Goal: Task Accomplishment & Management: Manage account settings

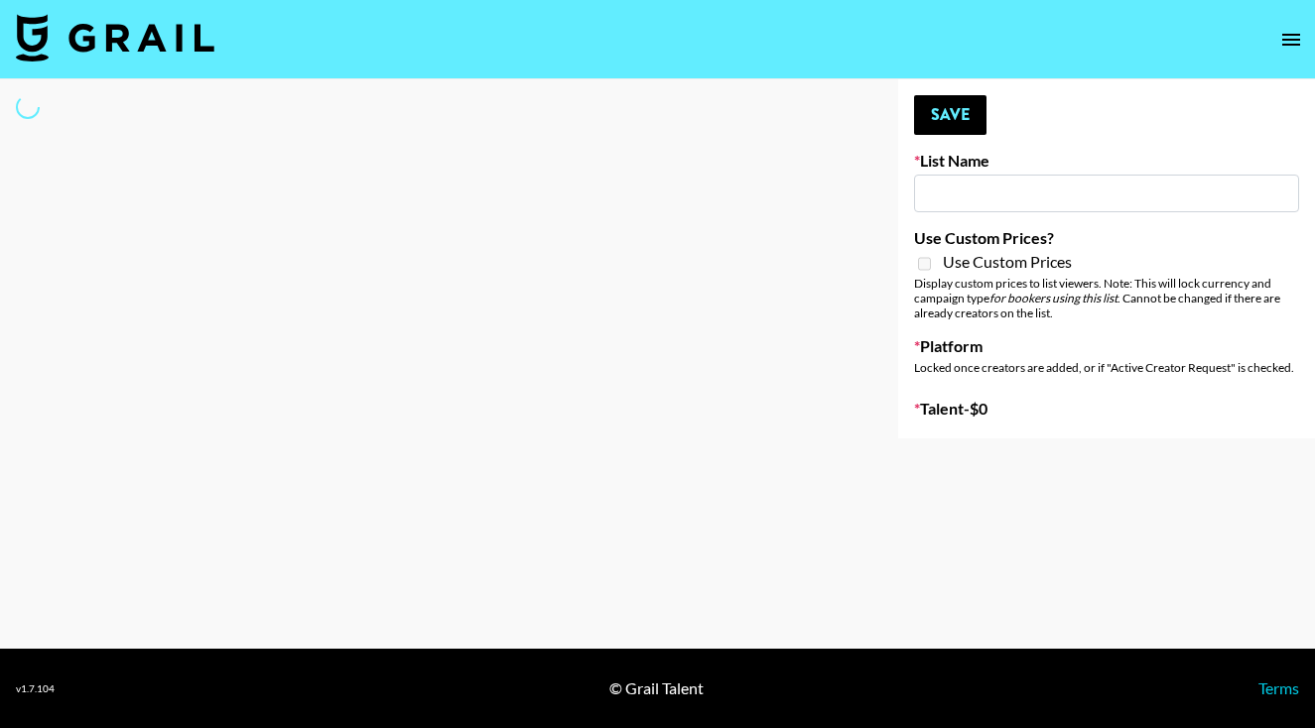
type input "EDM List"
select select "Song"
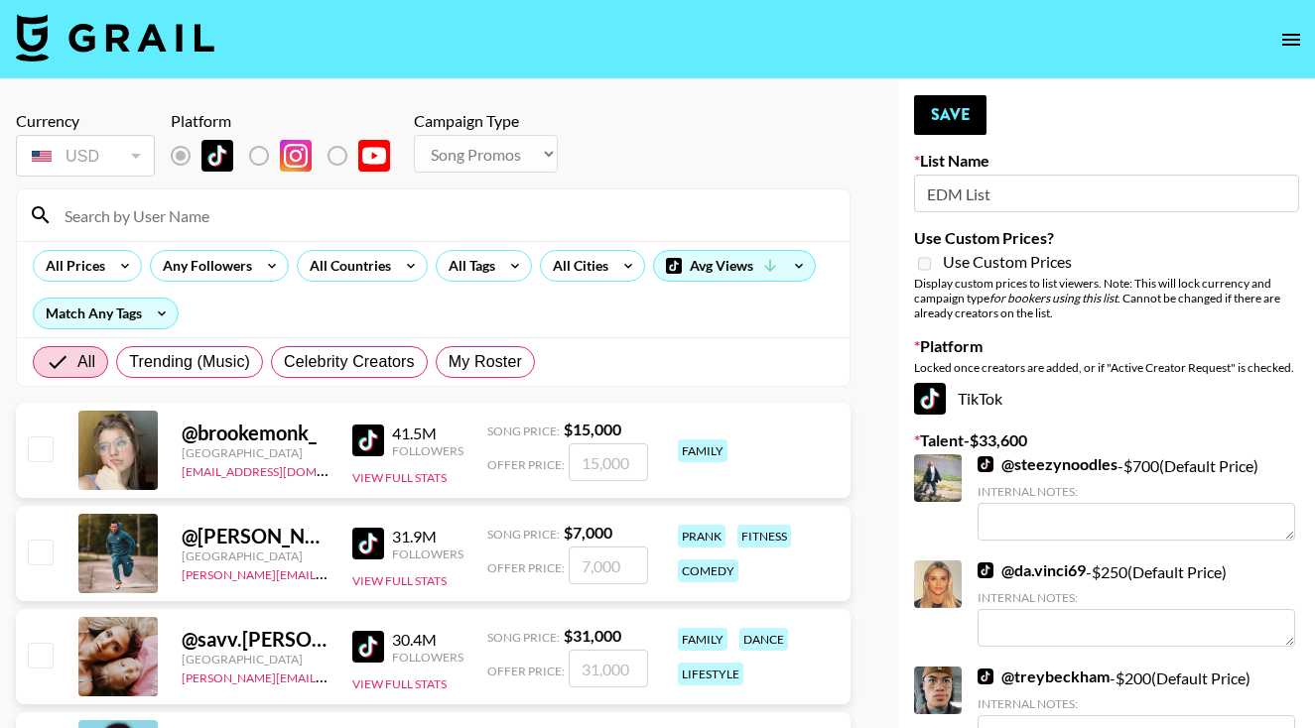
click at [670, 223] on input at bounding box center [445, 215] width 785 height 32
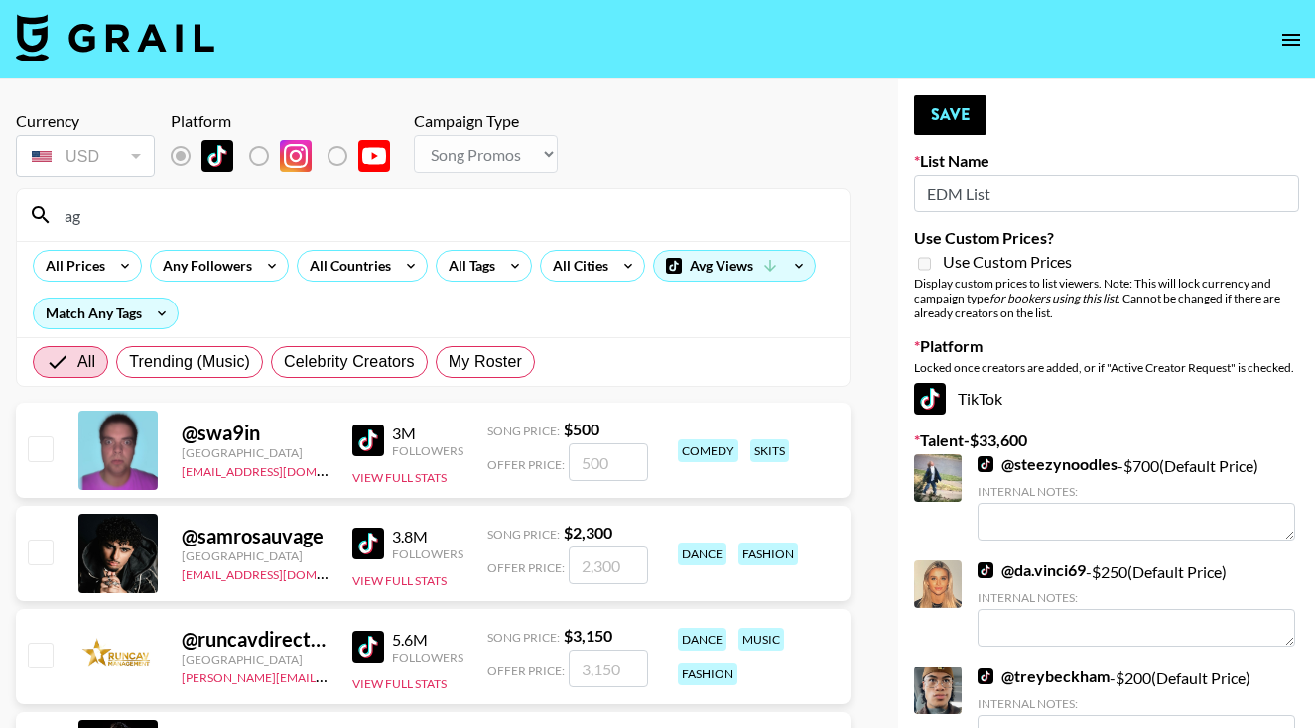
type input "a"
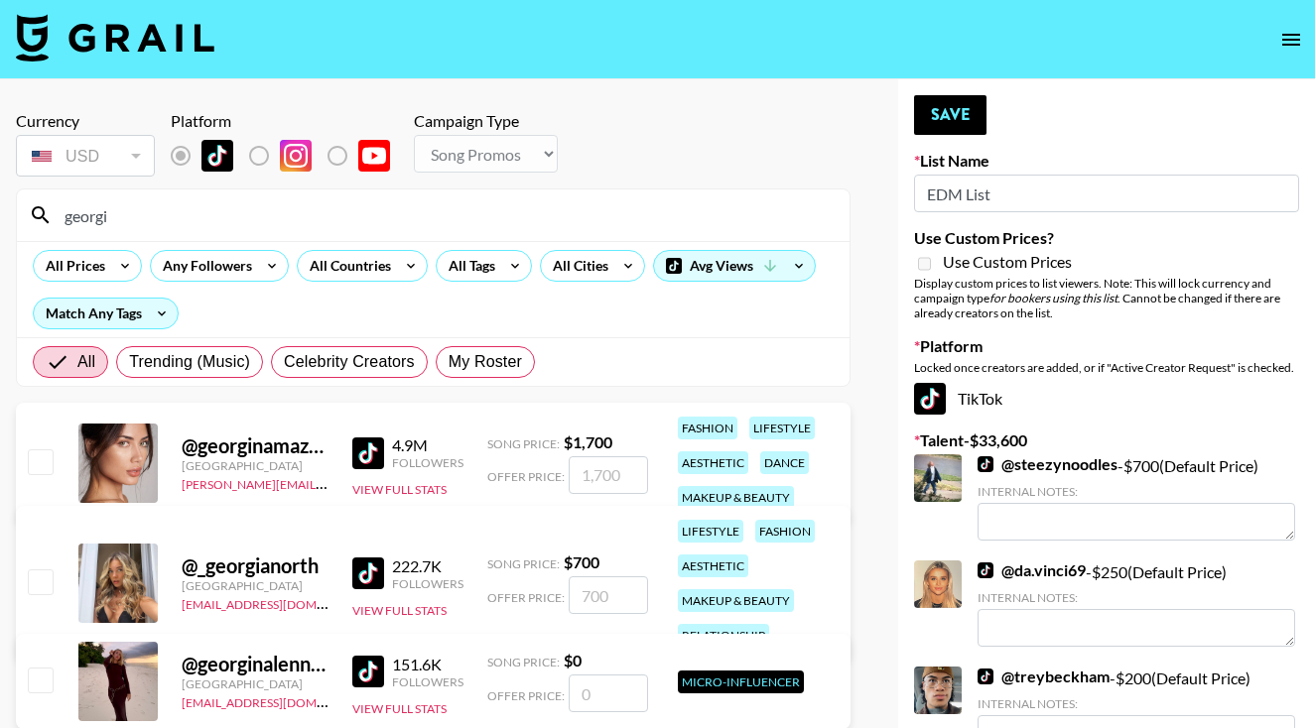
type input "[US_STATE]"
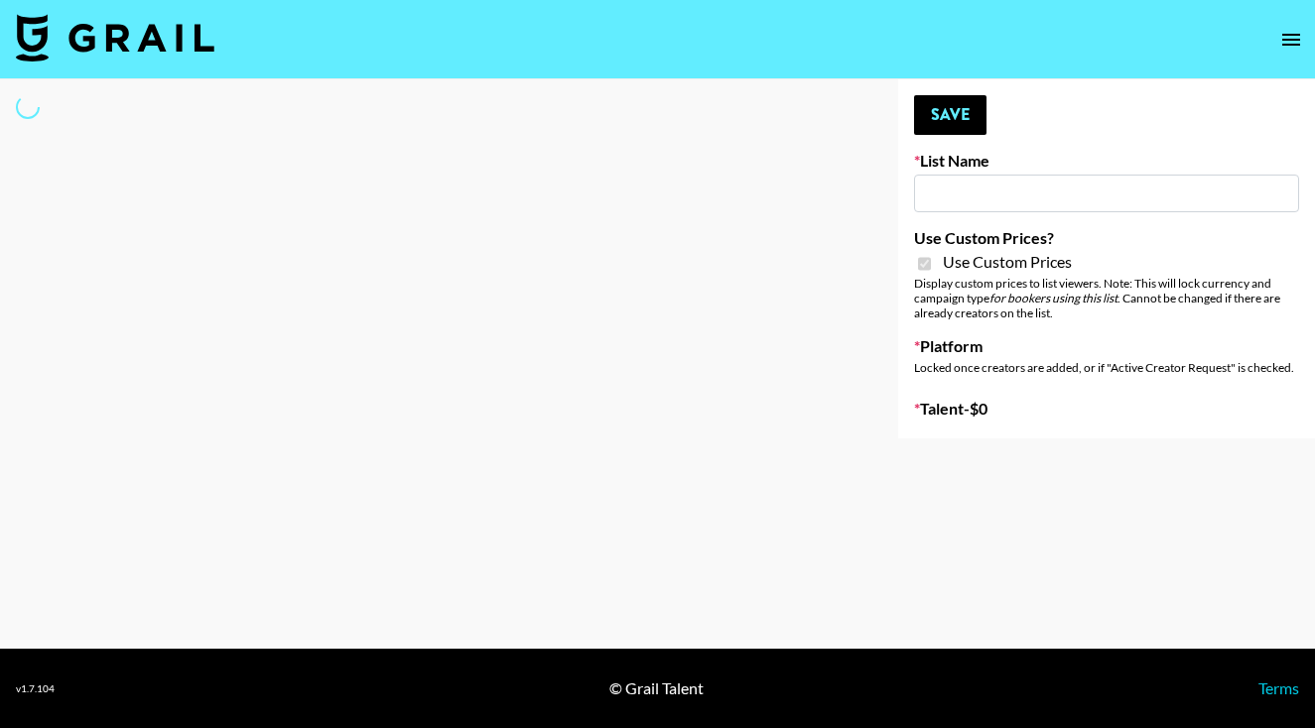
select select "Brand"
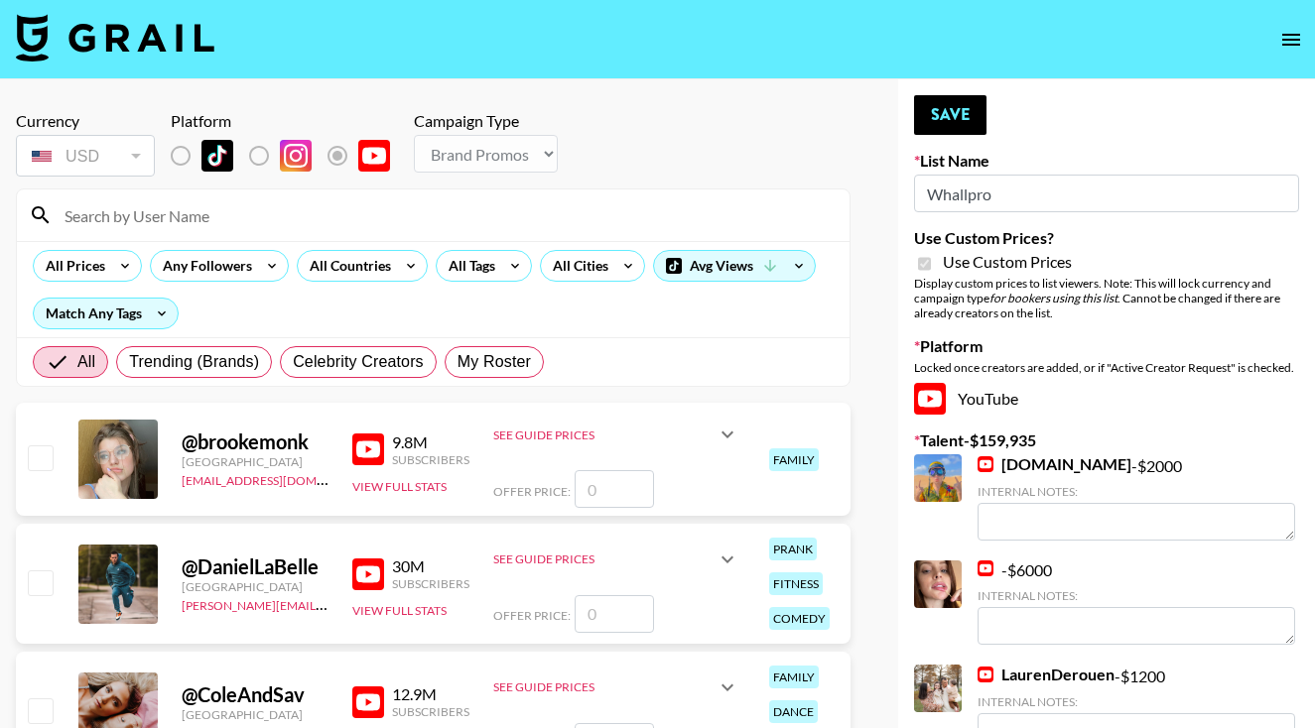
type input "Whallpro"
checkbox input "true"
click at [285, 213] on input at bounding box center [445, 215] width 785 height 32
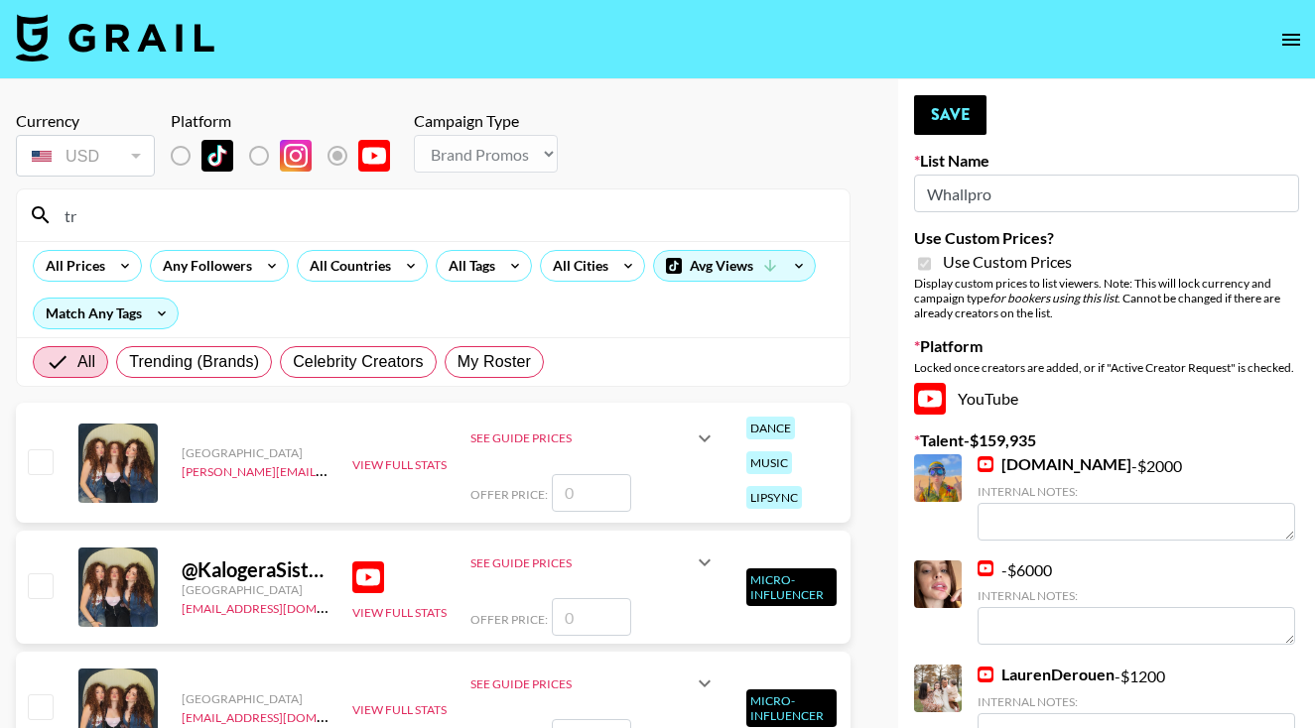
type input "t"
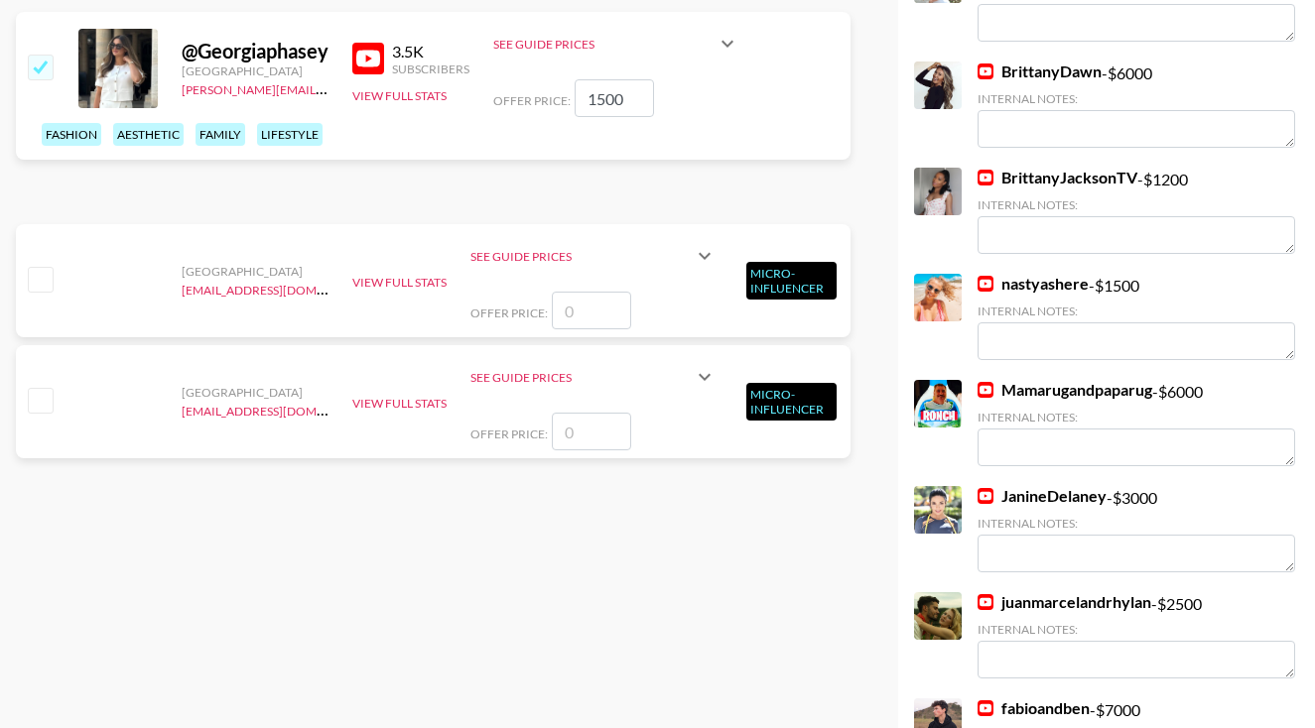
scroll to position [1271, 0]
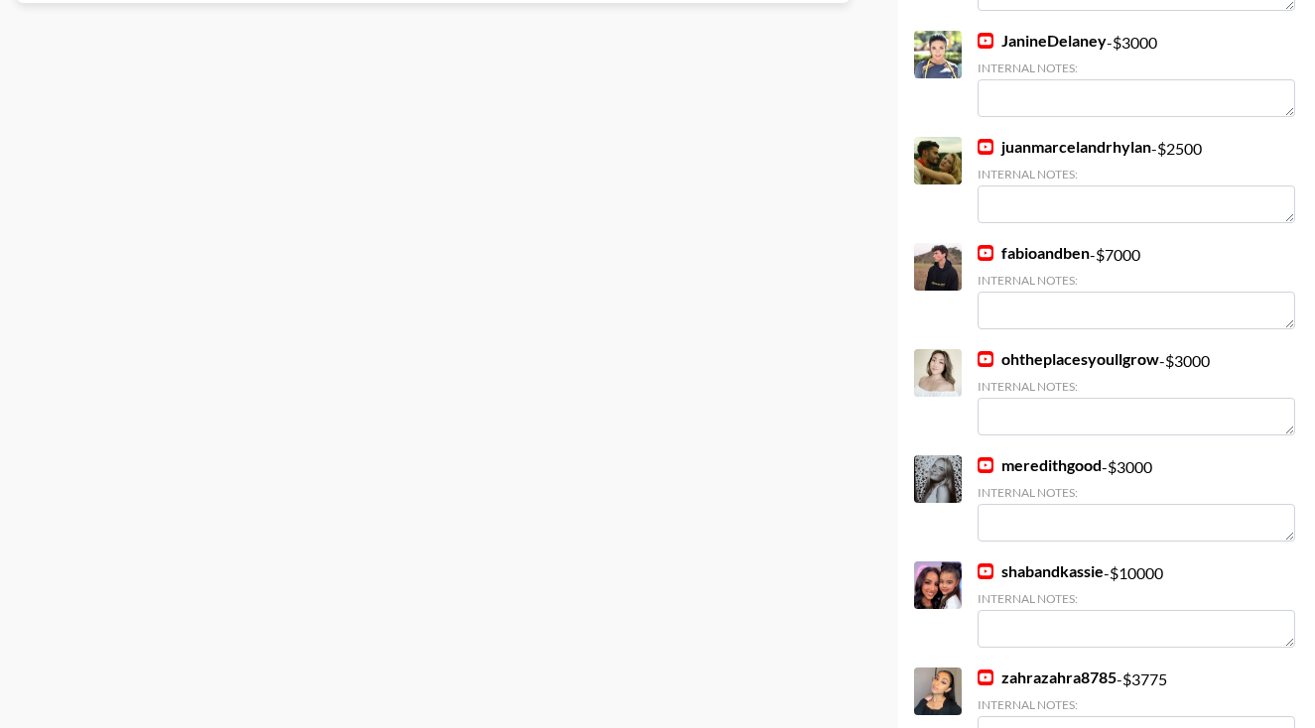
type input "Georgia"
click at [1029, 469] on link "meredithgood" at bounding box center [1039, 465] width 124 height 20
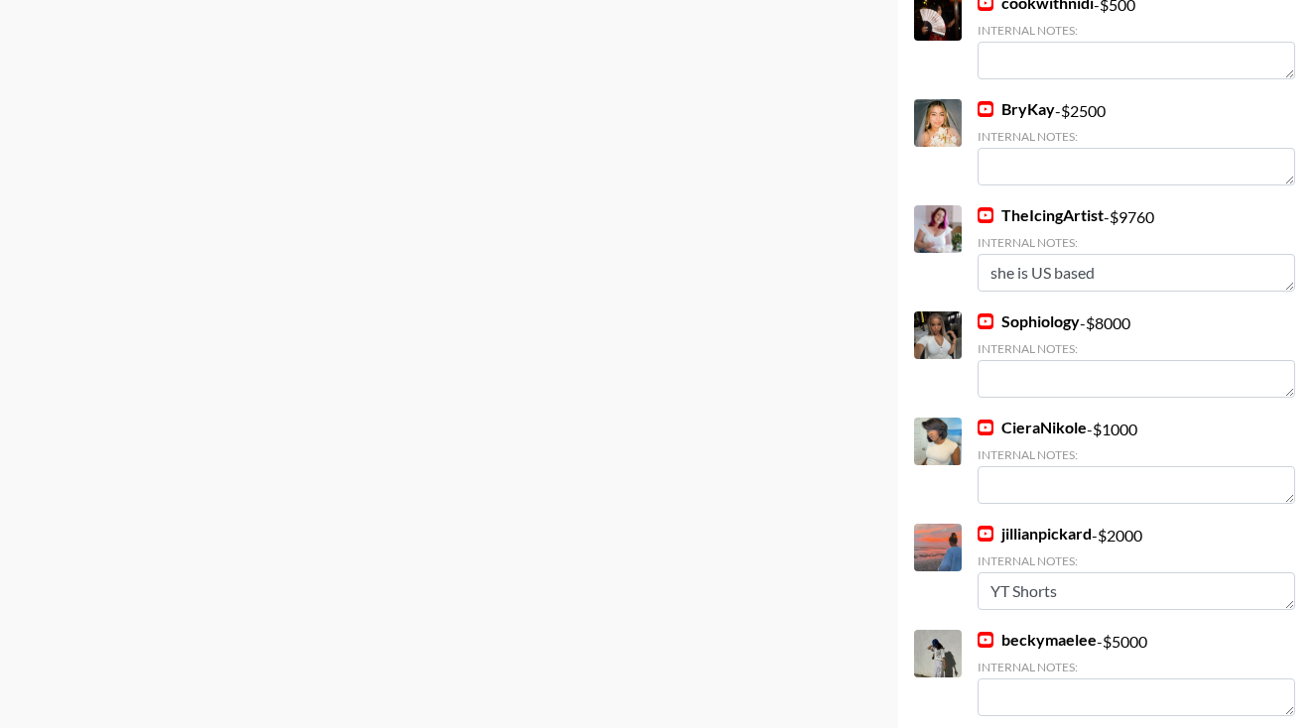
scroll to position [2954, 0]
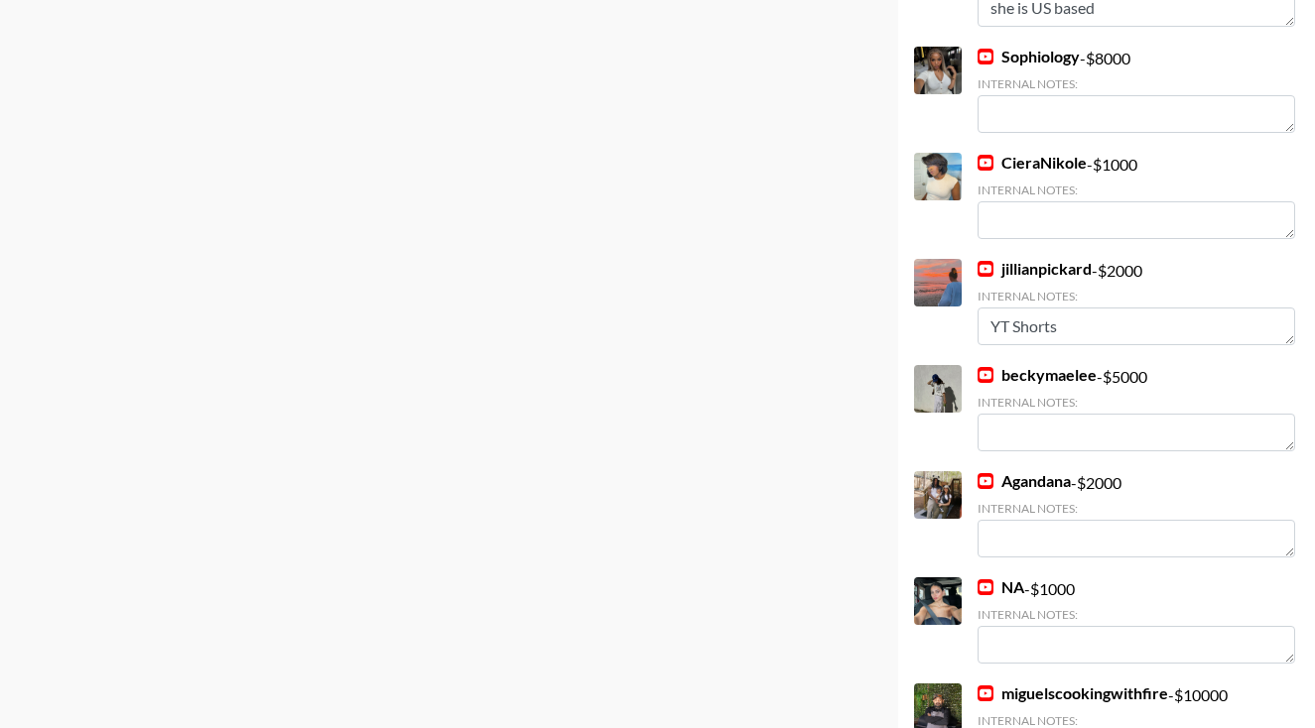
click at [1014, 485] on link "Agandana" at bounding box center [1023, 481] width 93 height 20
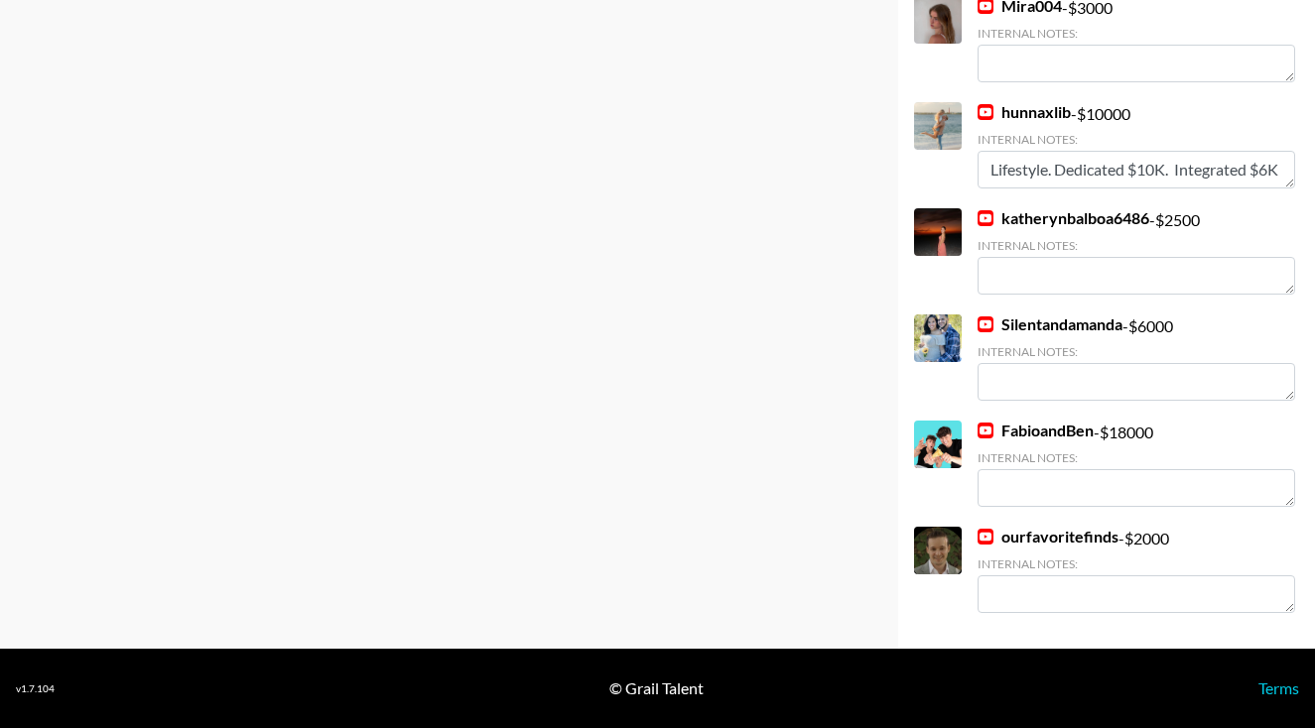
scroll to position [3854, 0]
click at [1038, 543] on link "ourfavoritefinds" at bounding box center [1047, 537] width 141 height 20
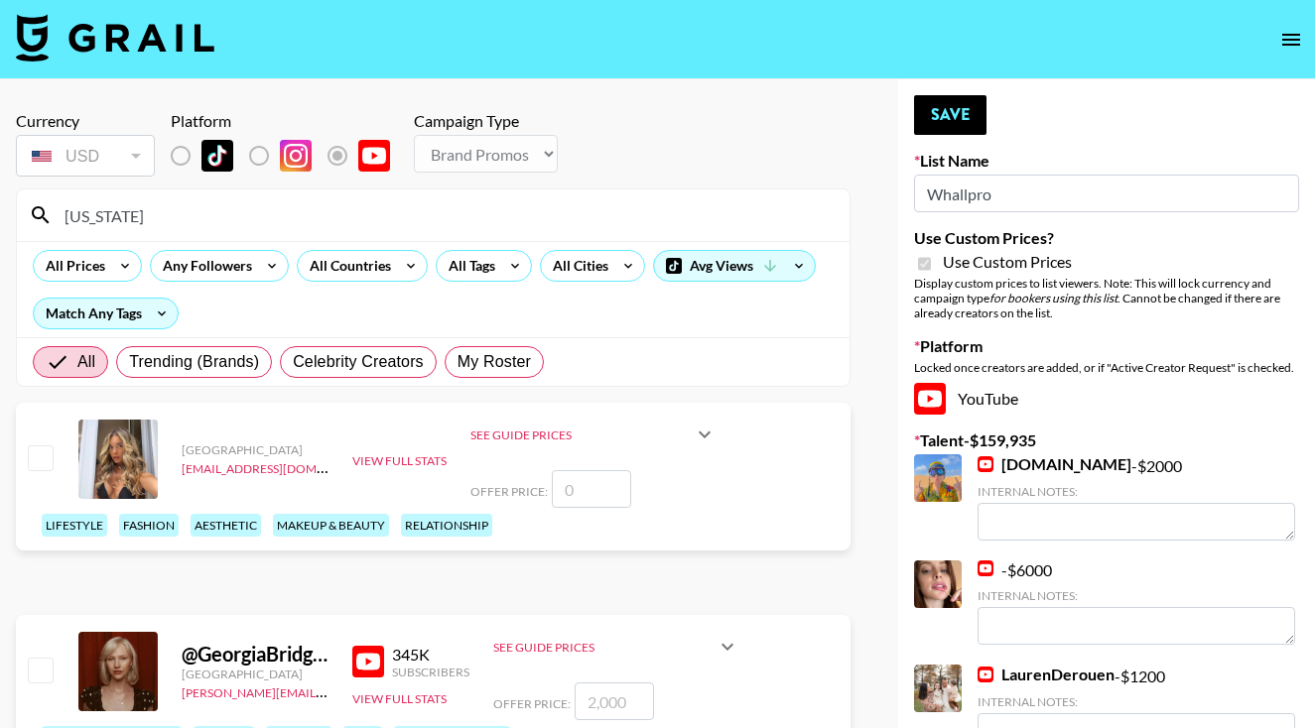
scroll to position [-2, 0]
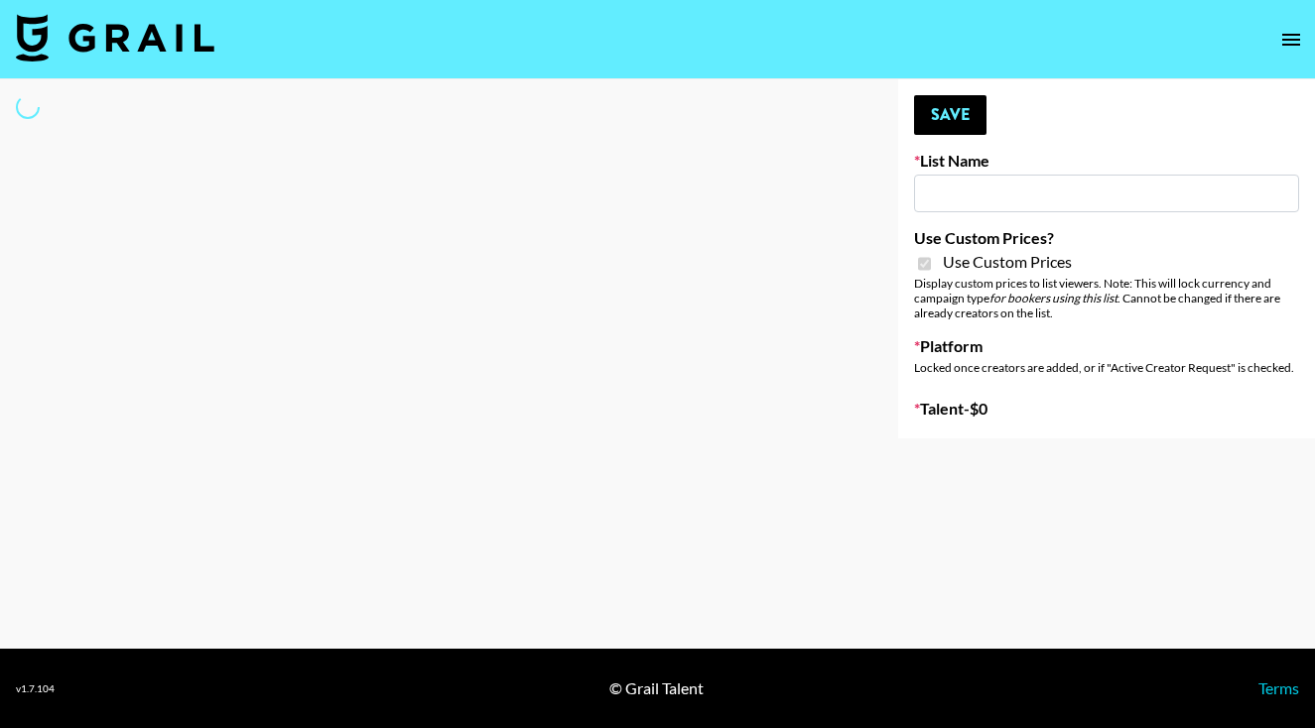
type input "Flexispot"
checkbox input "true"
select select "Brand"
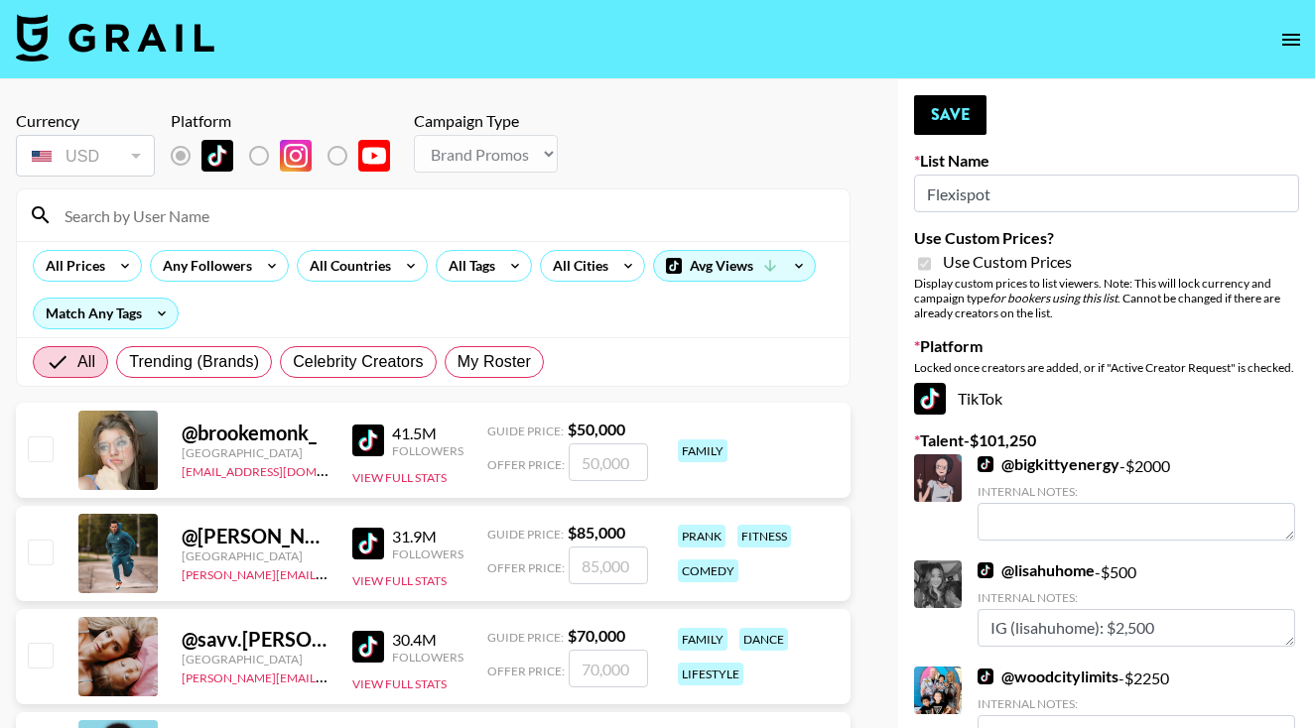
click at [375, 219] on input at bounding box center [445, 215] width 785 height 32
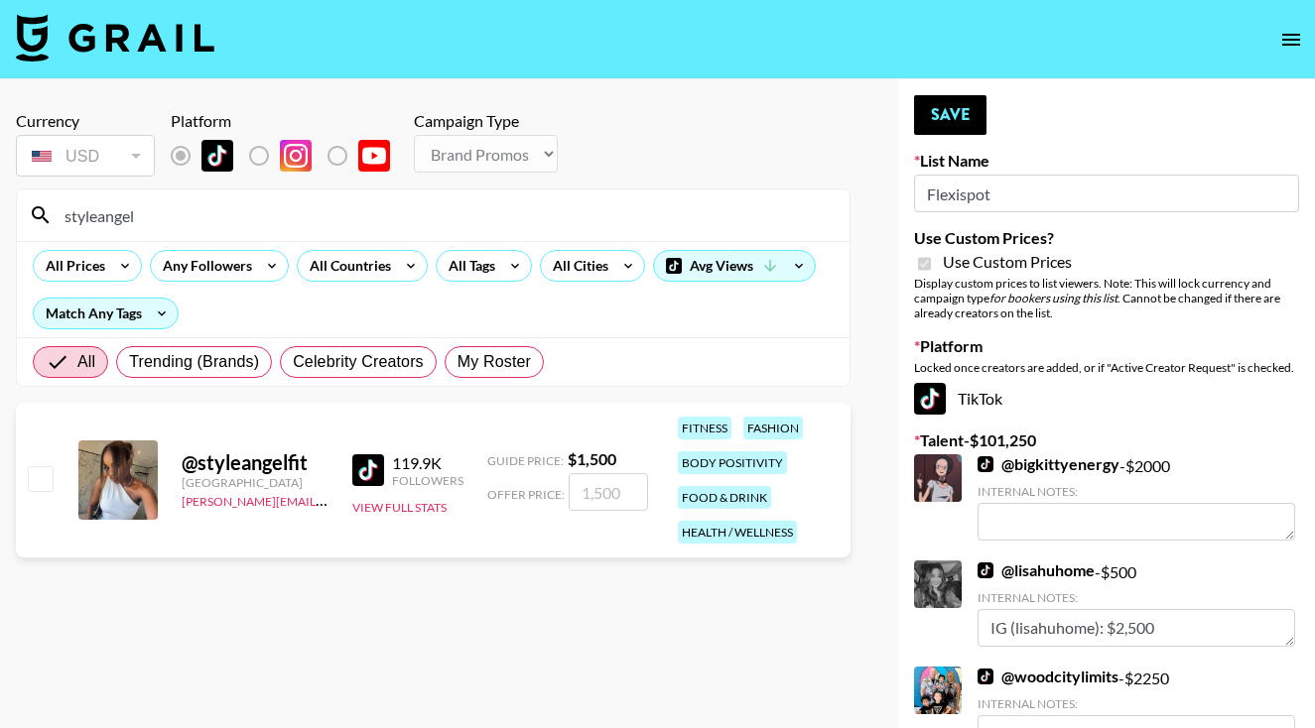
type input "styleangel"
click at [40, 481] on input "checkbox" at bounding box center [40, 478] width 24 height 24
checkbox input "true"
type input "1500"
click at [926, 120] on button "Save" at bounding box center [950, 115] width 72 height 40
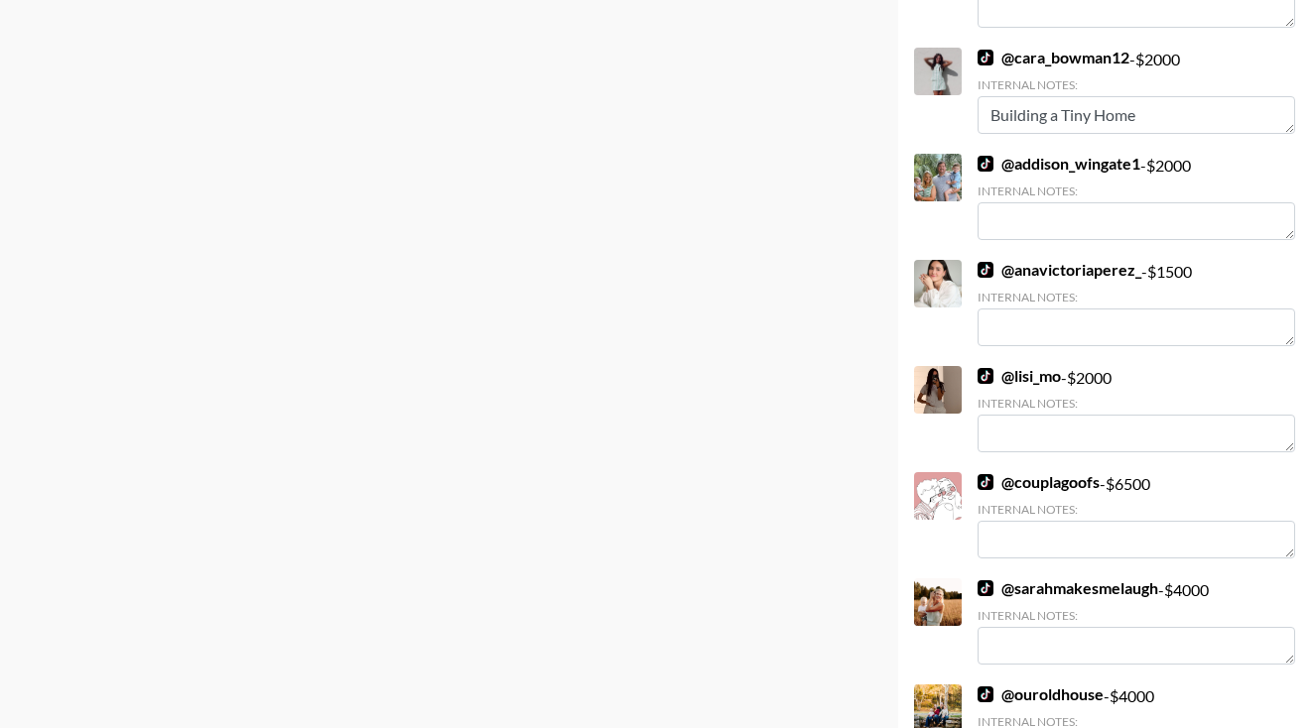
scroll to position [4057, 0]
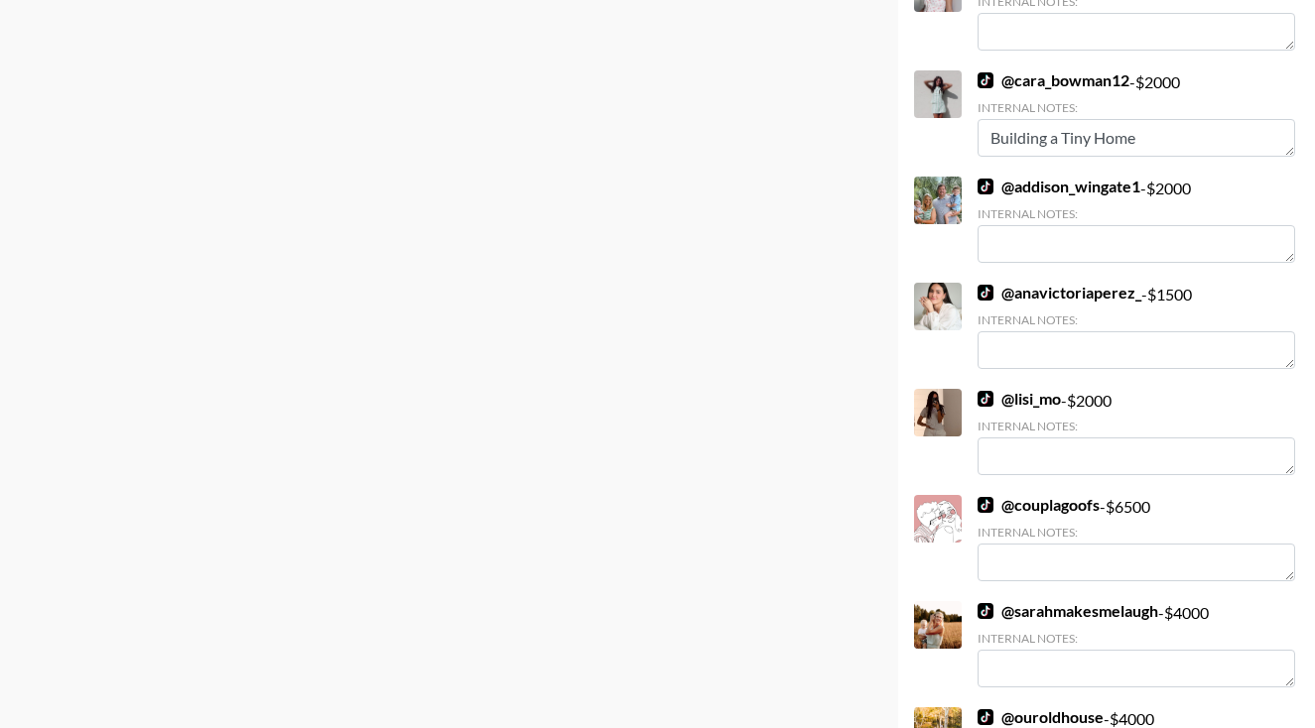
click at [1016, 395] on link "@ lisi_mo" at bounding box center [1018, 399] width 83 height 20
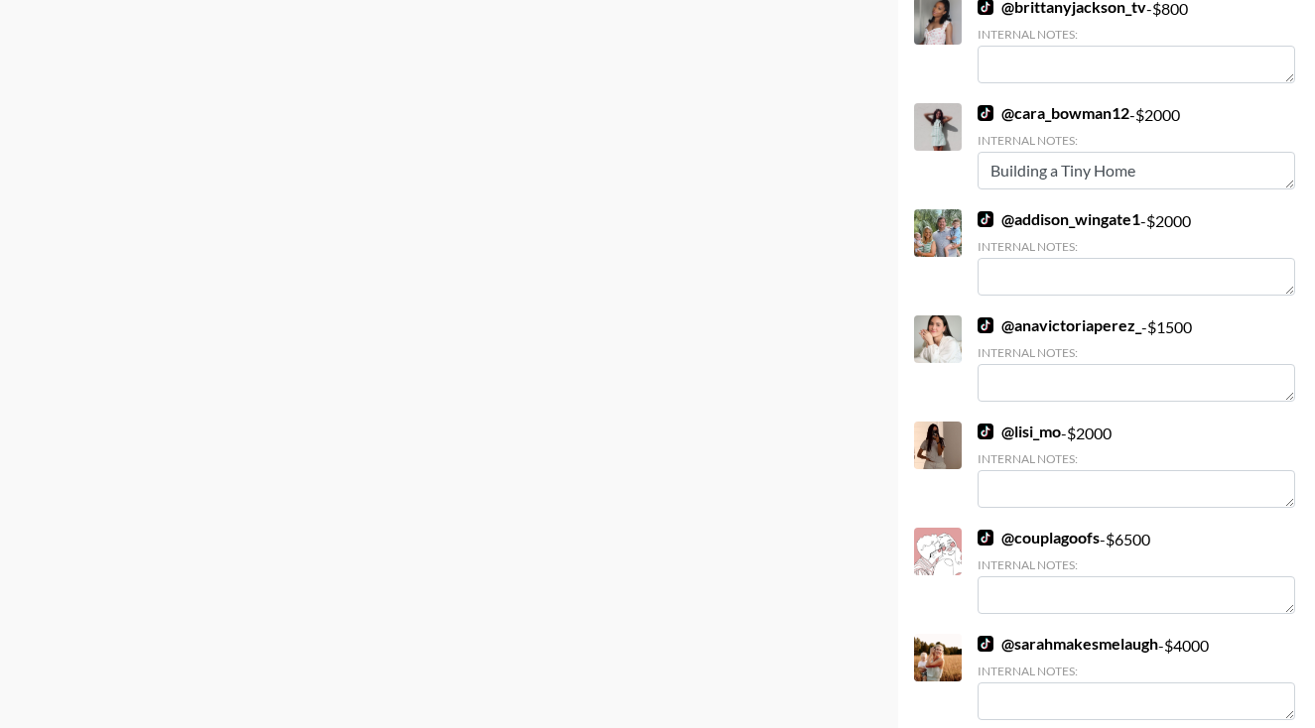
scroll to position [4023, 0]
click at [1021, 320] on link "@ anavictoriaperez_" at bounding box center [1059, 326] width 164 height 20
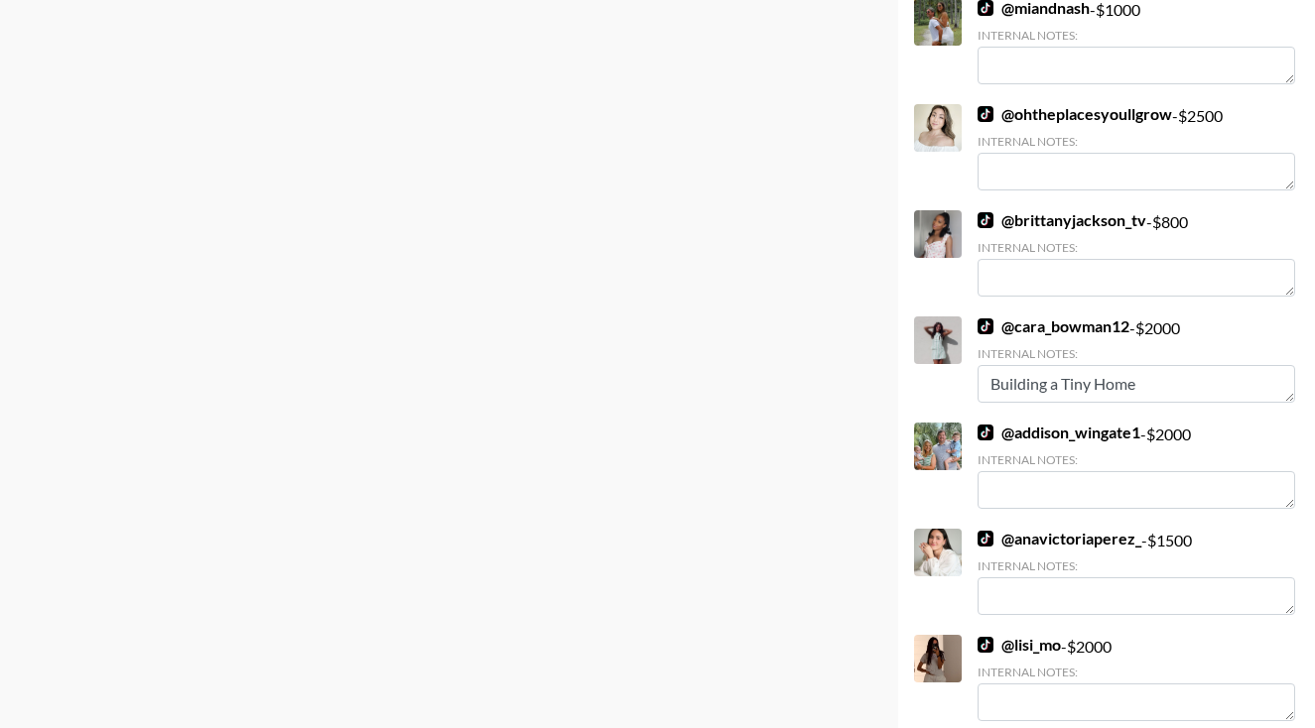
scroll to position [3812, 0]
click at [1021, 426] on link "@ addison_wingate1" at bounding box center [1058, 432] width 163 height 20
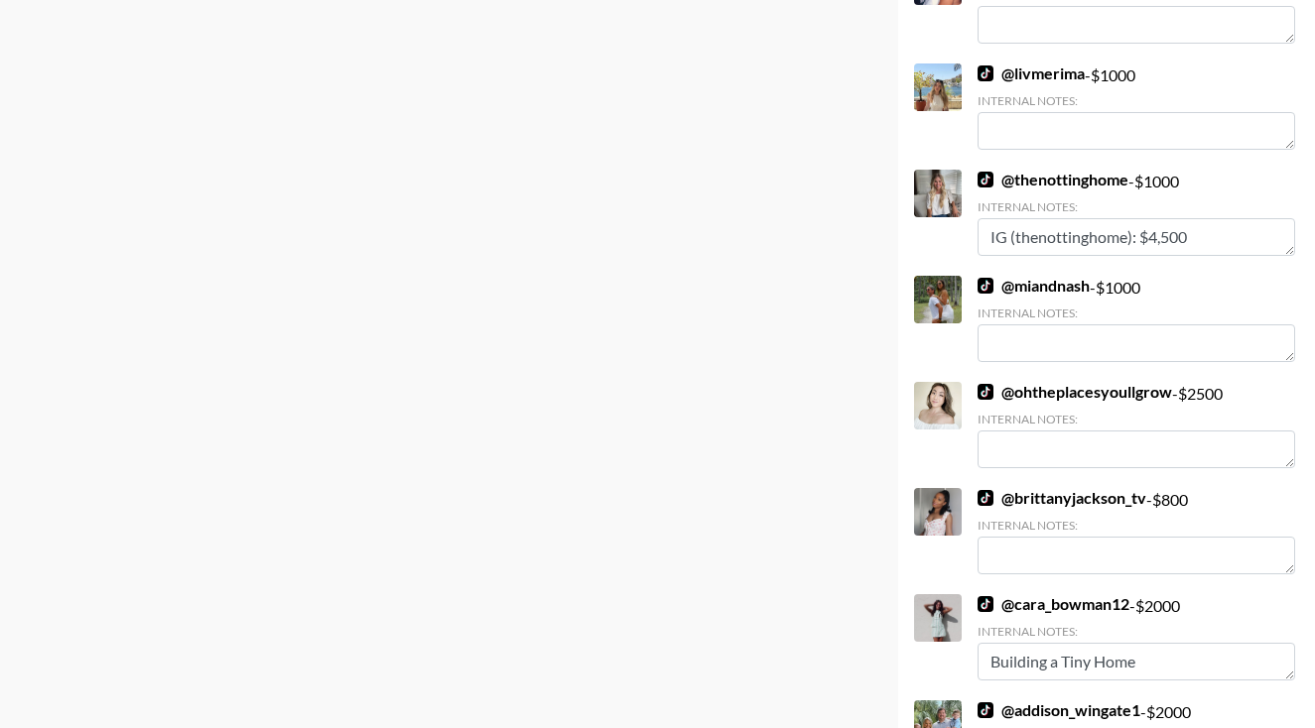
scroll to position [3518, 0]
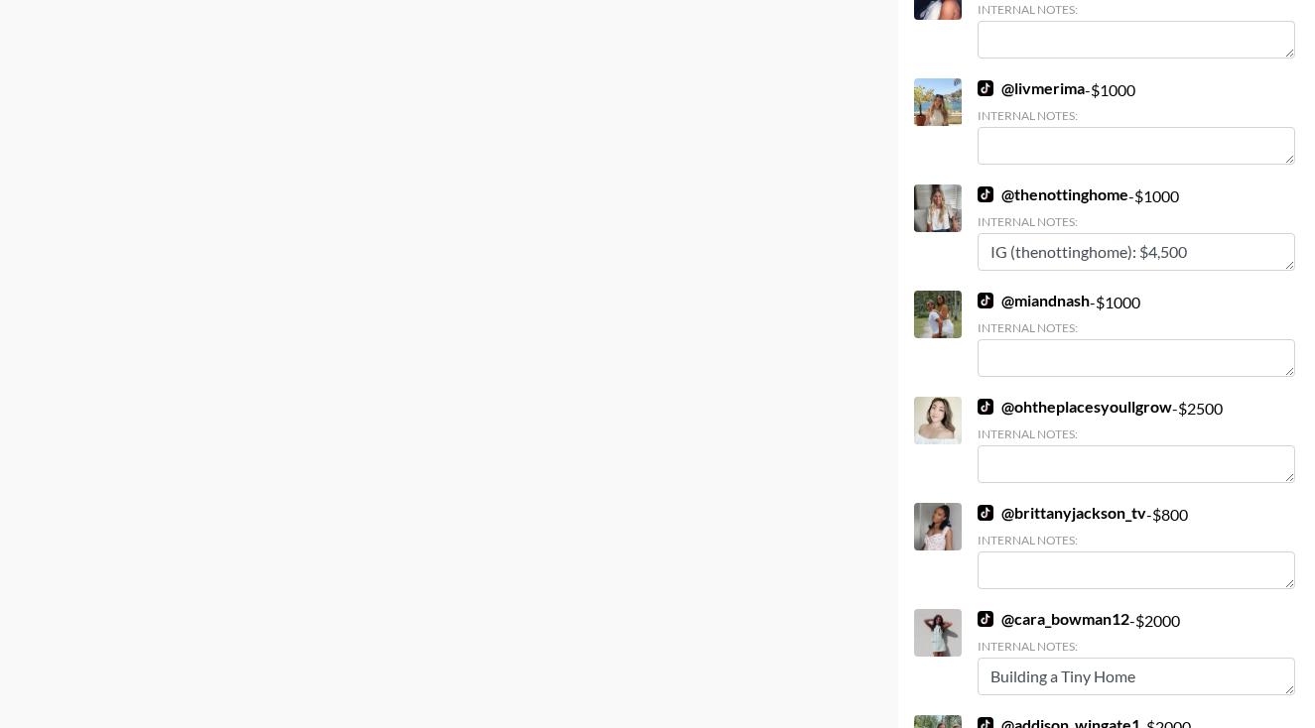
click at [1036, 193] on link "@ thenottinghome" at bounding box center [1052, 195] width 151 height 20
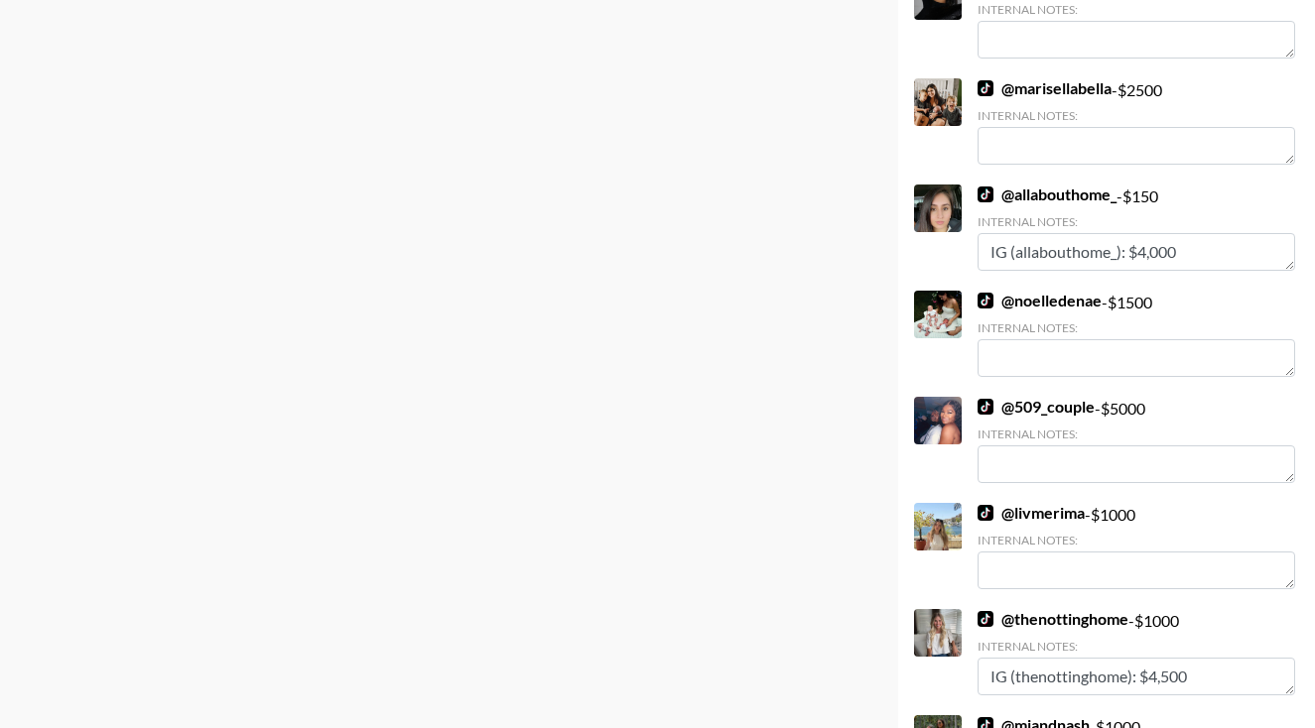
scroll to position [3094, 0]
click at [1051, 294] on link "@ noelledenae" at bounding box center [1039, 301] width 124 height 20
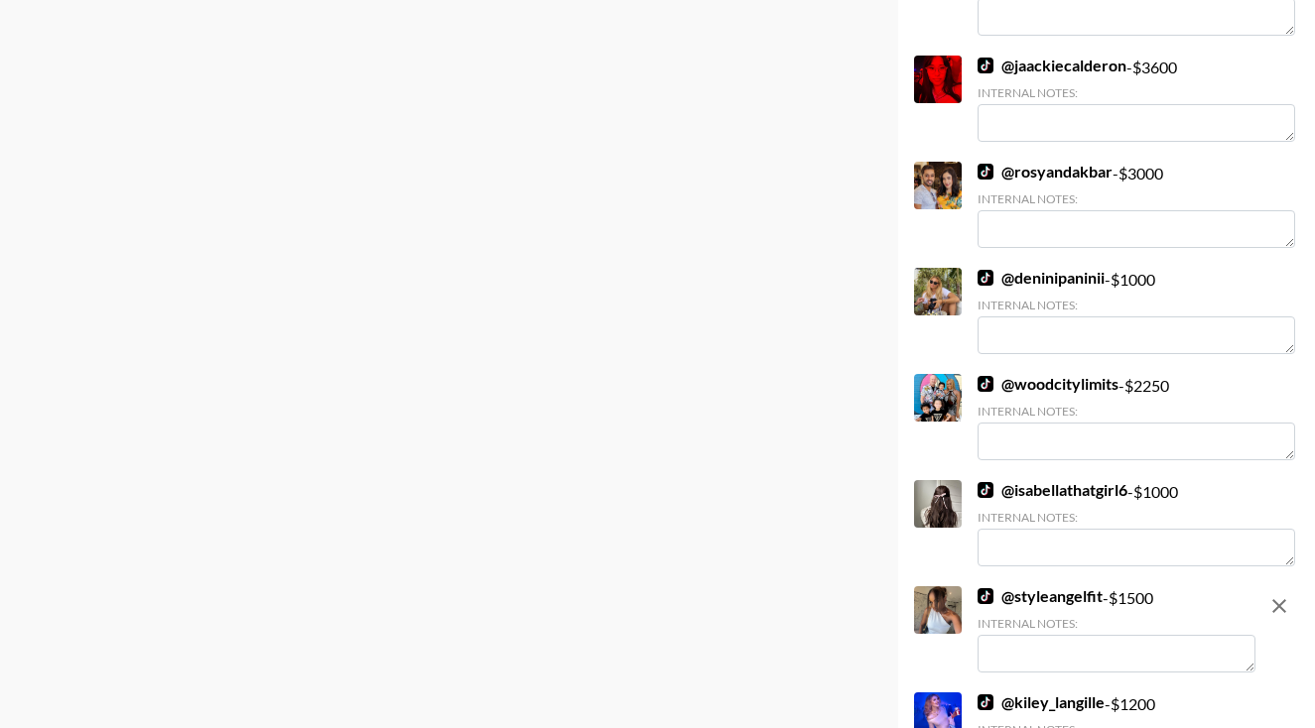
scroll to position [1523, 0]
click at [1028, 490] on link "@ isabellathatgirl6" at bounding box center [1052, 491] width 150 height 20
click at [1045, 172] on link "@ rosyandakbar" at bounding box center [1044, 173] width 135 height 20
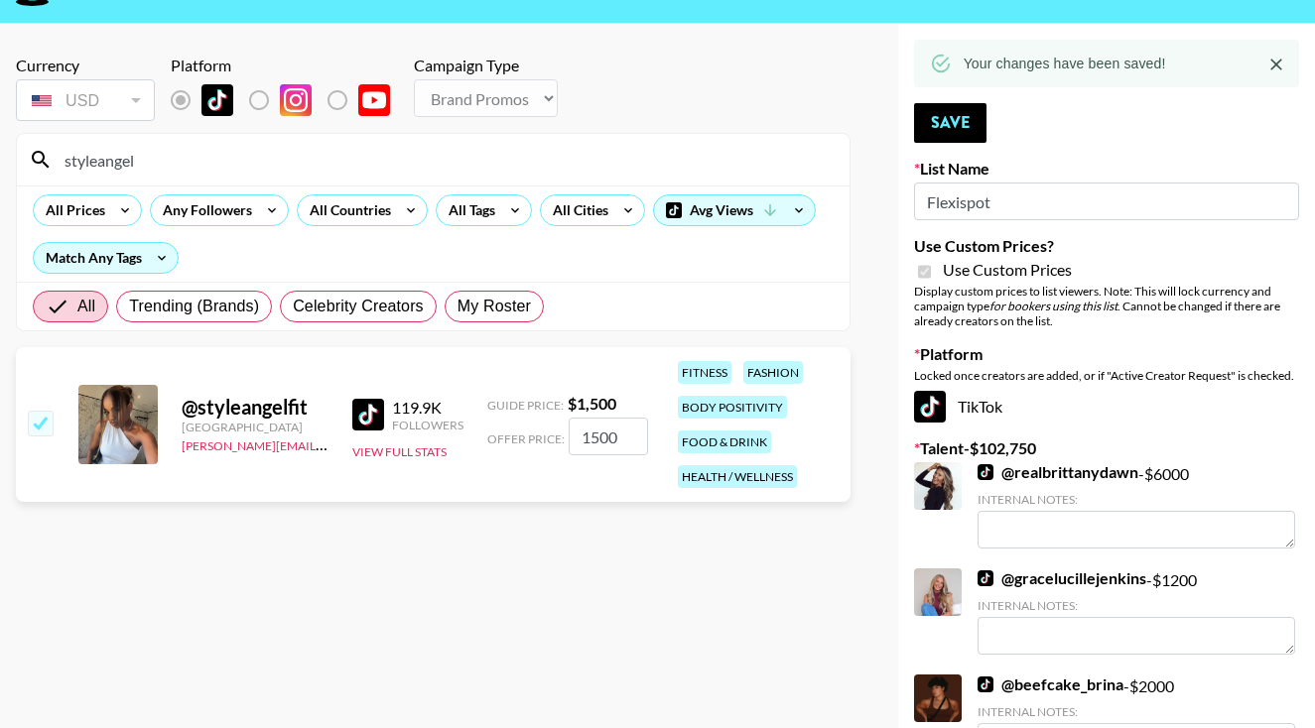
scroll to position [44, 0]
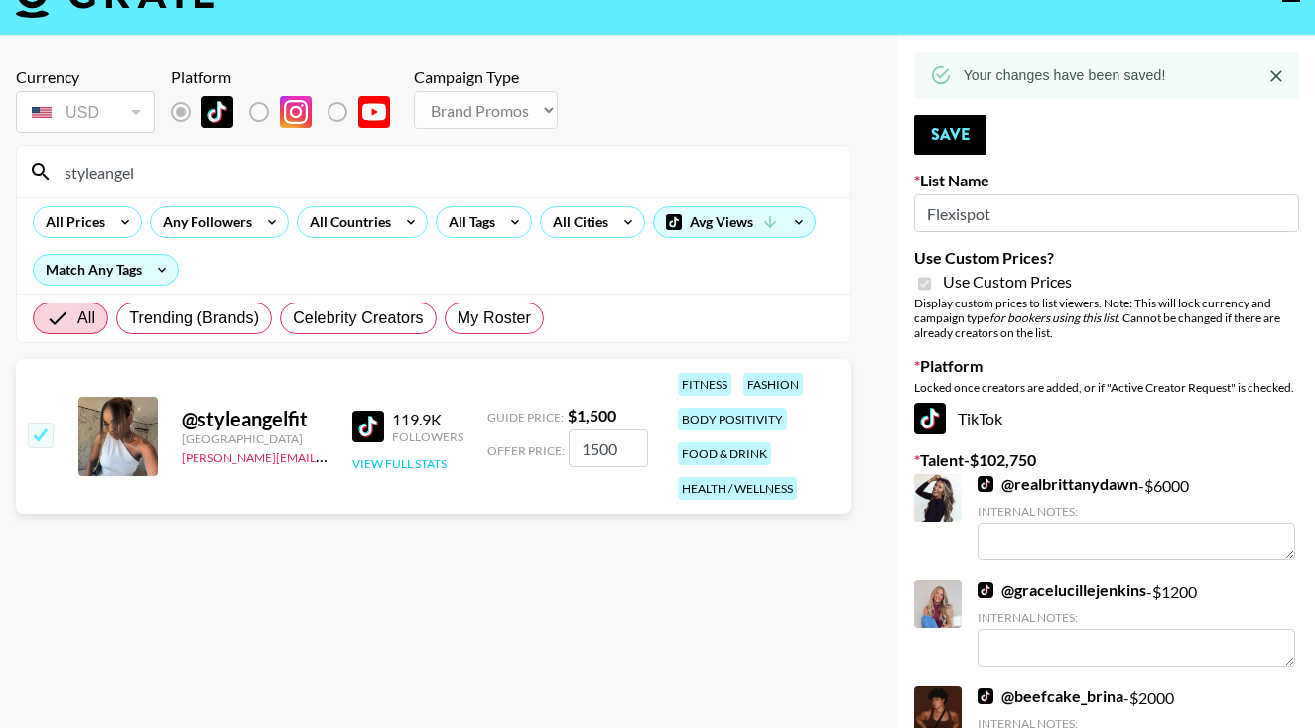
click at [433, 456] on button "View Full Stats" at bounding box center [399, 463] width 94 height 15
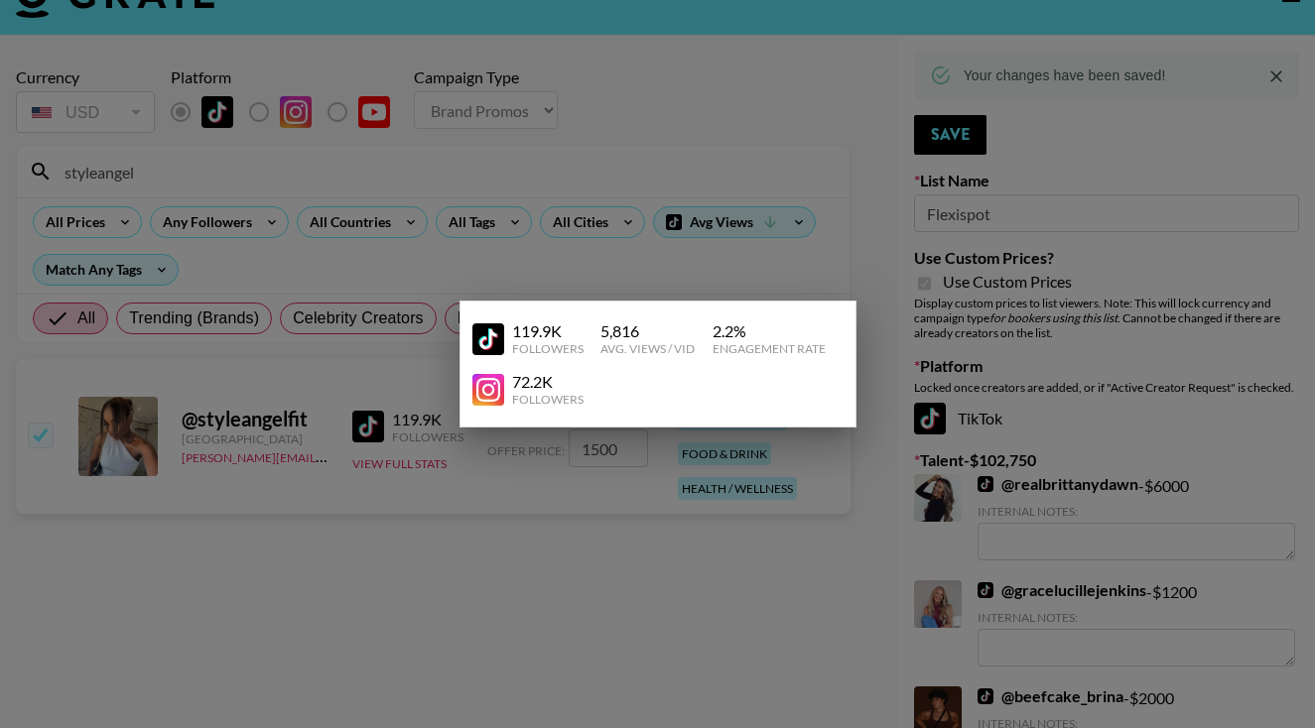
click at [486, 472] on div at bounding box center [657, 364] width 1315 height 728
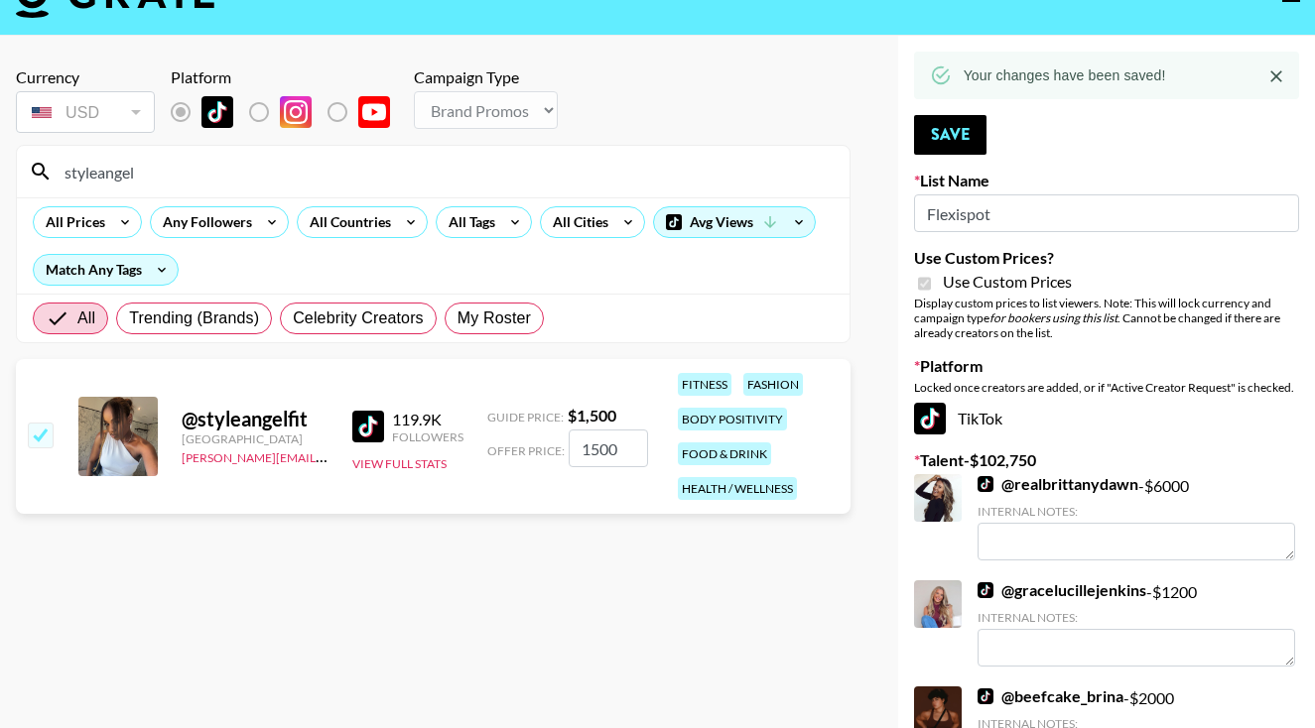
drag, startPoint x: 144, startPoint y: 181, endPoint x: 61, endPoint y: 174, distance: 83.6
click at [61, 174] on input "styleangel" at bounding box center [445, 172] width 785 height 32
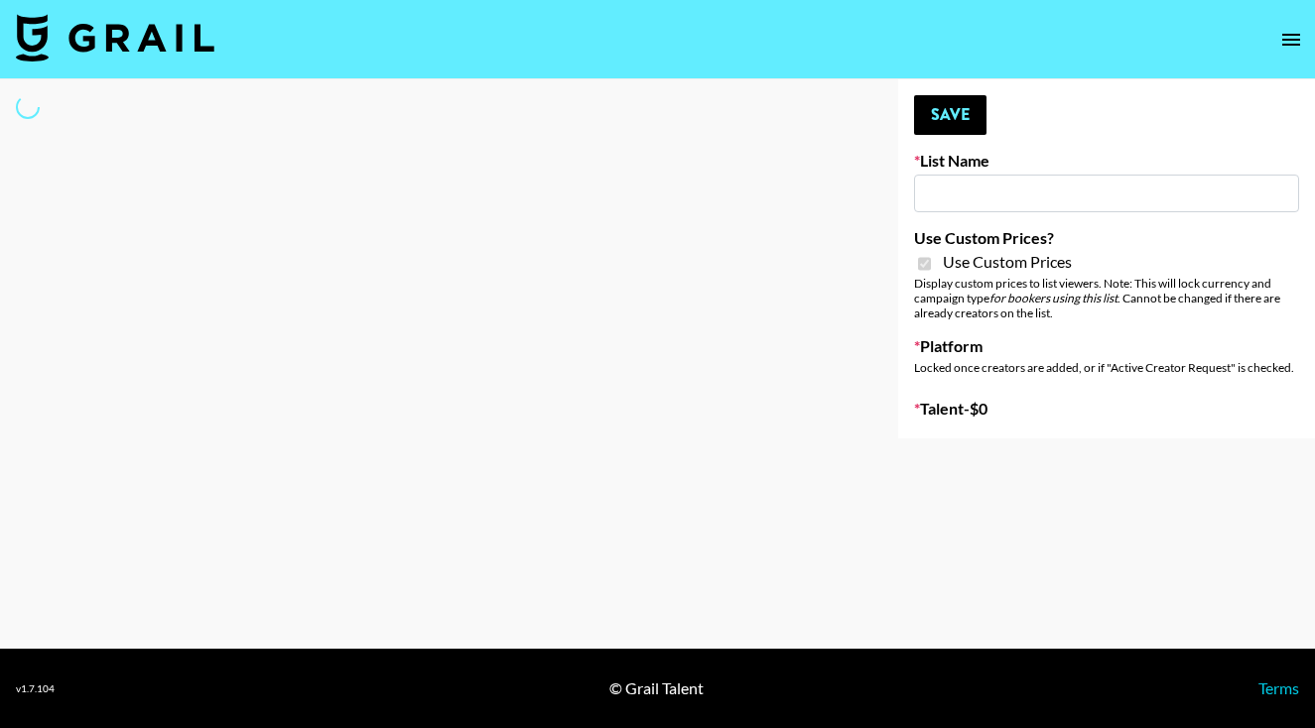
type input "Flexispot"
checkbox input "true"
select select "Brand"
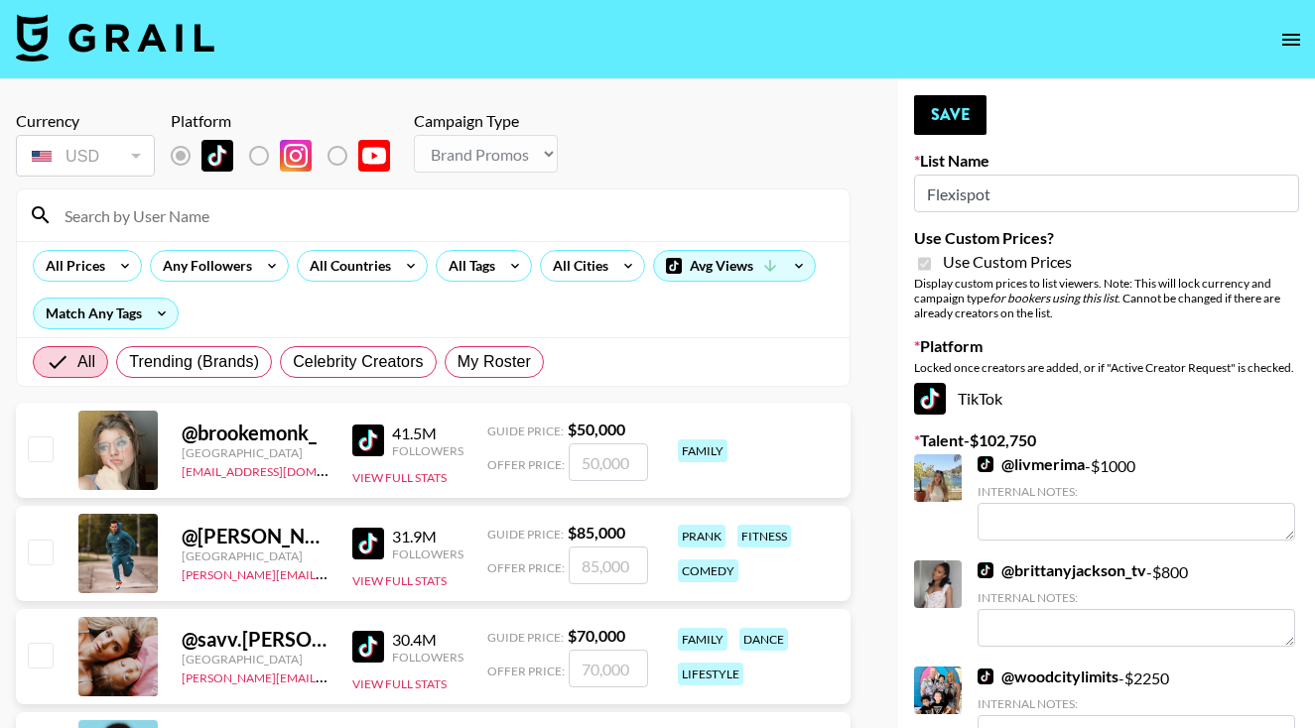
click at [388, 226] on input at bounding box center [445, 215] width 785 height 32
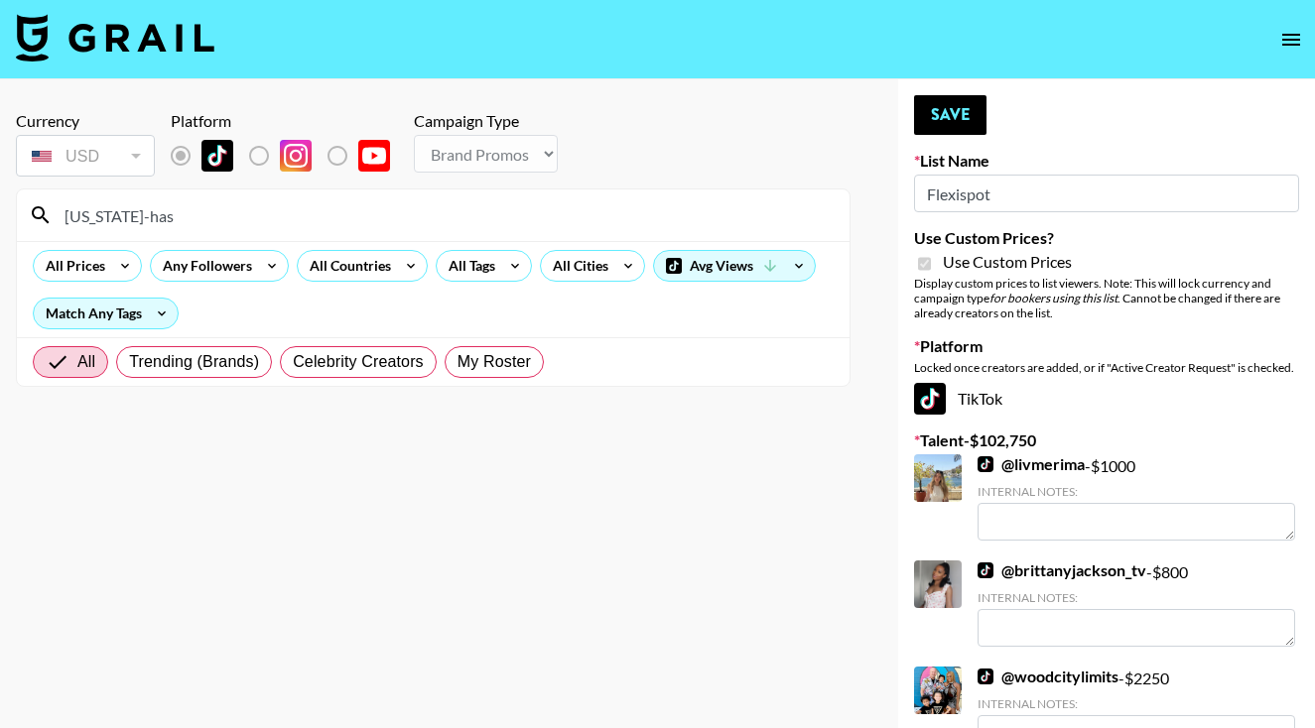
drag, startPoint x: 374, startPoint y: 324, endPoint x: 43, endPoint y: 447, distance: 353.5
click at [43, 447] on section "Currency USD USD ​ Platform Campaign Type Choose Type... Song Promos Brand Prom…" at bounding box center [433, 379] width 834 height 569
click at [187, 218] on input "Georgia-has" at bounding box center [445, 215] width 785 height 32
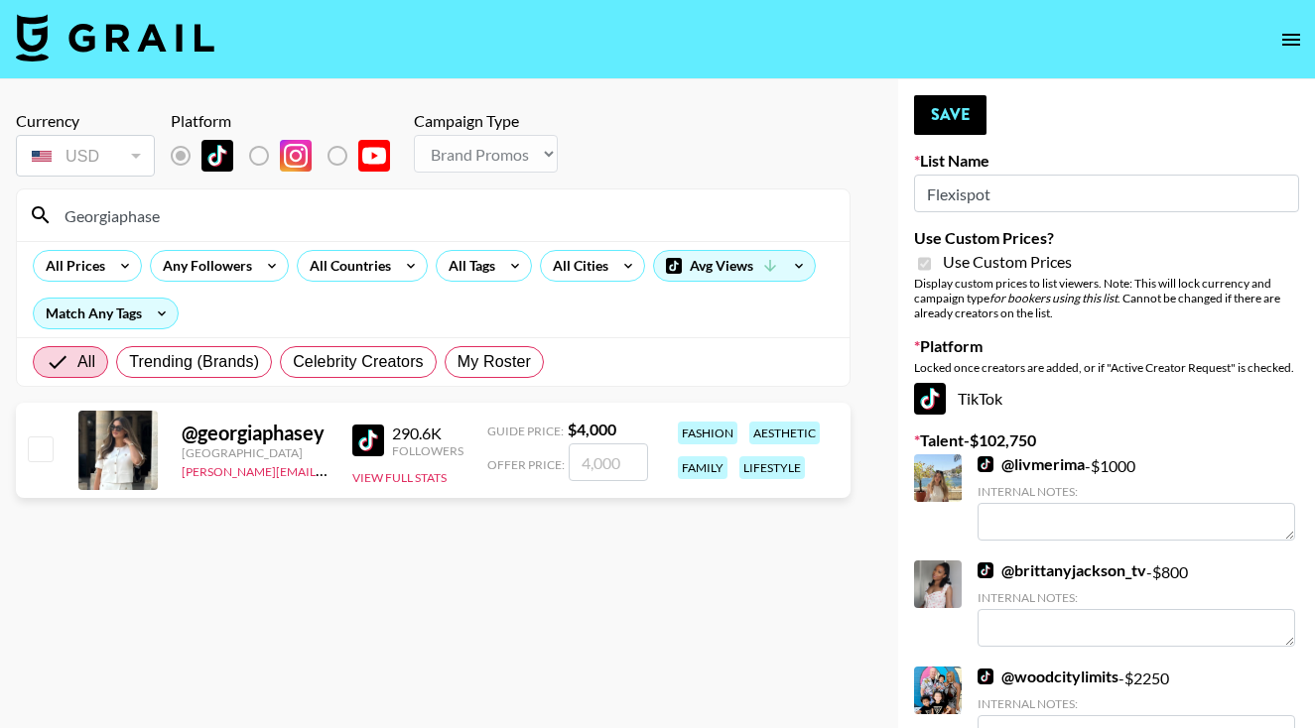
type input "Georgiaphase"
click at [29, 460] on input "checkbox" at bounding box center [40, 449] width 24 height 24
checkbox input "true"
type input "4000"
click at [957, 113] on button "Save" at bounding box center [950, 115] width 72 height 40
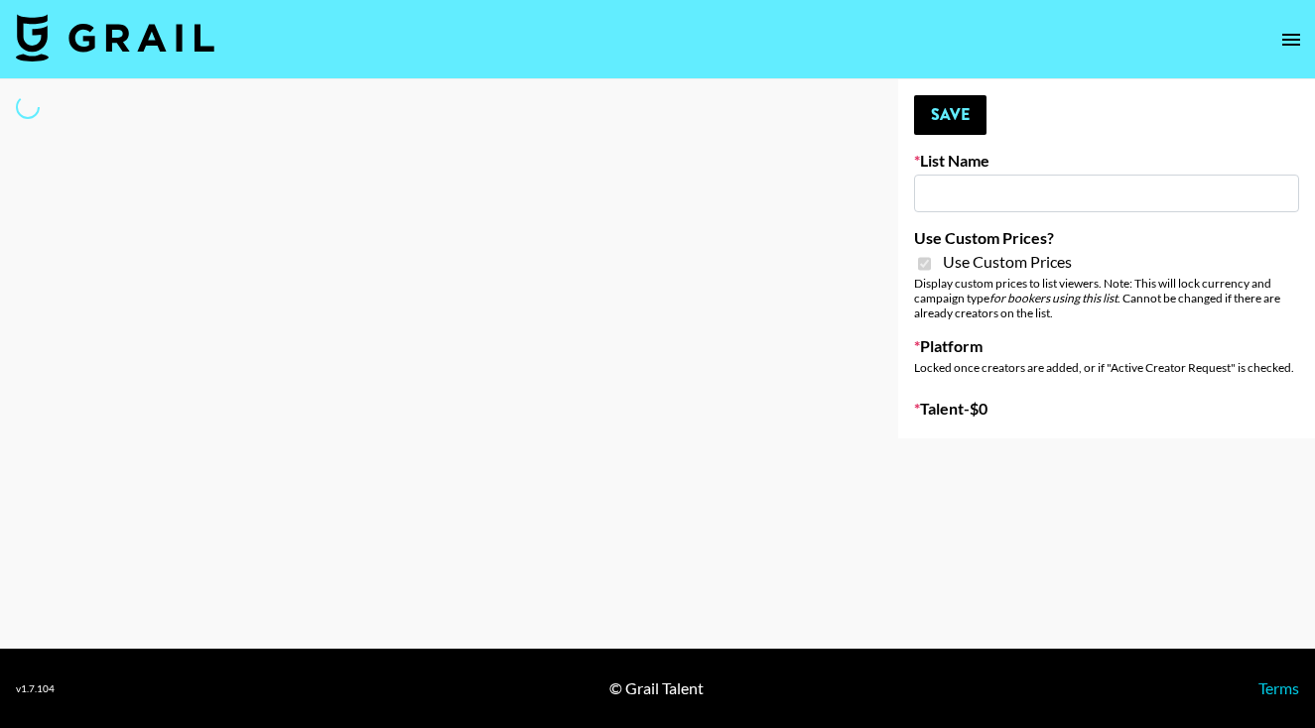
type input "G4free"
checkbox input "true"
select select "Brand"
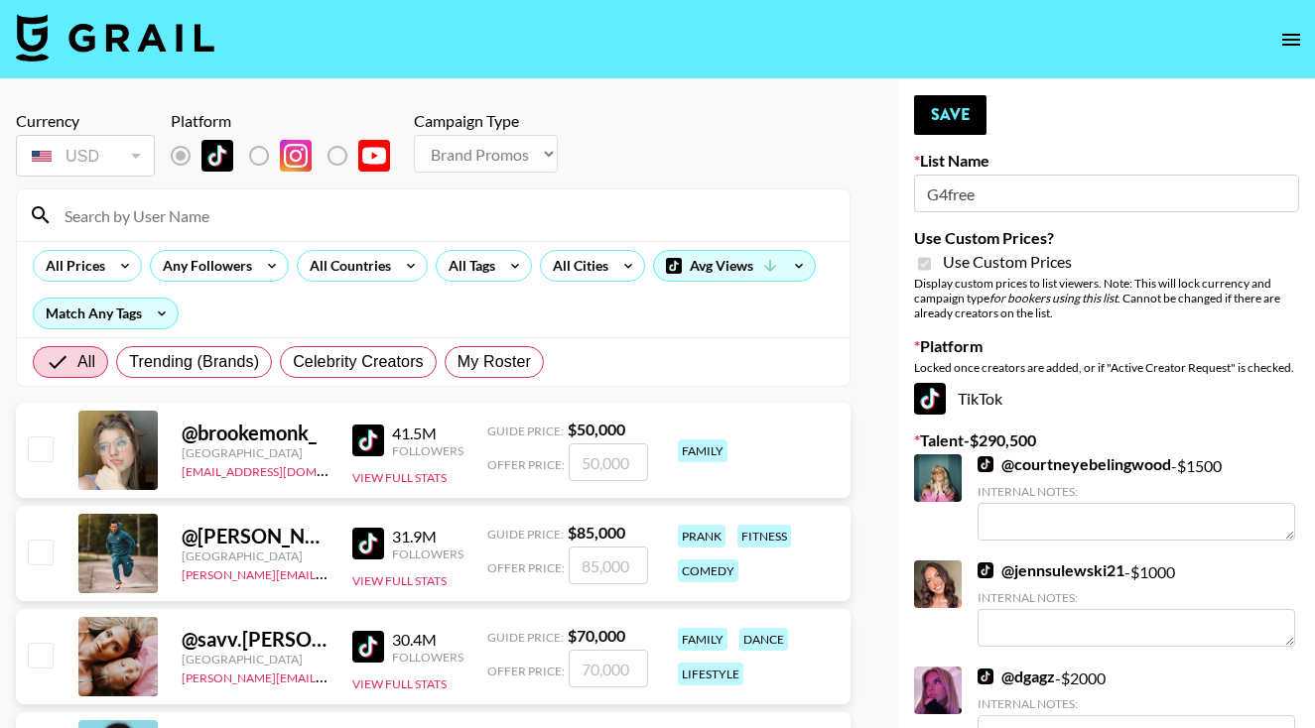
click at [485, 223] on input at bounding box center [445, 215] width 785 height 32
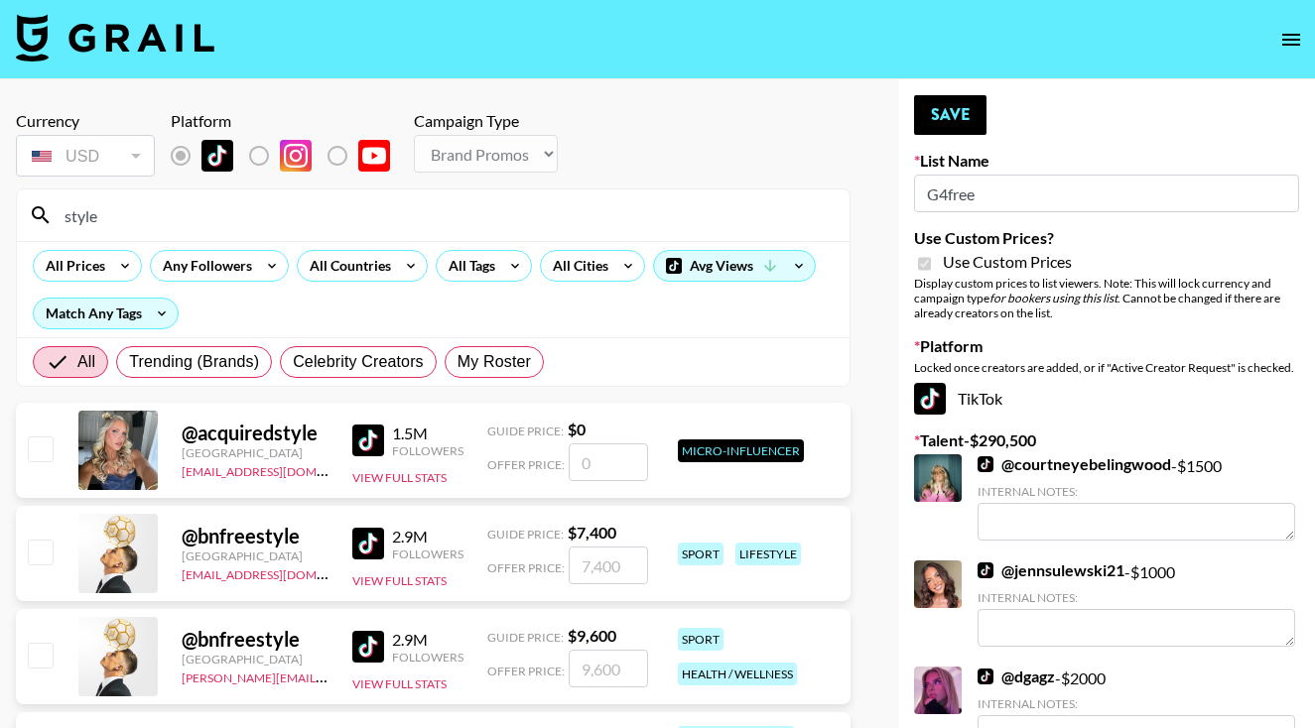
click at [40, 481] on div "@ acquiredstyle United States agreements@grail-talent.com 1.5M Followers View F…" at bounding box center [433, 450] width 834 height 95
click at [198, 238] on div "style" at bounding box center [433, 216] width 832 height 52
click at [209, 210] on input "style" at bounding box center [445, 215] width 785 height 32
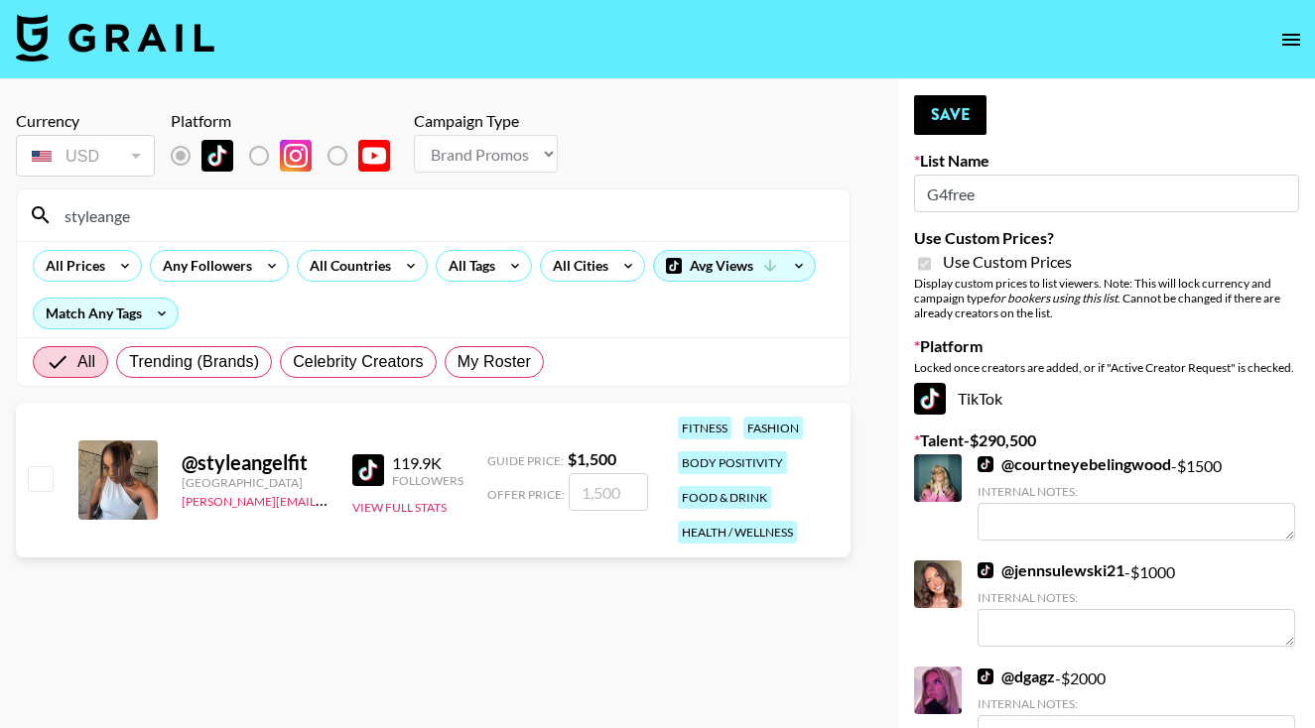
type input "styleange"
click at [43, 470] on input "checkbox" at bounding box center [40, 478] width 24 height 24
checkbox input "true"
click at [589, 497] on input "1500" at bounding box center [608, 492] width 79 height 38
type input "100"
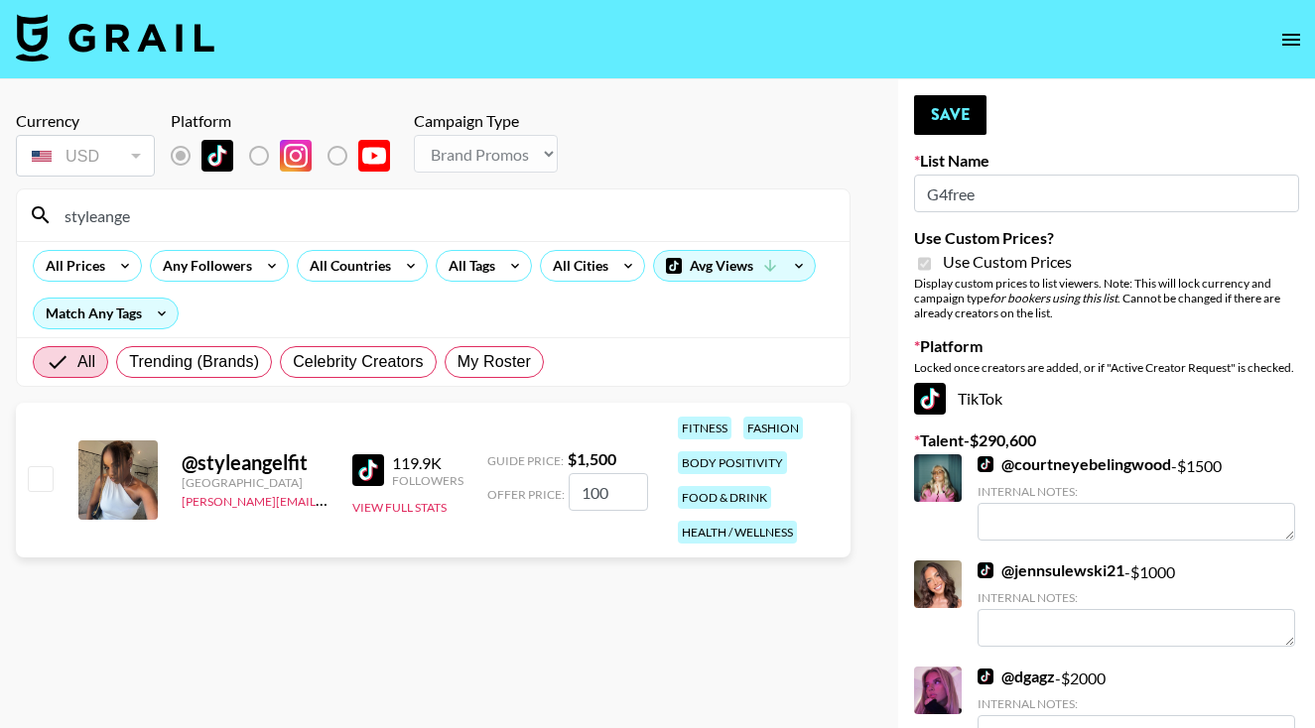
checkbox input "false"
checkbox input "true"
type input "2000"
click at [967, 114] on button "Save" at bounding box center [950, 115] width 72 height 40
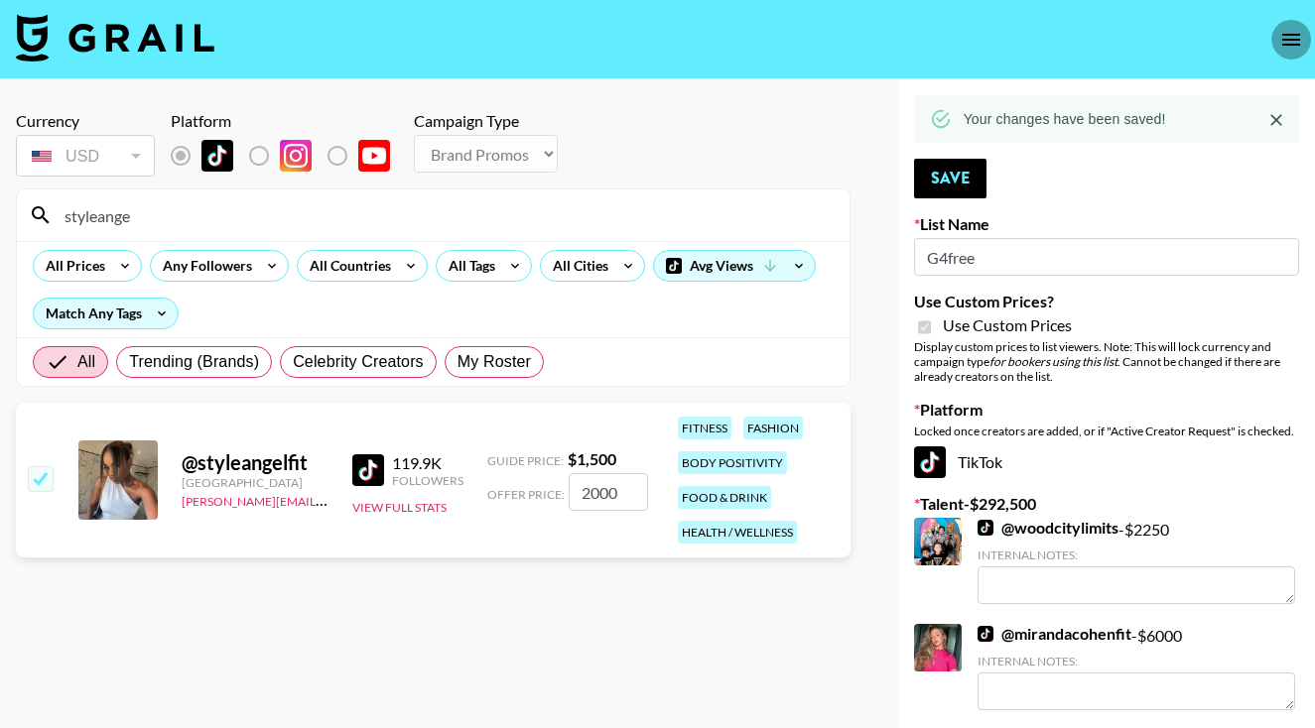
click at [1305, 41] on button "open drawer" at bounding box center [1291, 40] width 40 height 40
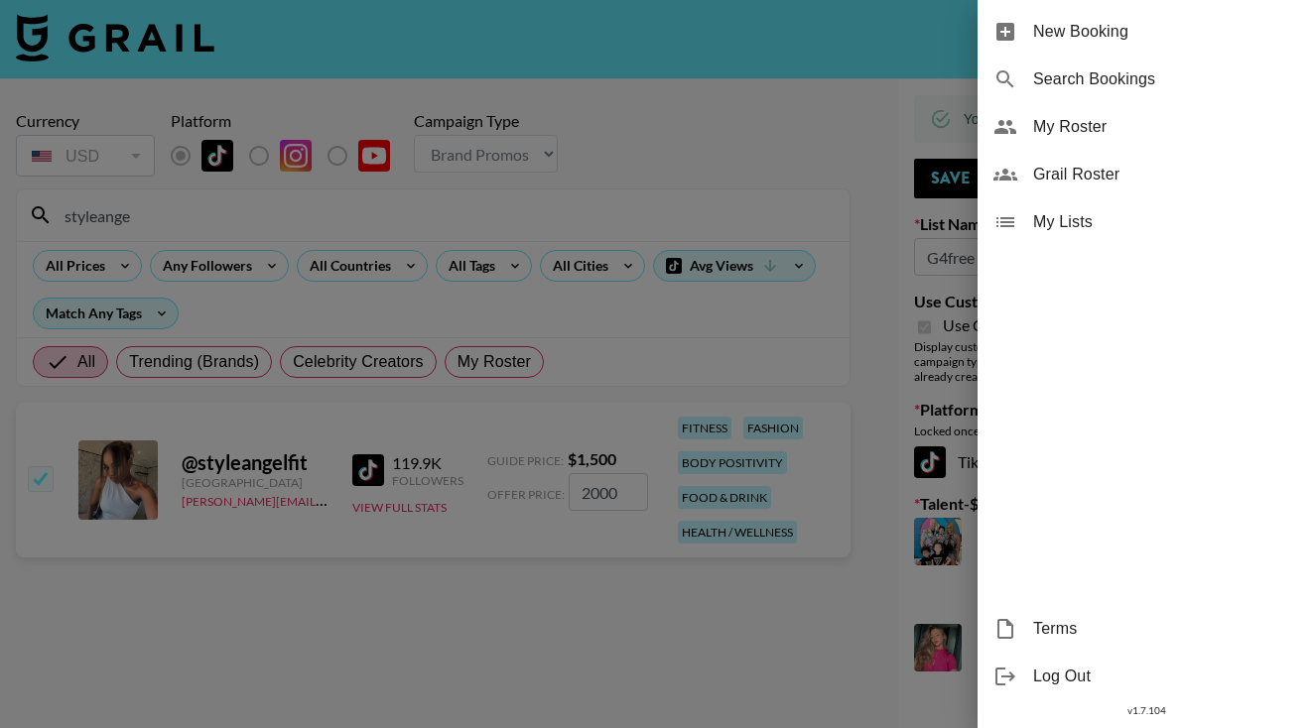
drag, startPoint x: 1117, startPoint y: 175, endPoint x: 1117, endPoint y: 140, distance: 34.7
click at [1117, 140] on ul "New Booking Search Bookings My Roster Grail Roster My Lists" at bounding box center [1145, 127] width 337 height 254
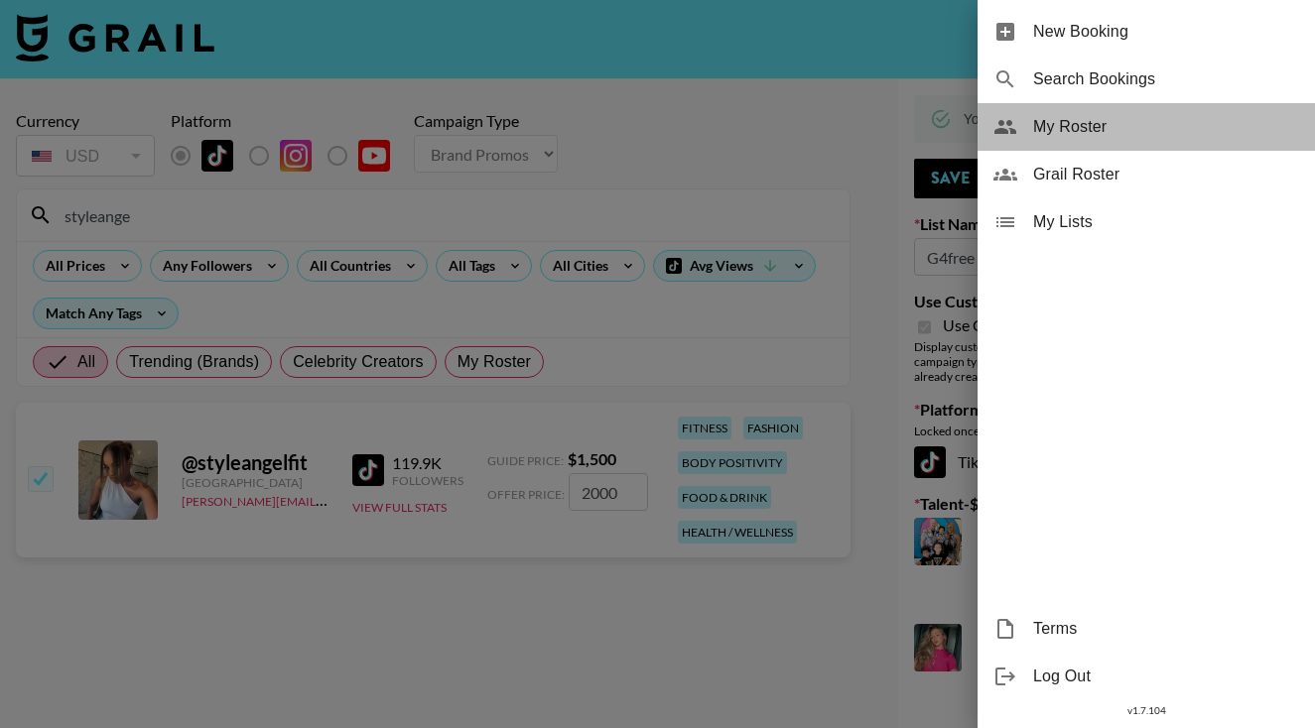
click at [1106, 130] on span "My Roster" at bounding box center [1166, 127] width 266 height 24
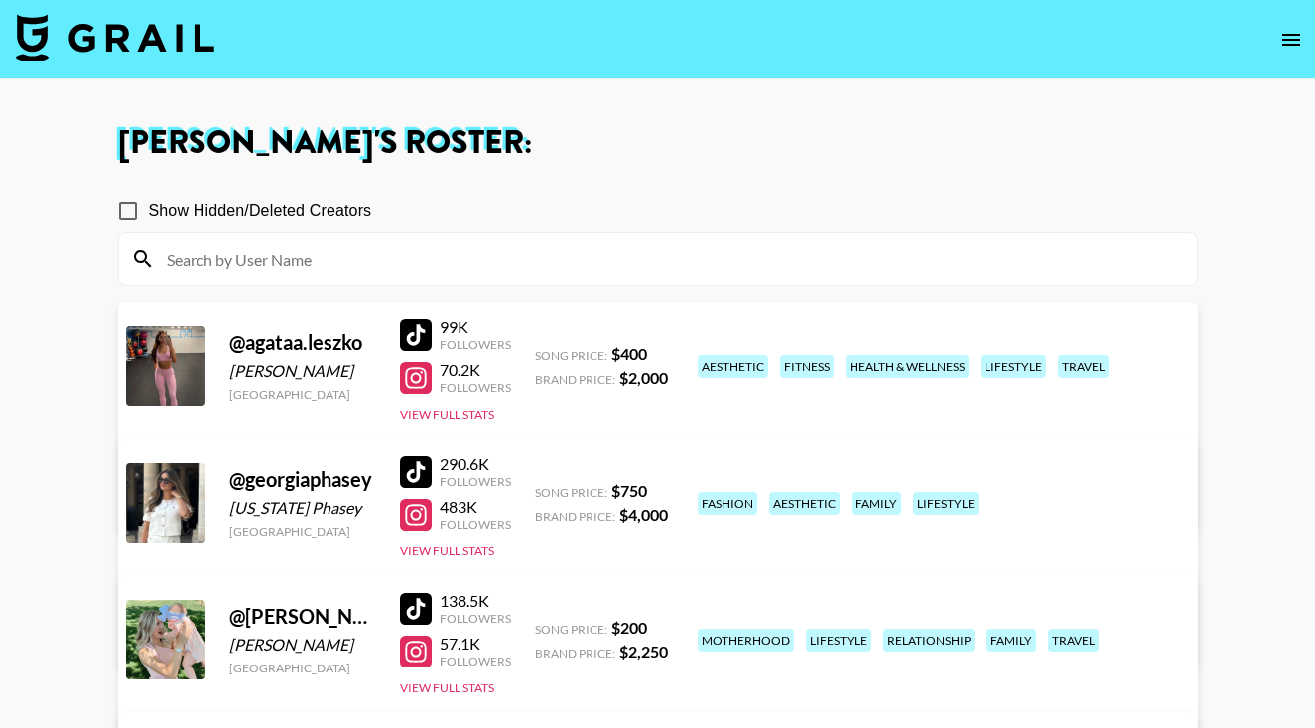
scroll to position [522, 0]
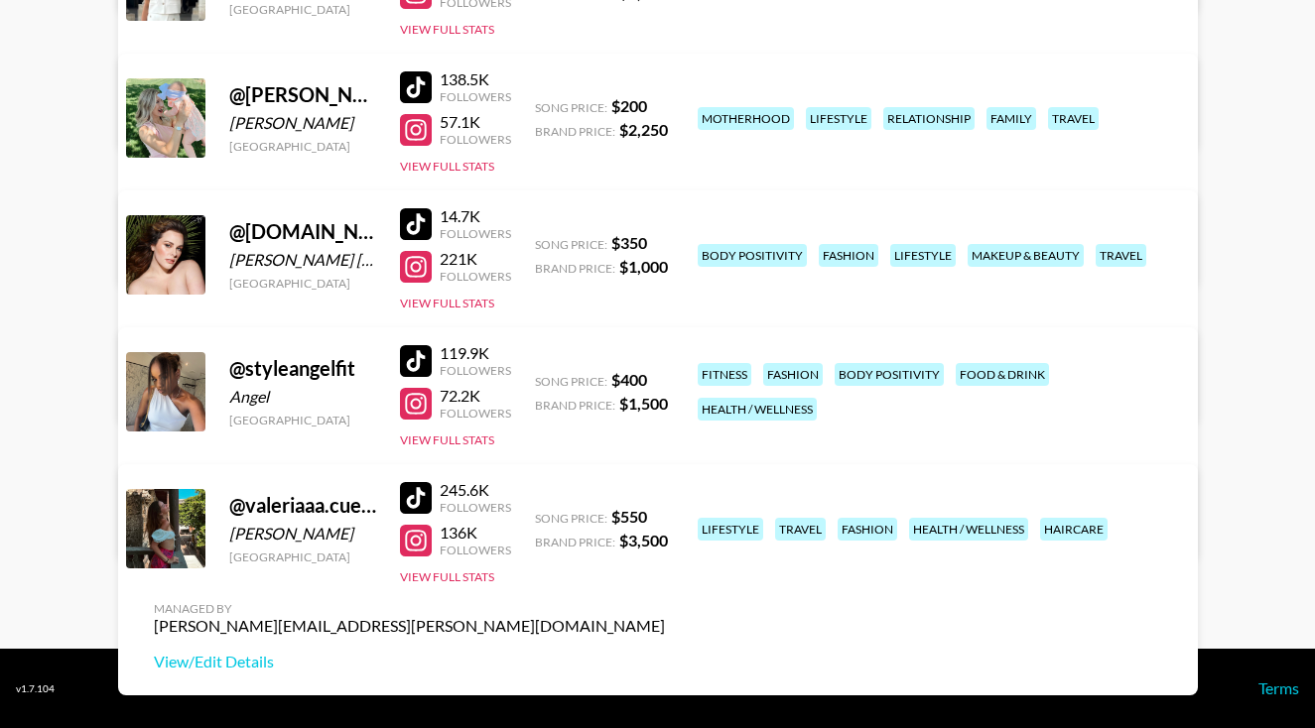
click at [665, 515] on link "View/Edit Details" at bounding box center [409, 525] width 511 height 20
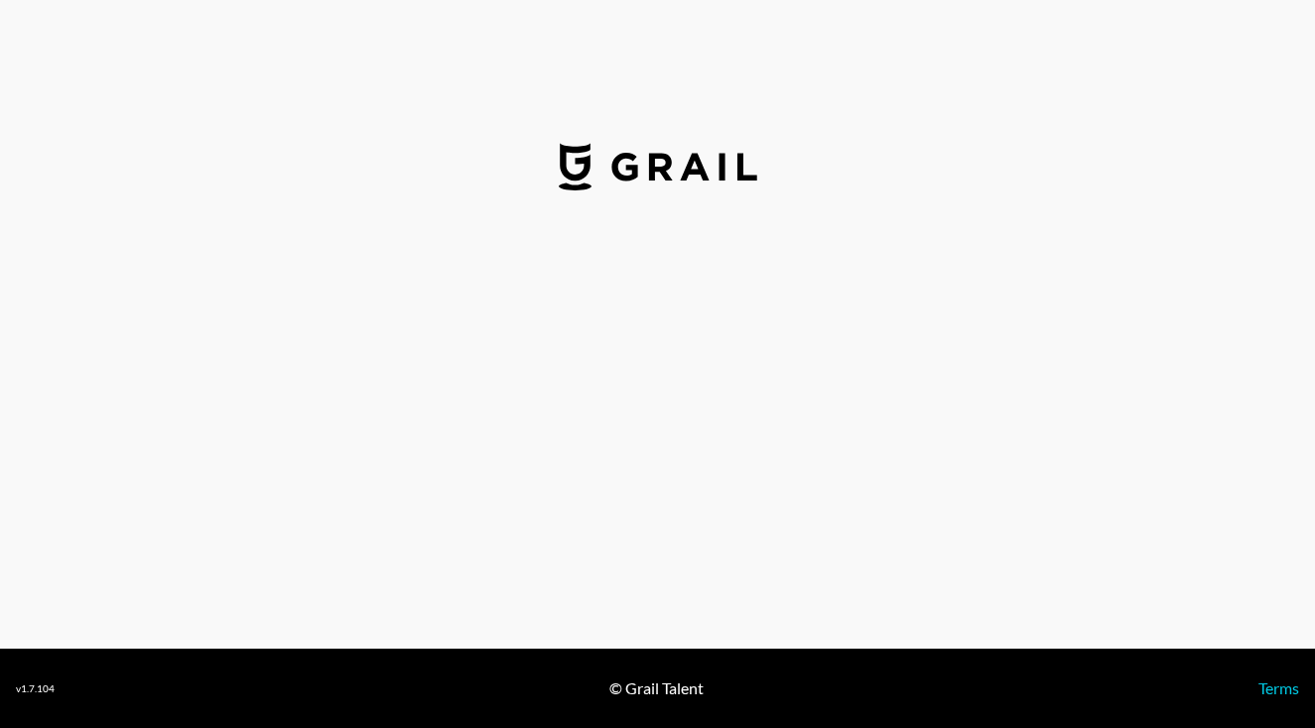
select select "USD"
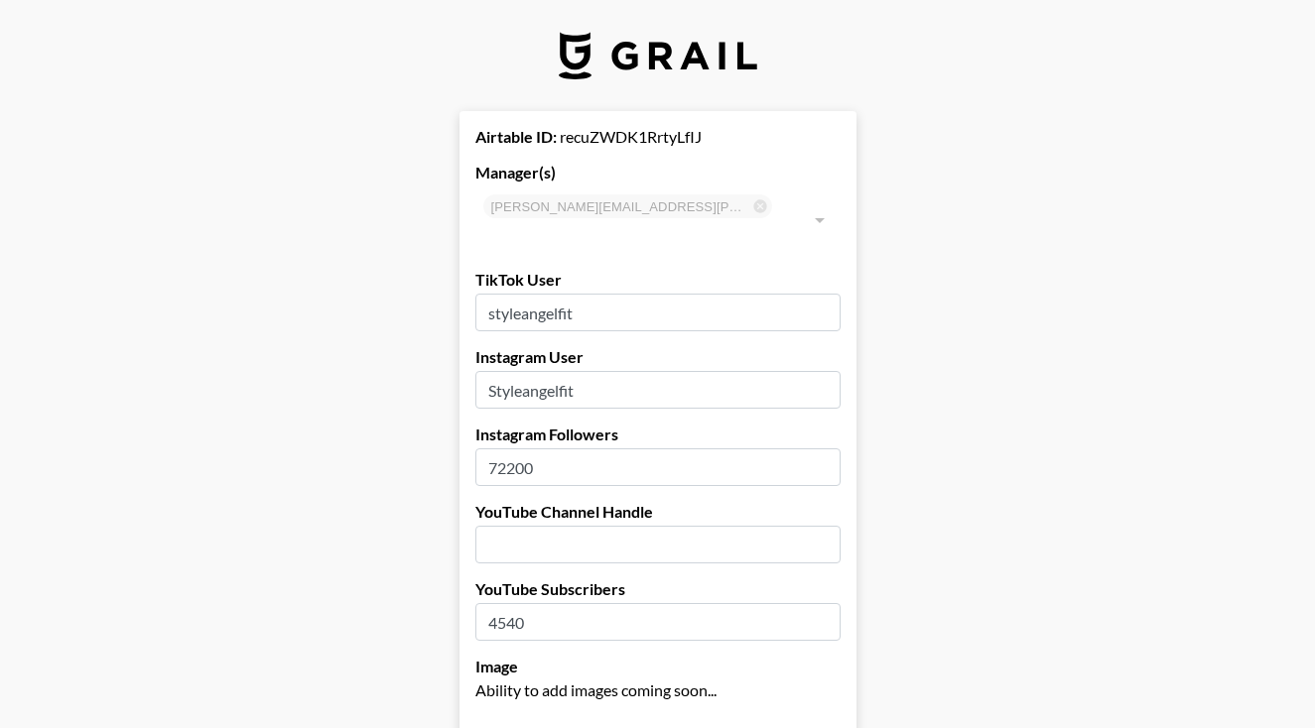
type input "[GEOGRAPHIC_DATA]"
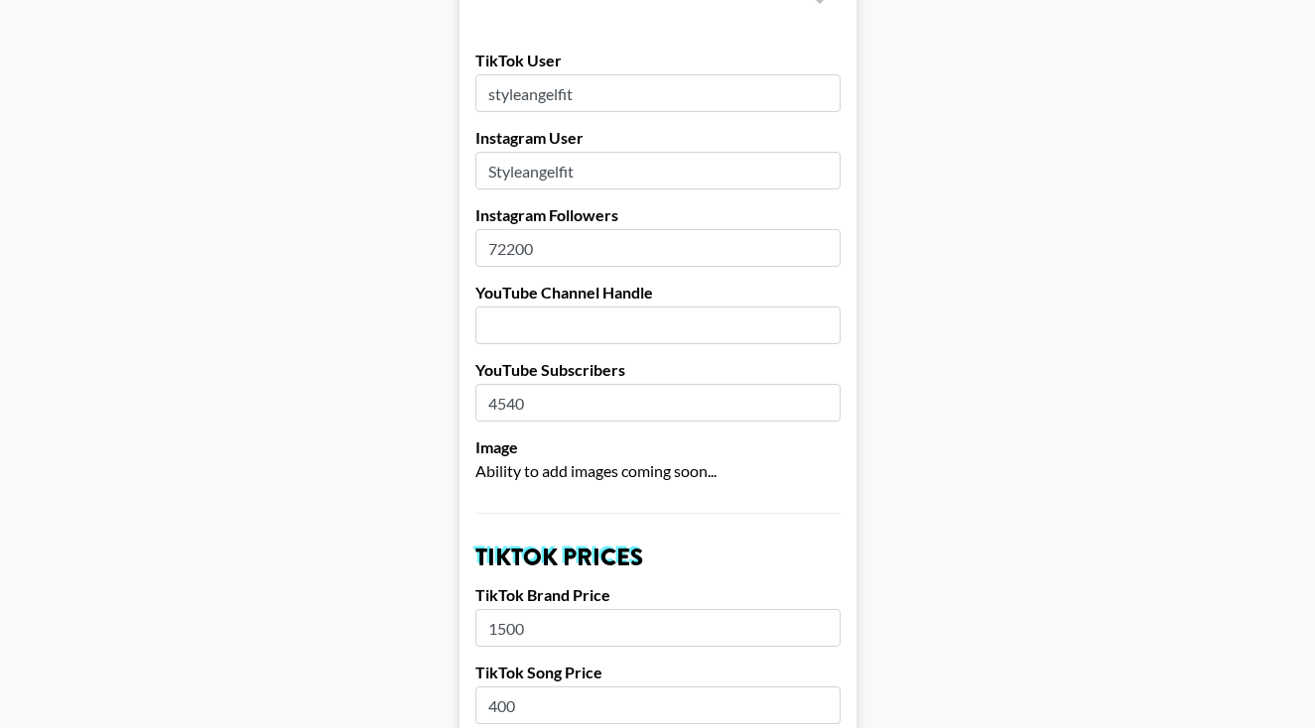
scroll to position [457, 0]
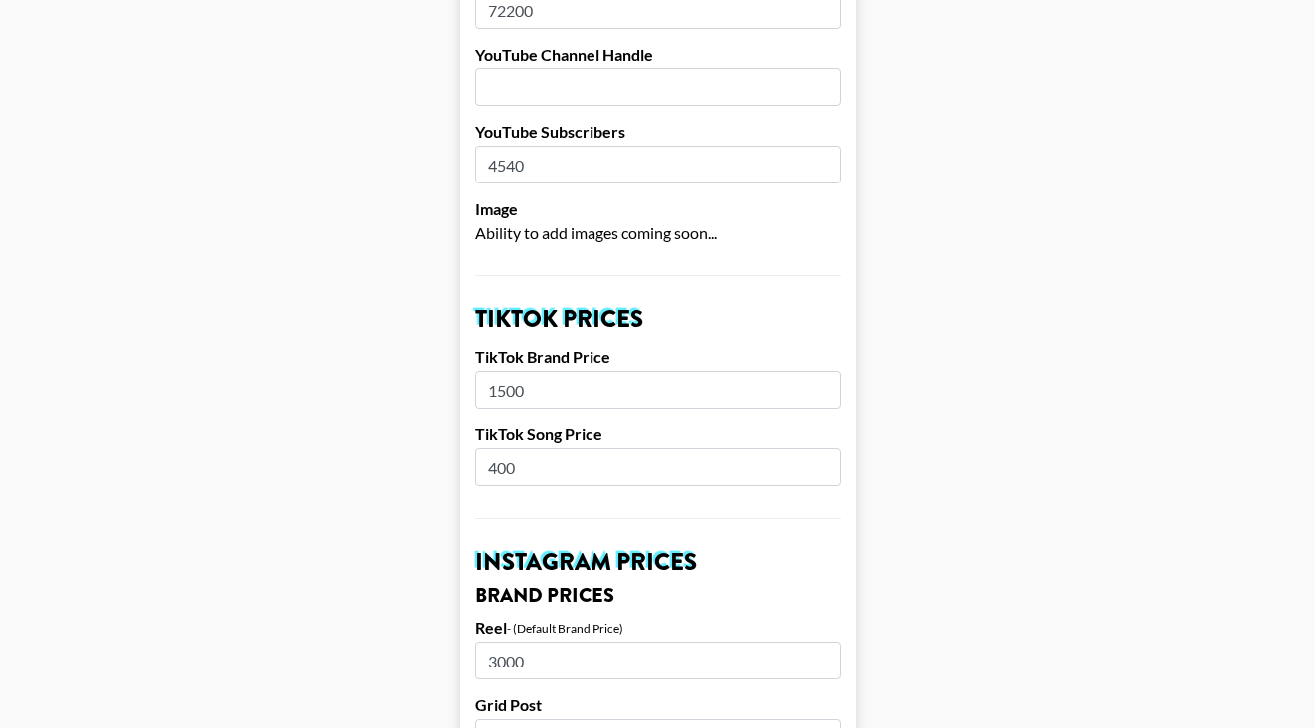
click at [506, 371] on input "1500" at bounding box center [657, 390] width 365 height 38
type input "2000"
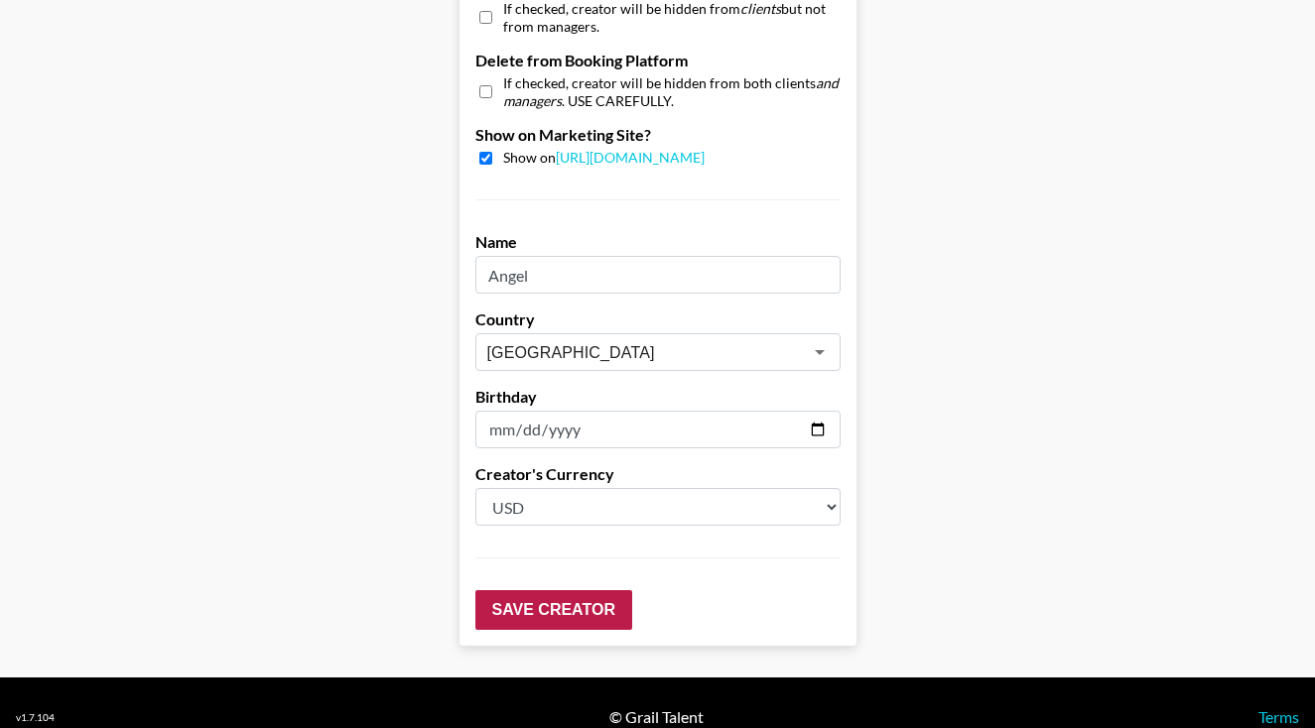
scroll to position [1960, 0]
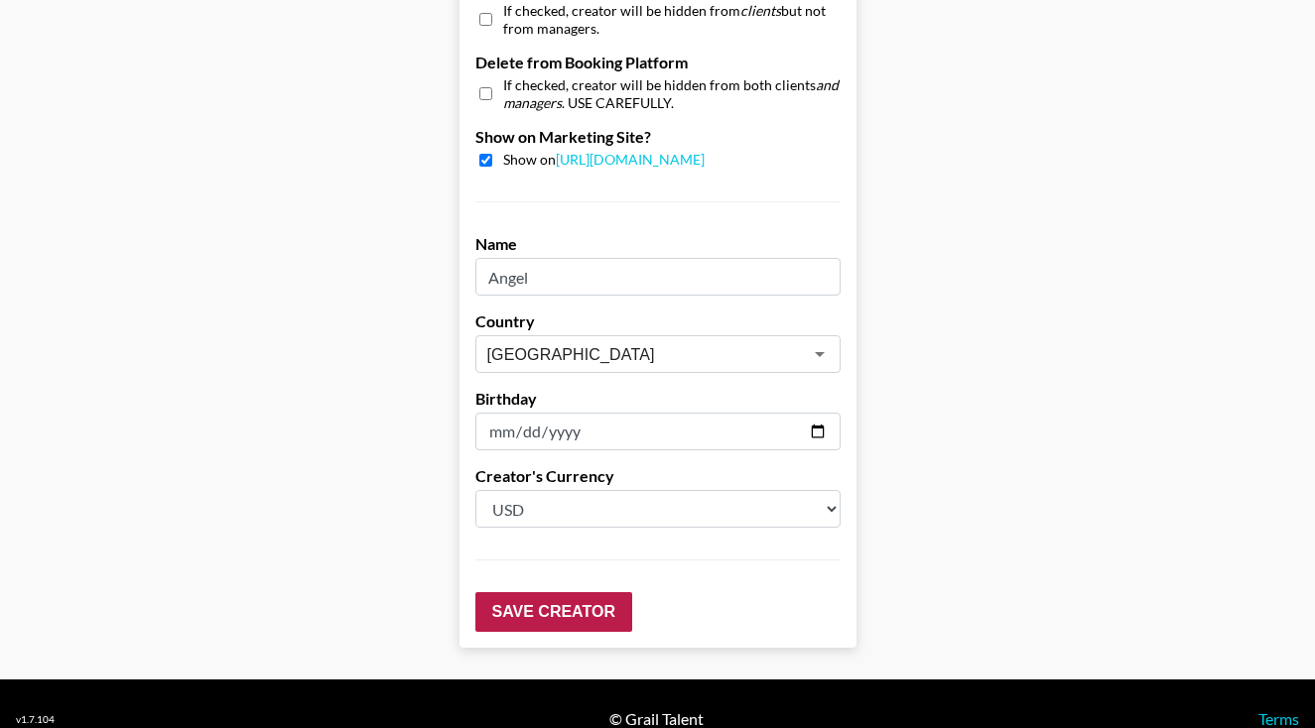
click at [525, 592] on input "Save Creator" at bounding box center [553, 612] width 157 height 40
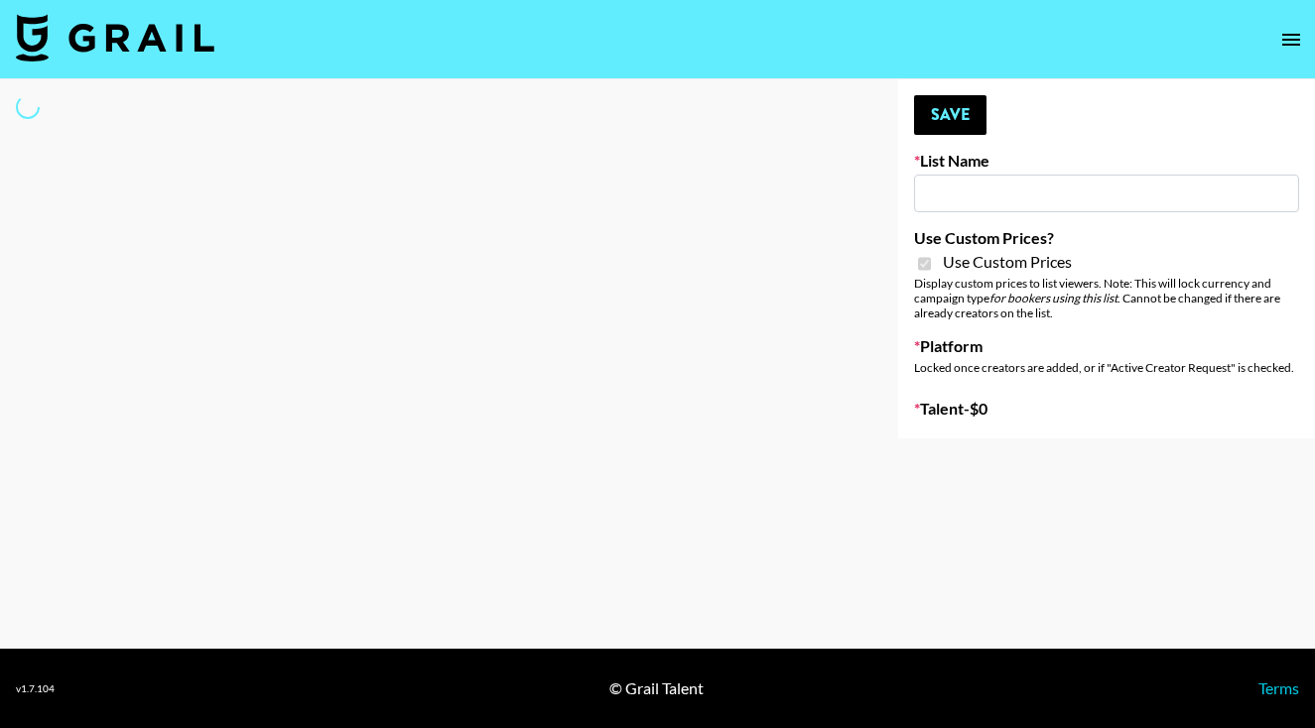
select select "Brand"
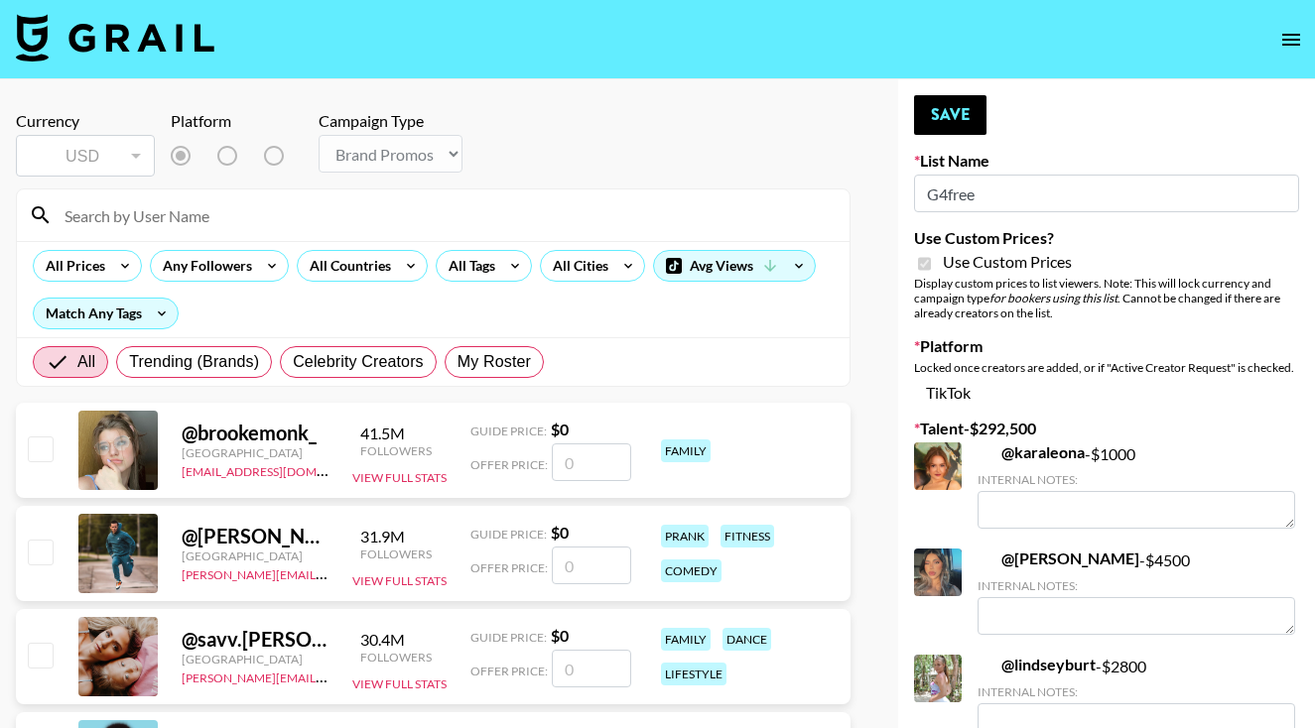
type input "G4free"
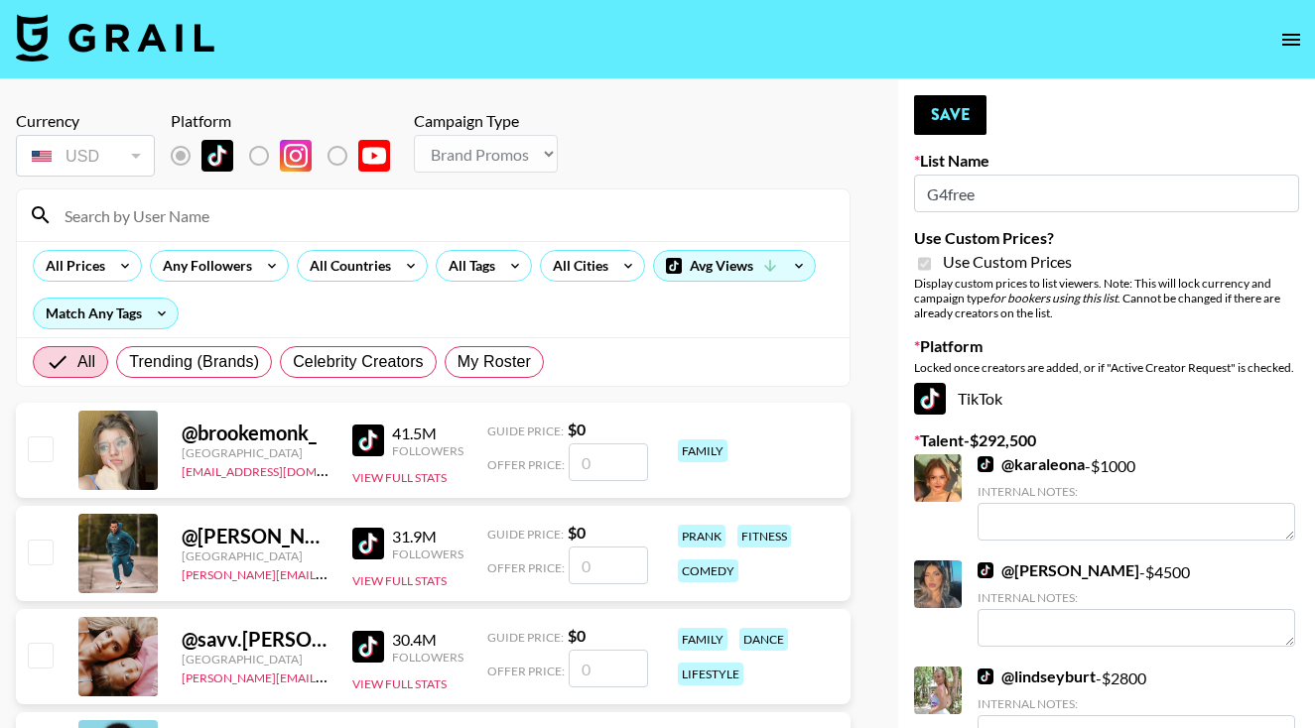
checkbox input "true"
click at [420, 226] on input at bounding box center [445, 215] width 785 height 32
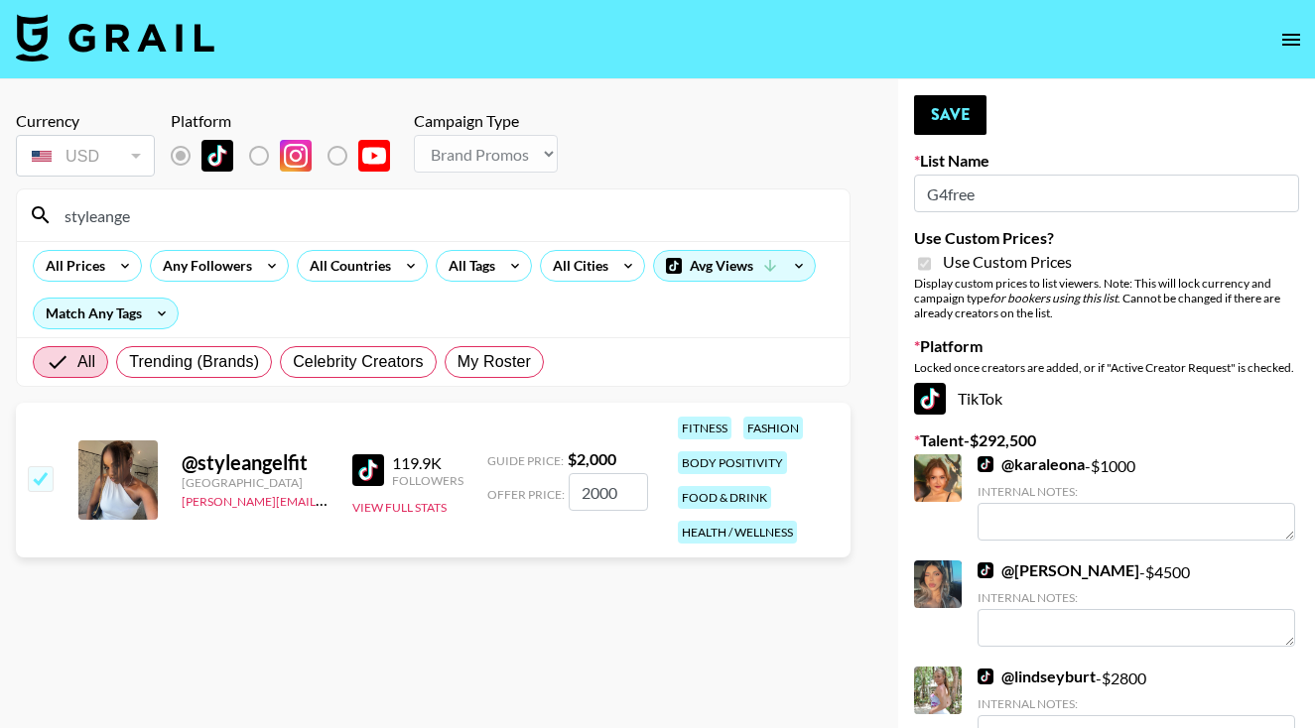
type input "styleange"
click at [43, 484] on input "checkbox" at bounding box center [40, 478] width 24 height 24
checkbox input "false"
drag, startPoint x: 147, startPoint y: 223, endPoint x: 65, endPoint y: 215, distance: 81.7
click at [63, 215] on input "styleange" at bounding box center [445, 215] width 785 height 32
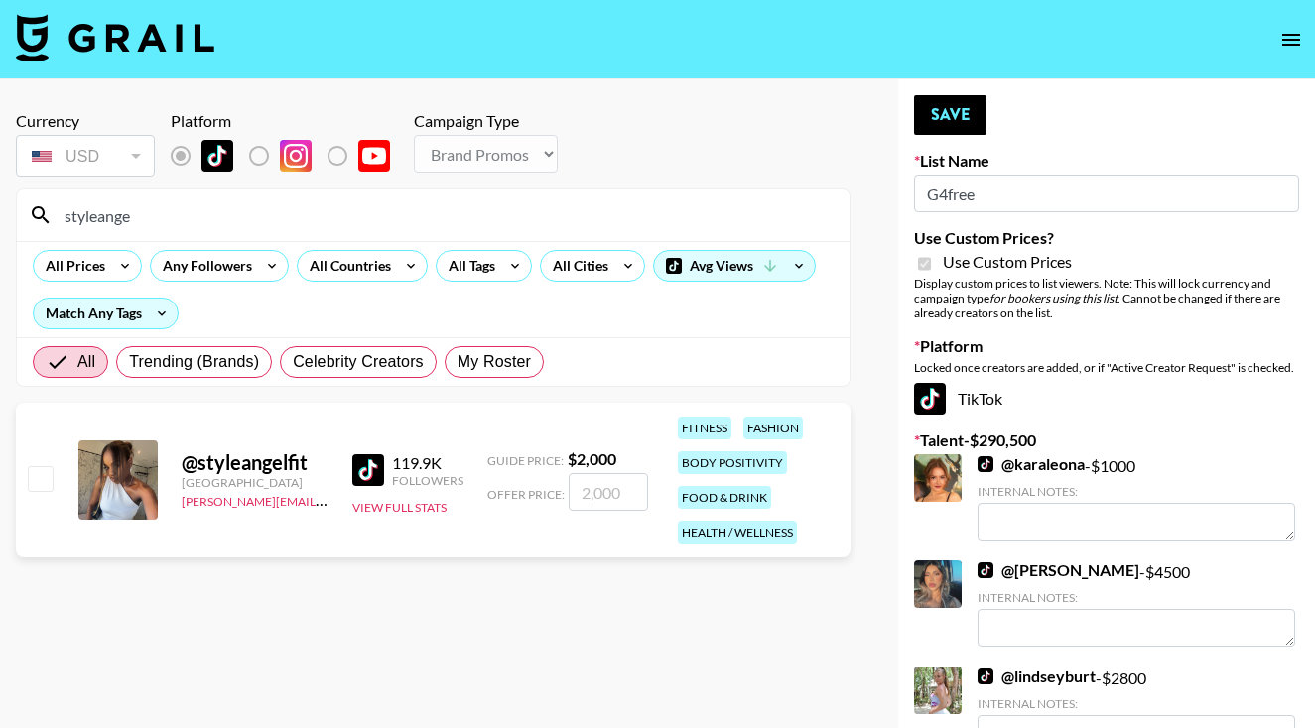
type input "o"
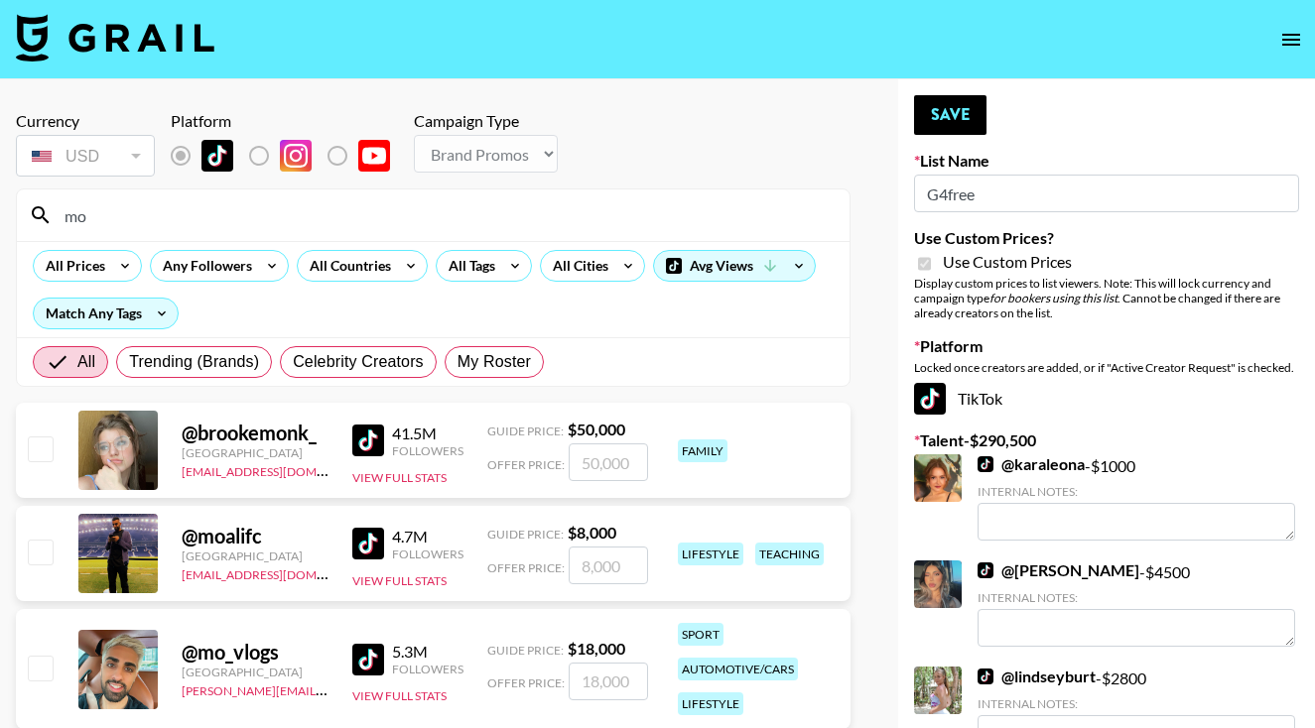
type input "m"
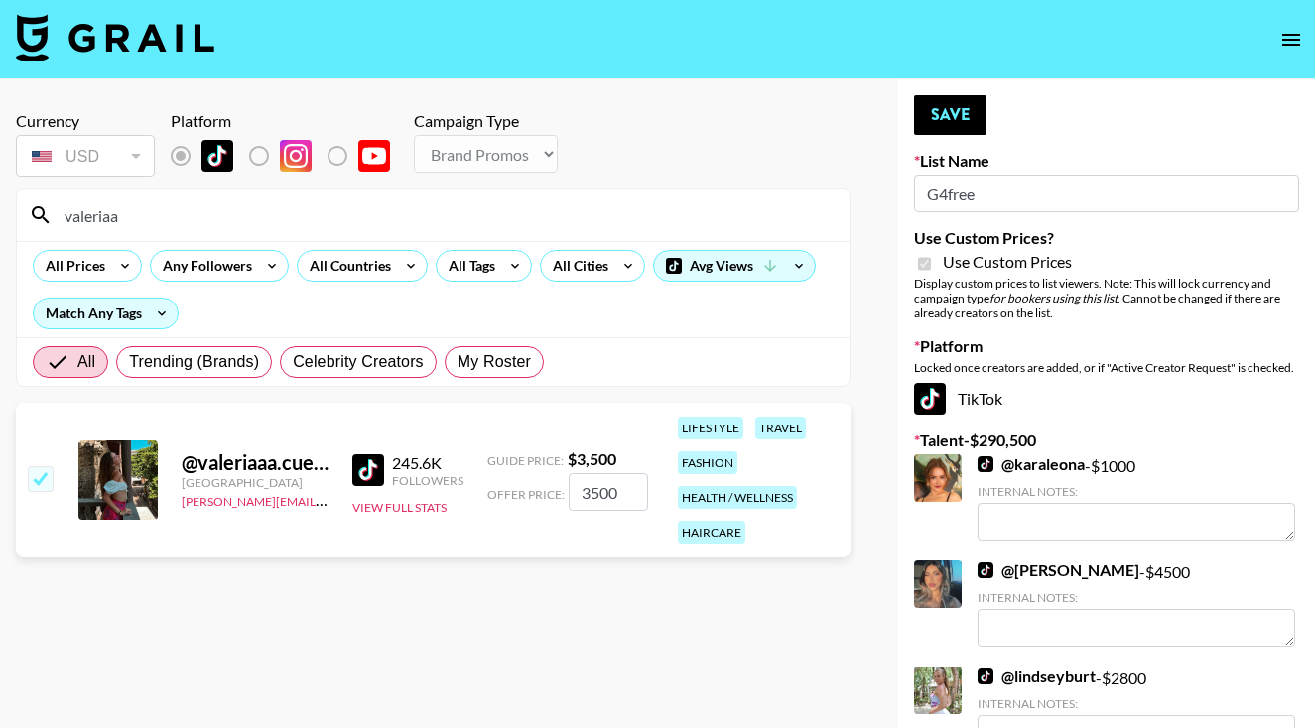
type input "Valeria"
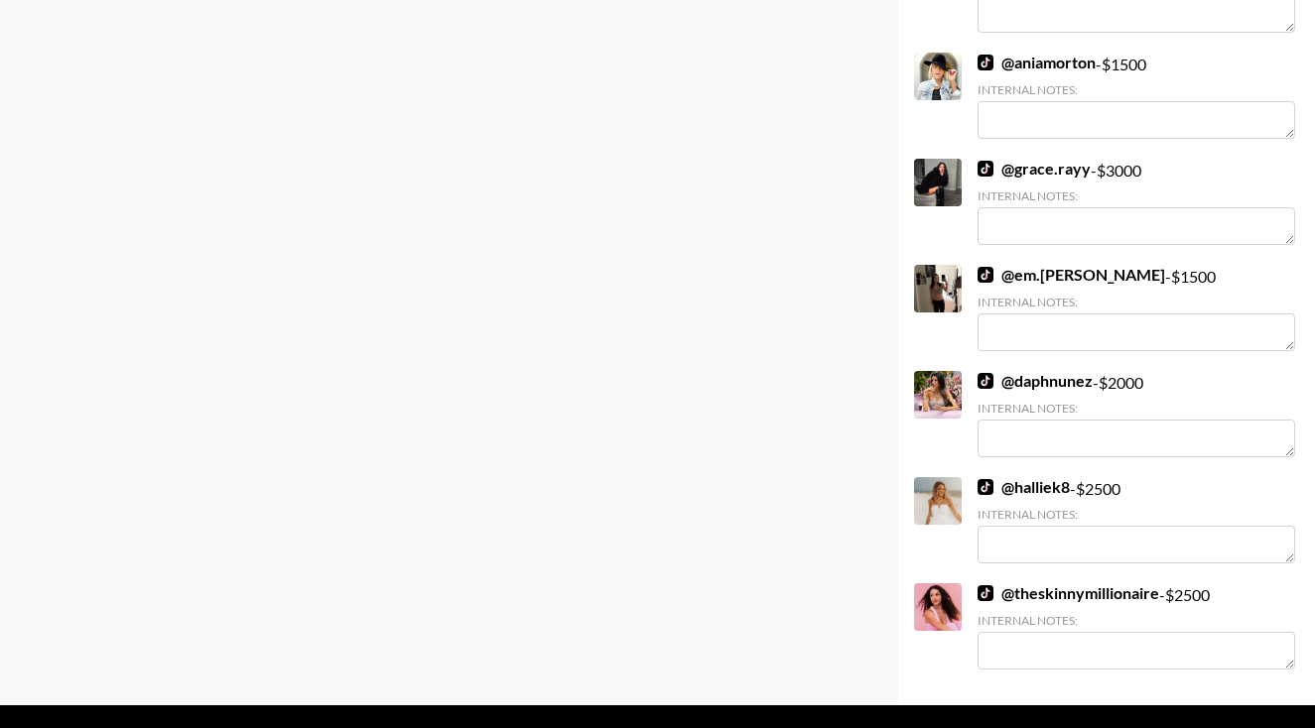
scroll to position [10862, 0]
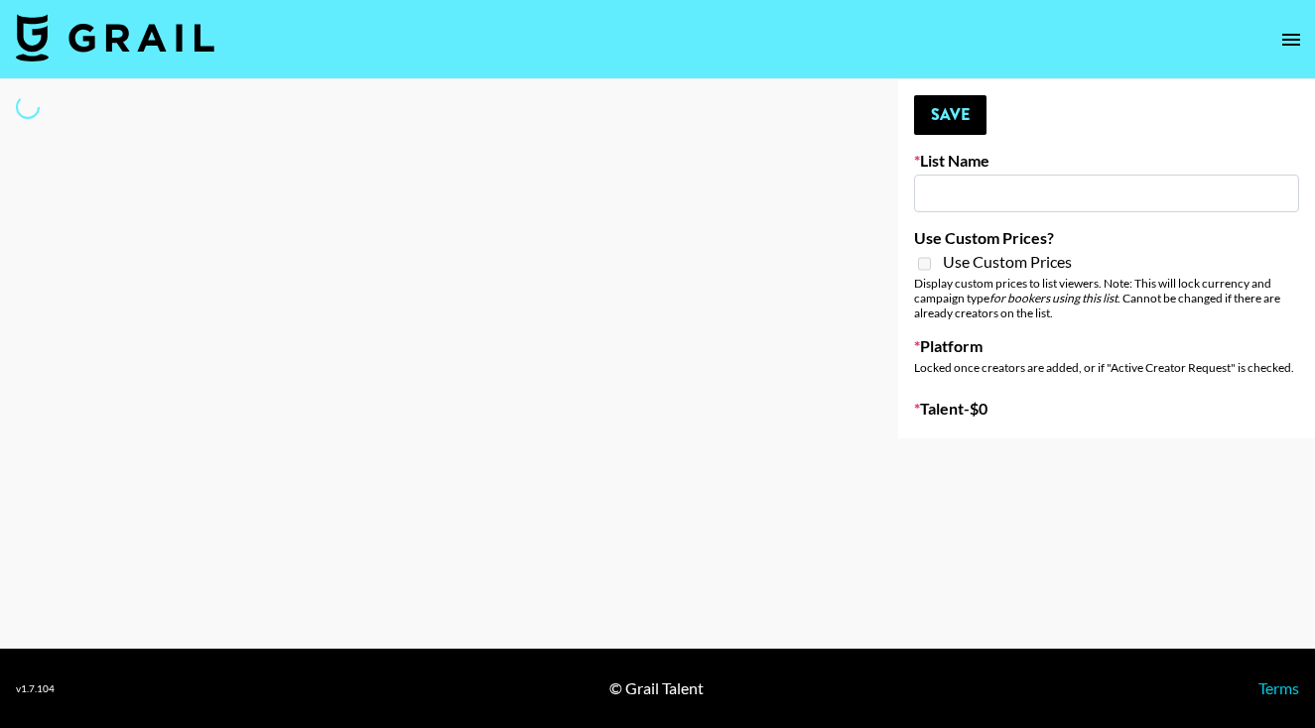
type input "Kinologue App"
select select "Song"
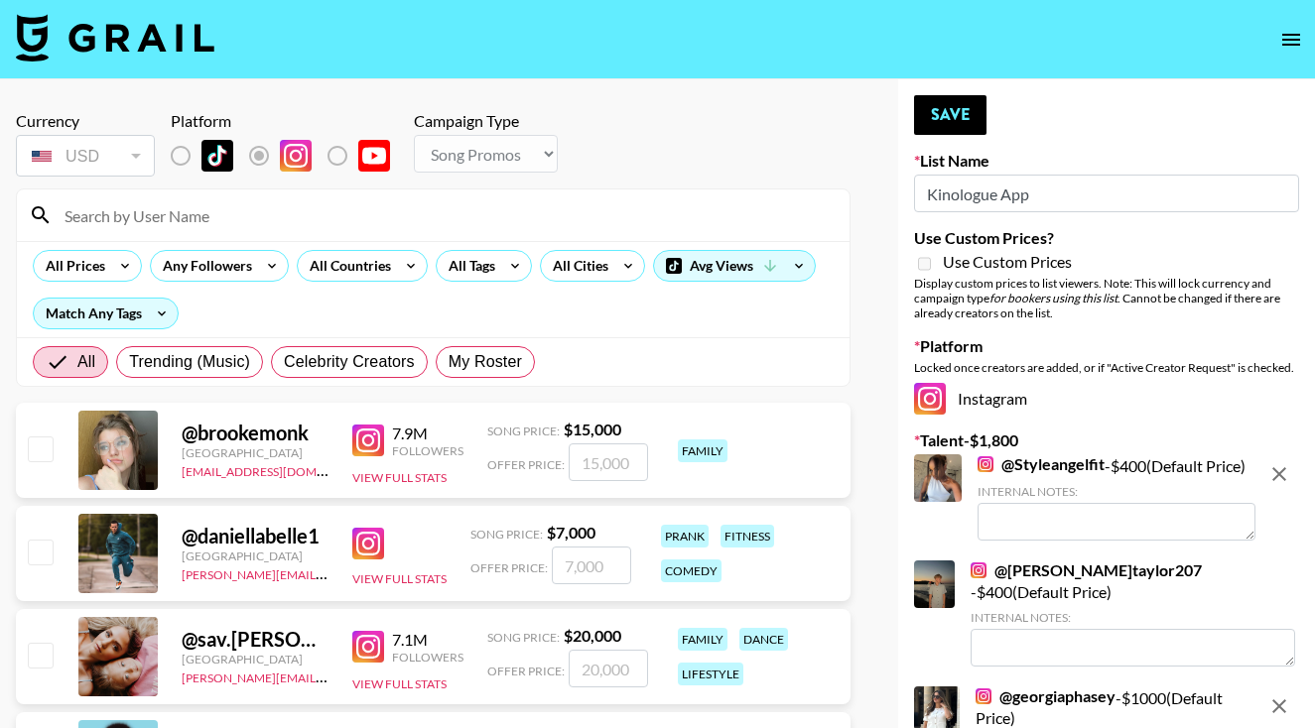
click at [382, 210] on input at bounding box center [445, 215] width 785 height 32
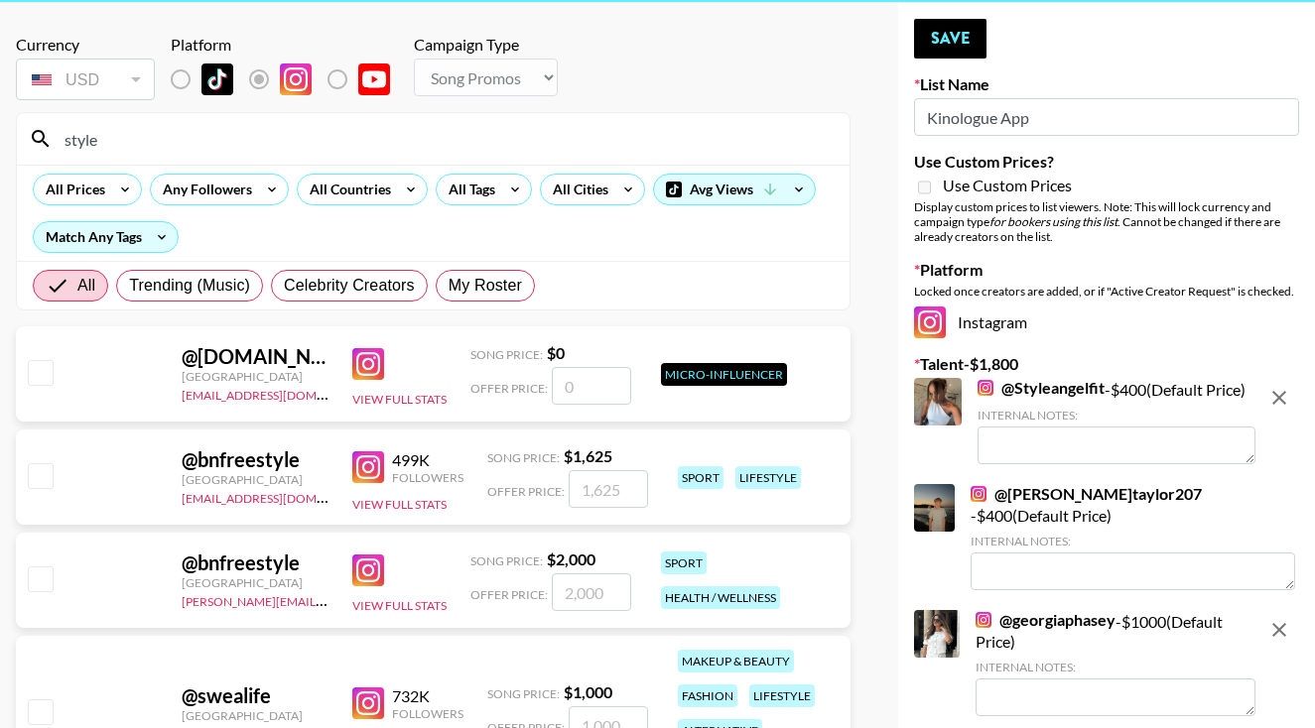
scroll to position [80, 0]
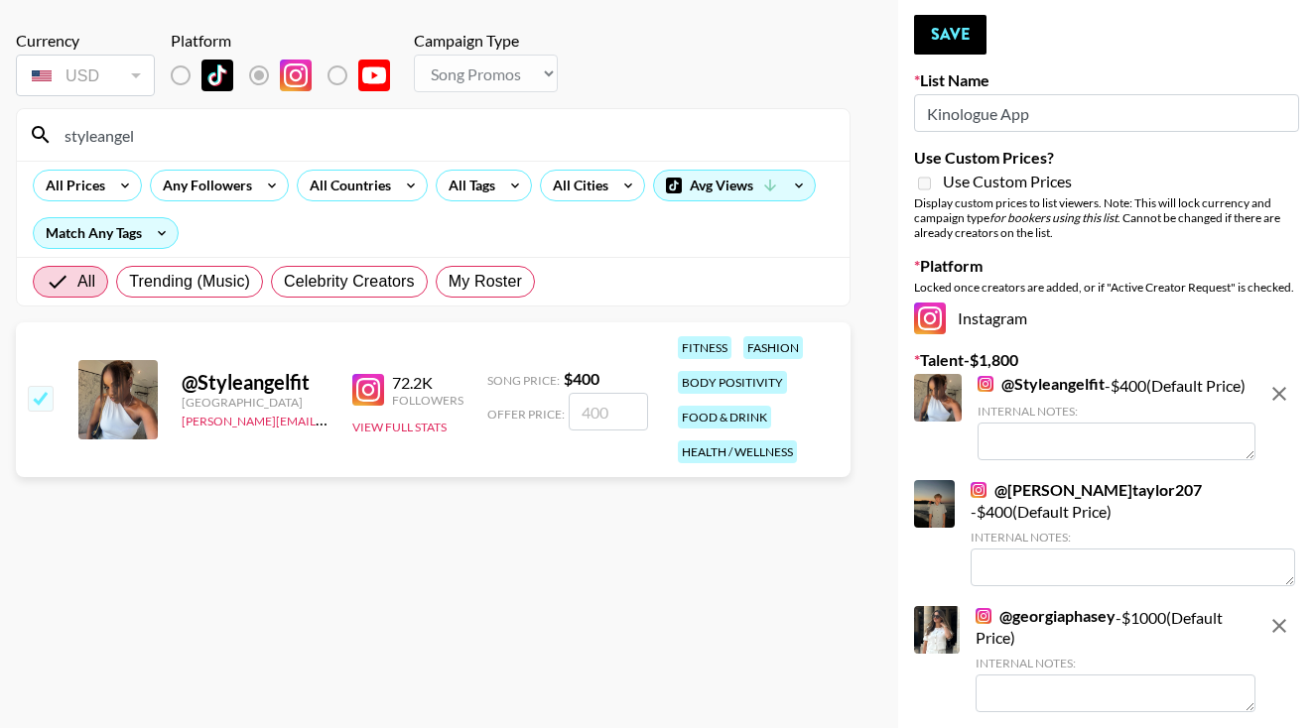
type input "styleangel"
click at [604, 407] on input "number" at bounding box center [608, 412] width 79 height 38
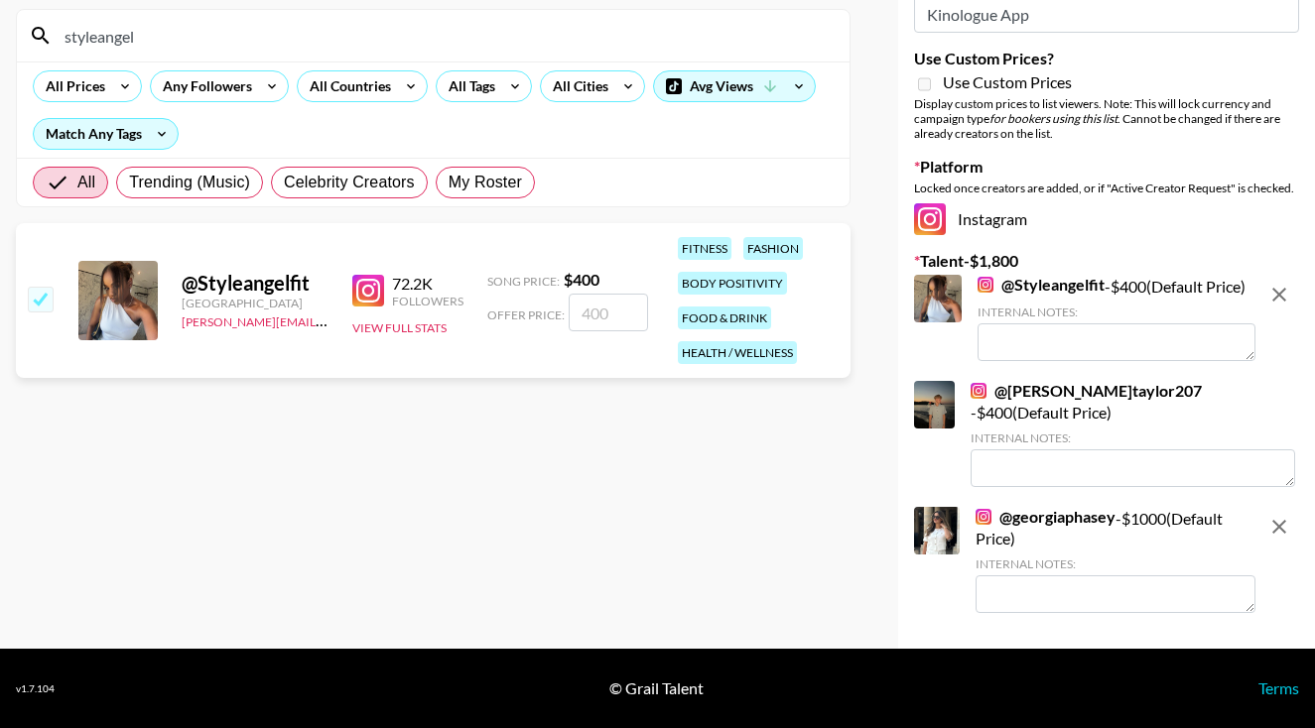
scroll to position [180, 0]
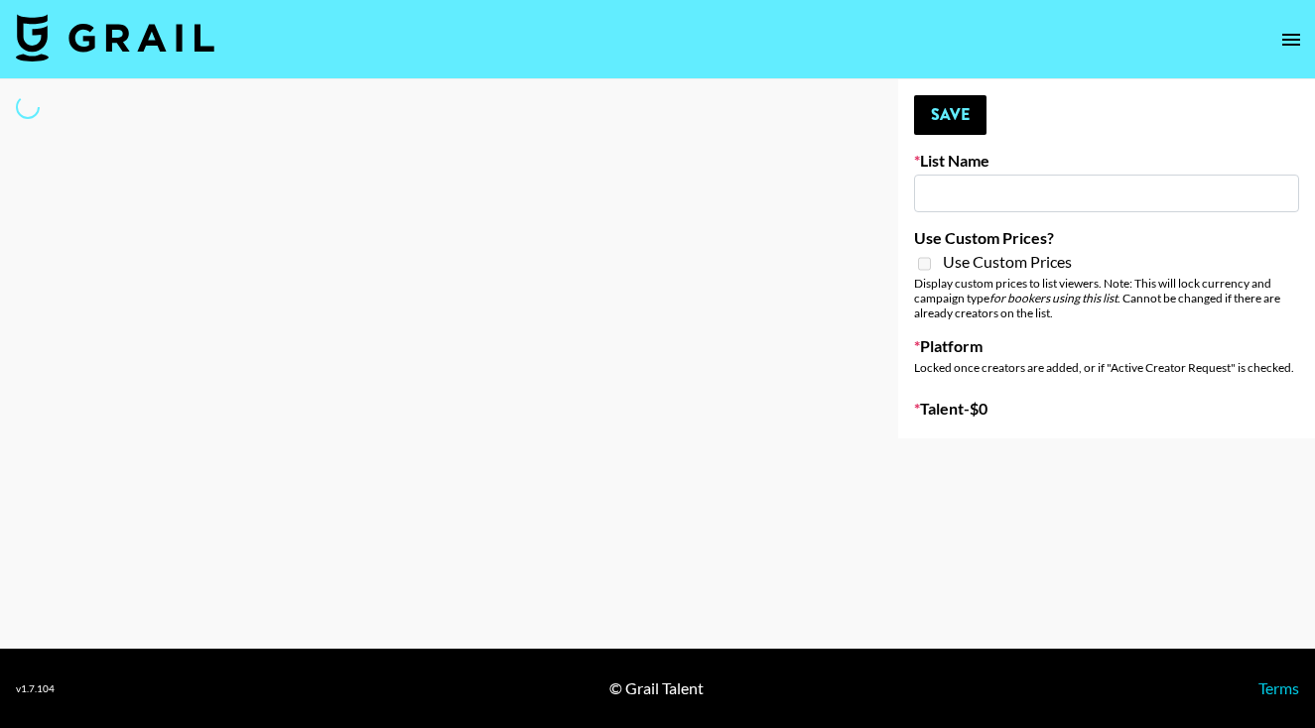
type input "Kinologue App"
select select "Song"
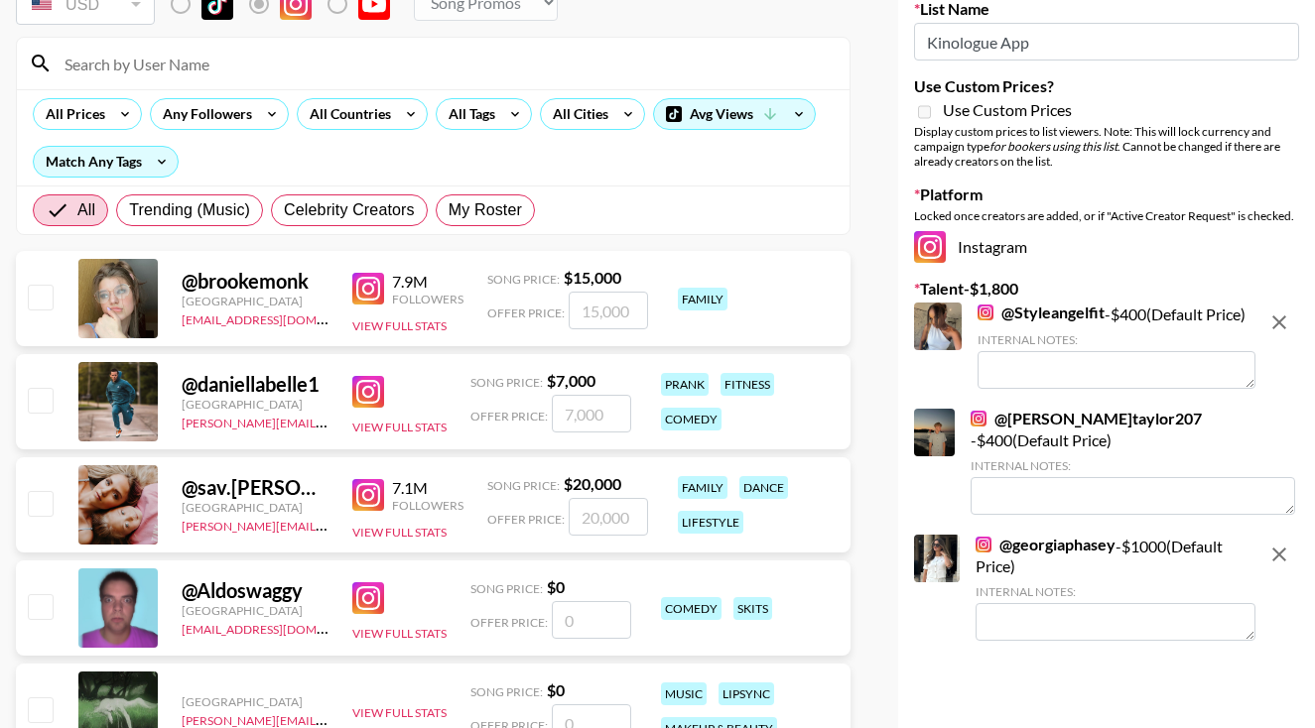
scroll to position [163, 0]
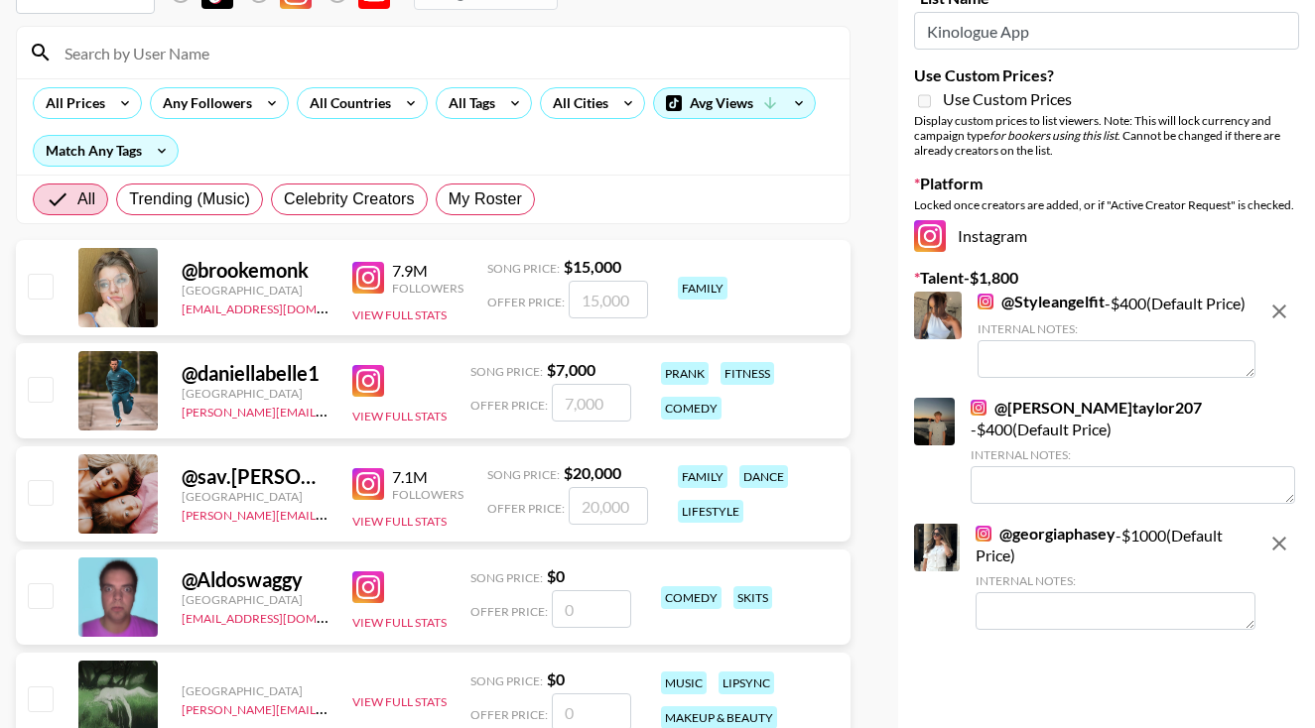
click at [1274, 310] on icon "remove" at bounding box center [1279, 312] width 24 height 24
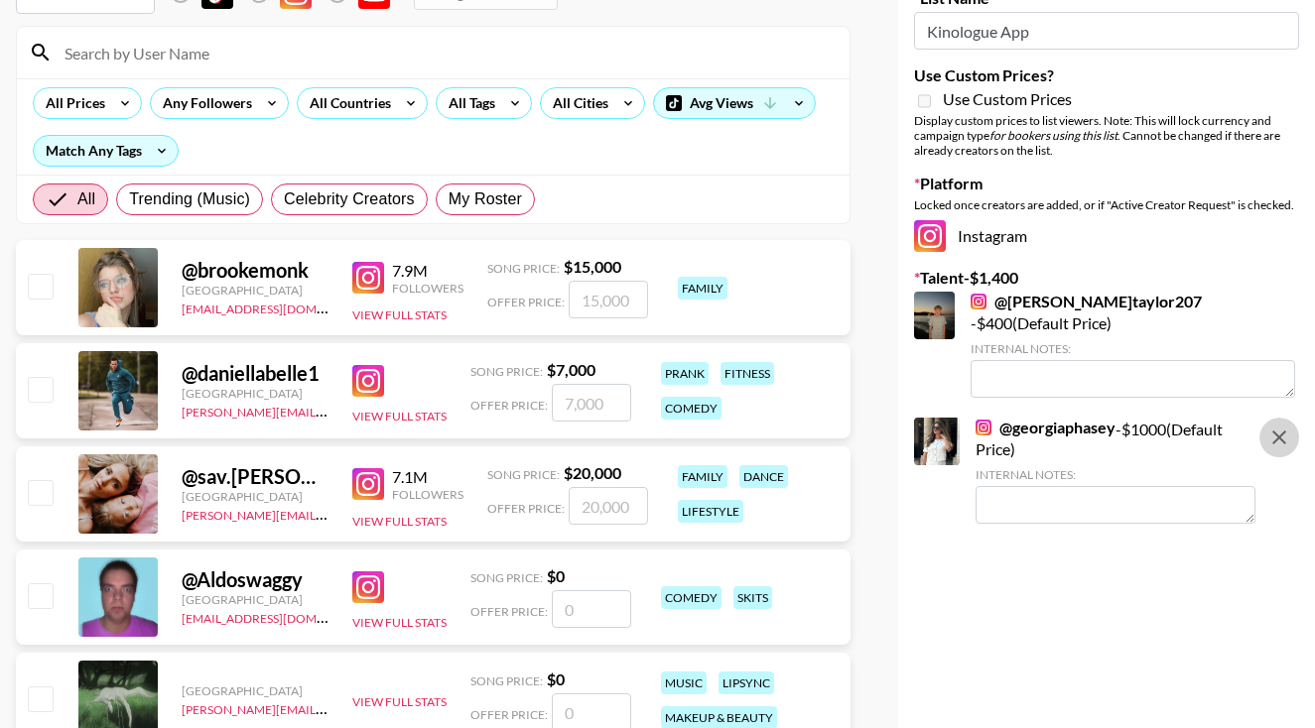
click at [1279, 431] on icon "remove" at bounding box center [1279, 438] width 14 height 14
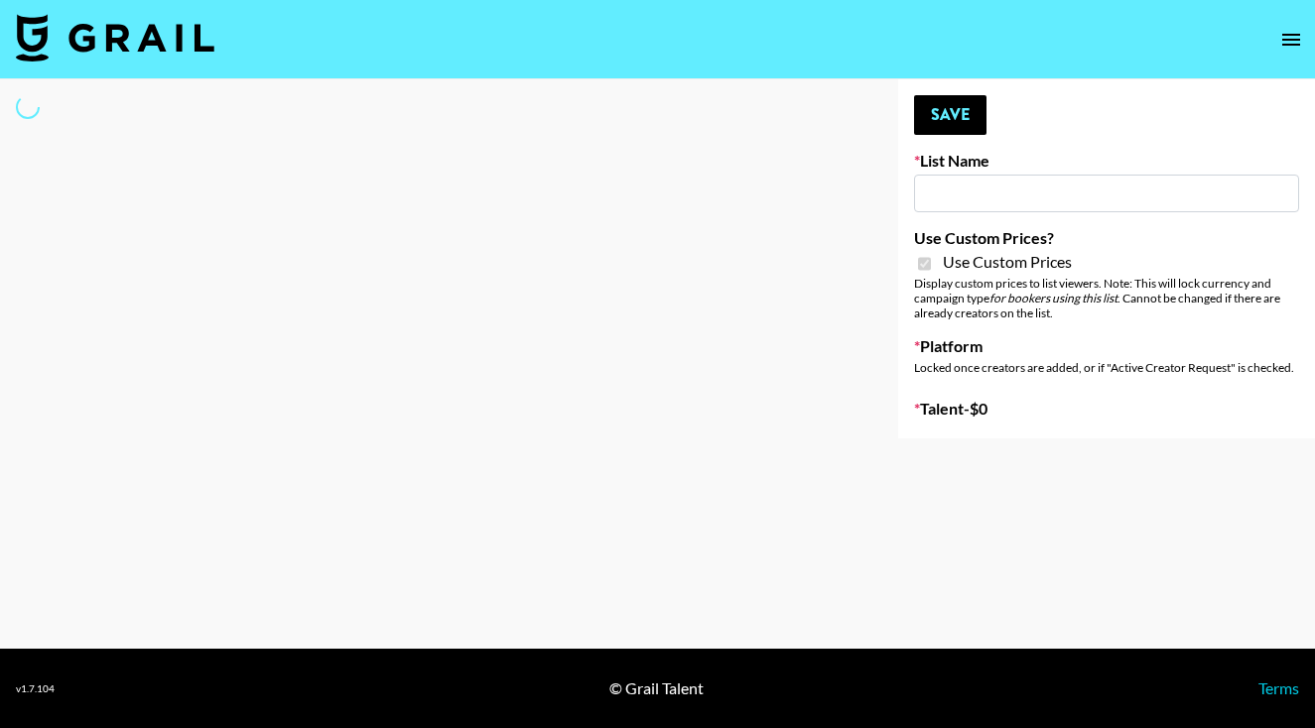
type input "Petlibro ([DATE])"
checkbox input "true"
select select "Brand"
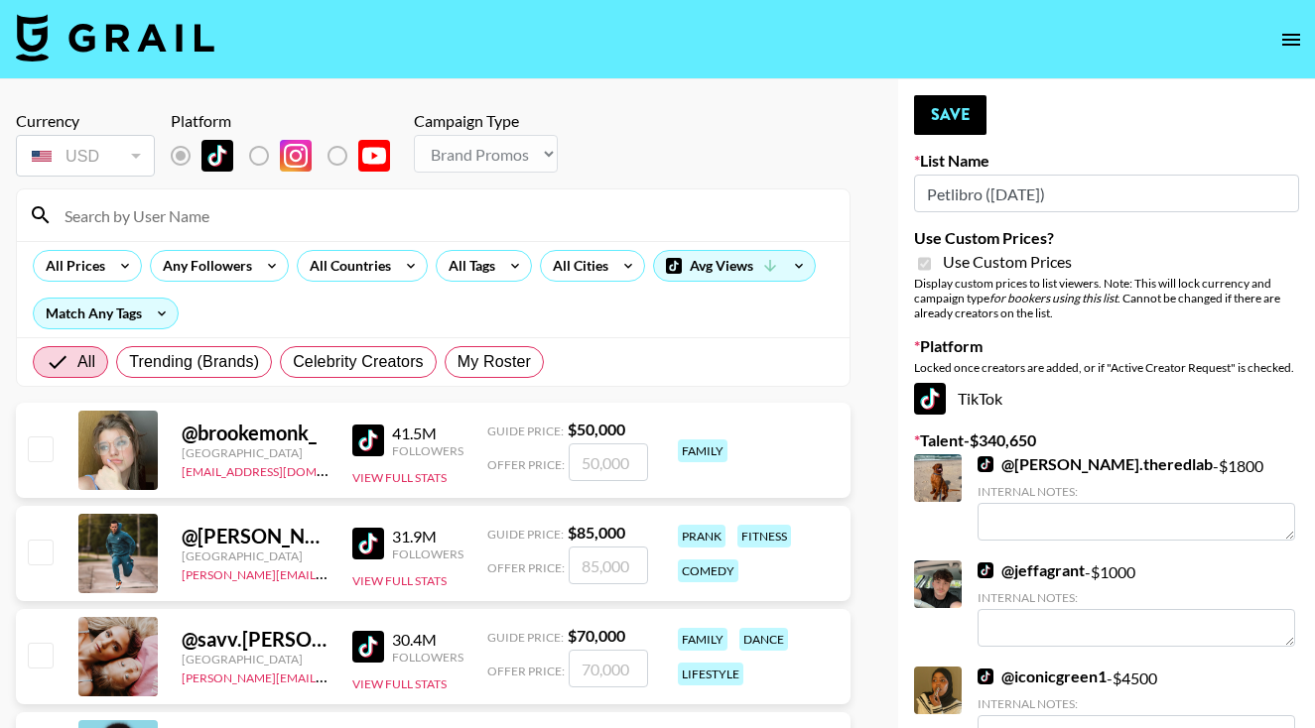
click at [488, 223] on input at bounding box center [445, 215] width 785 height 32
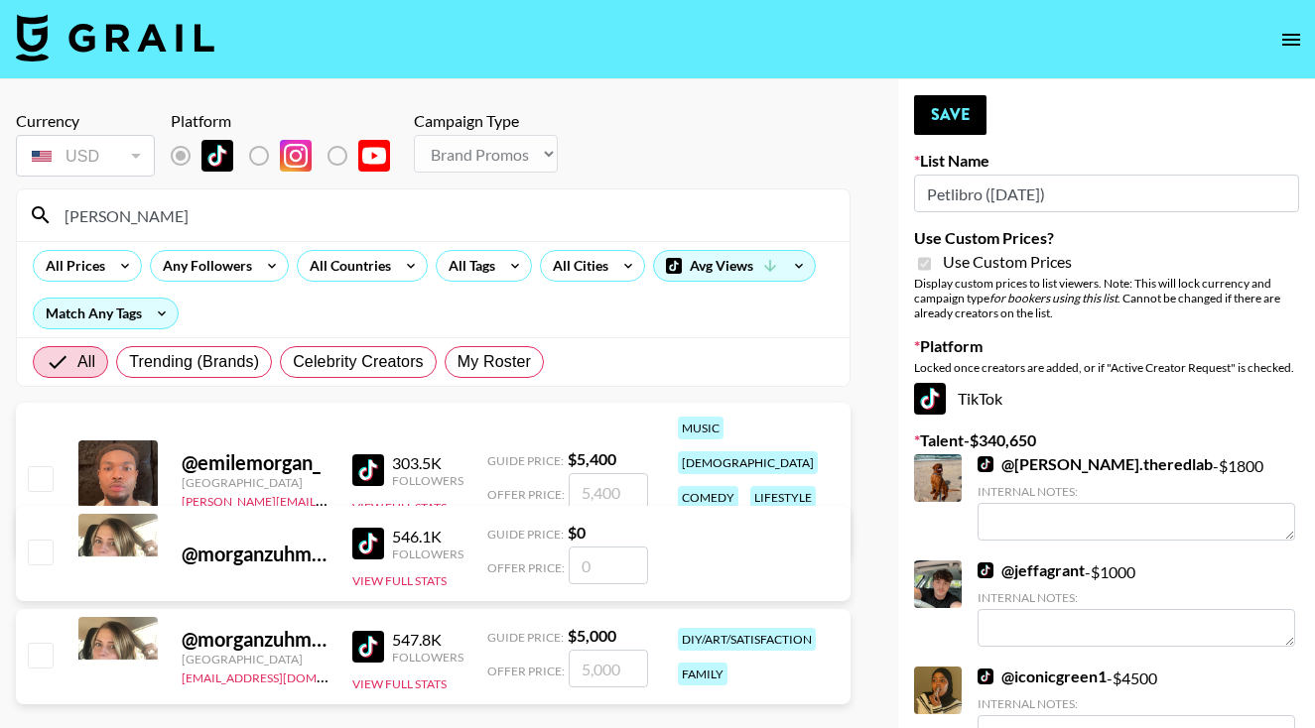
type input "[PERSON_NAME]"
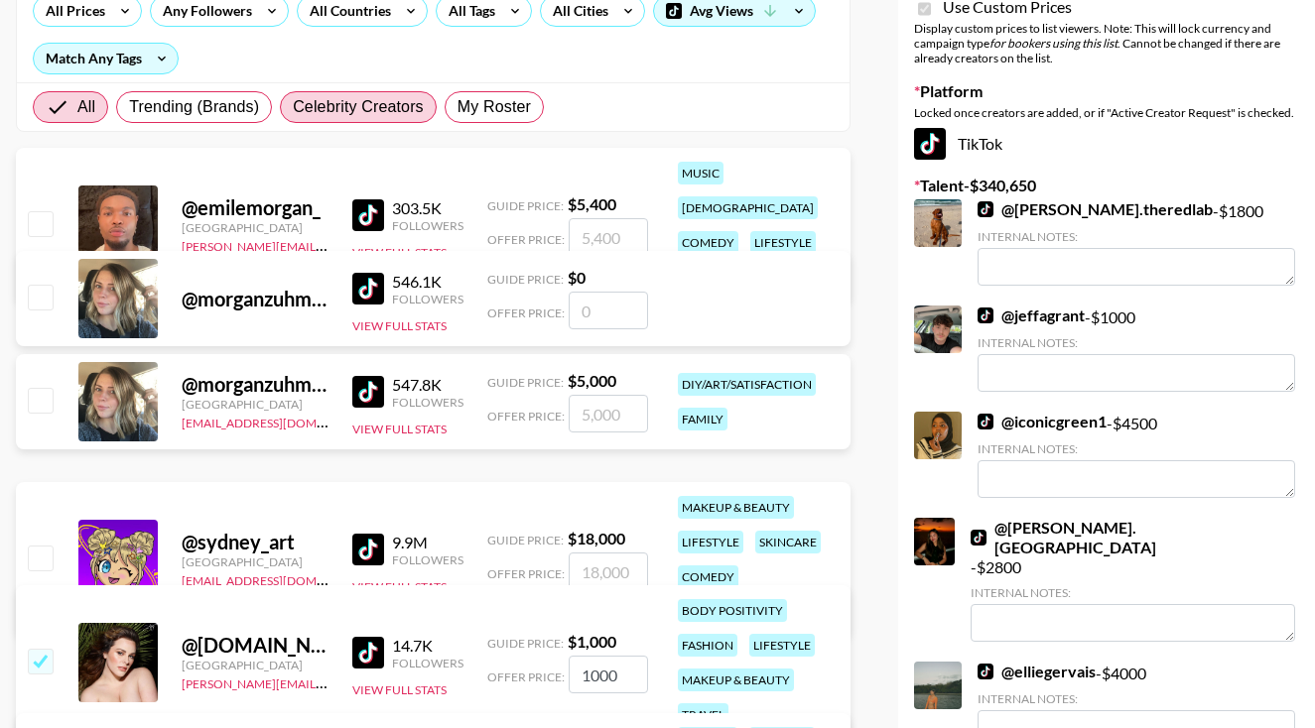
scroll to position [270, 0]
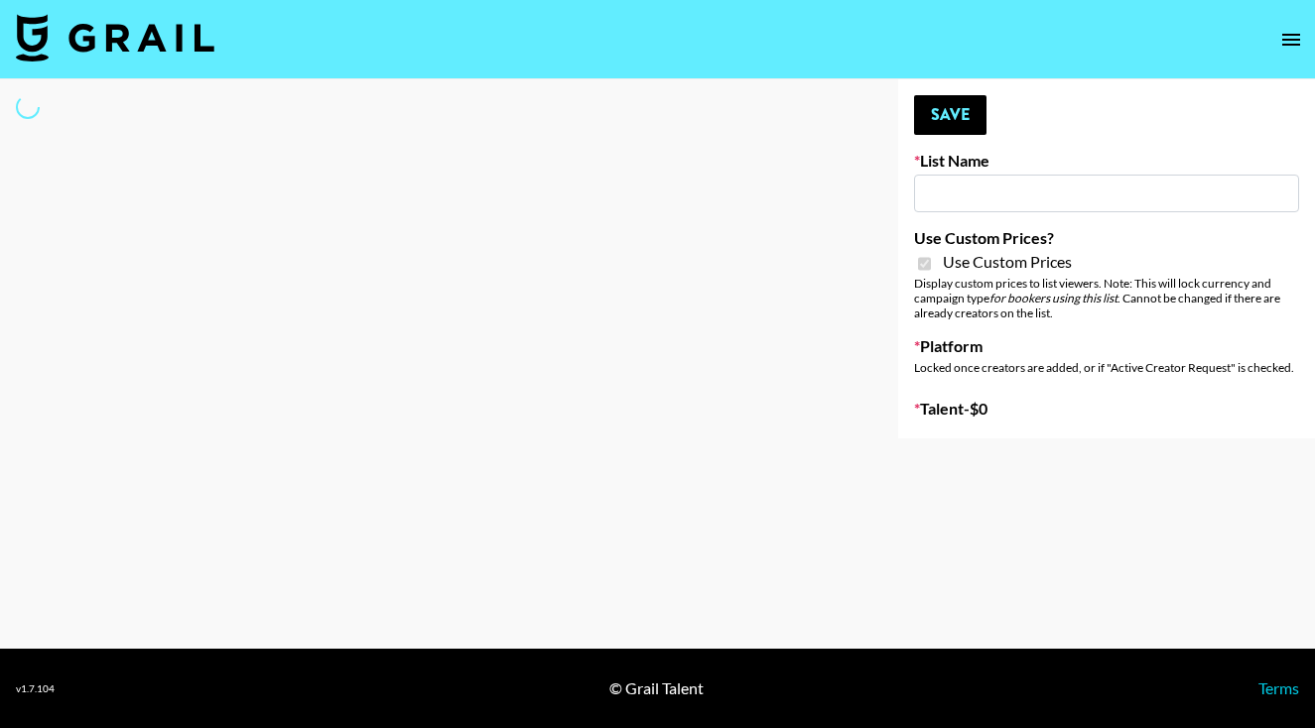
type input "Medical Solutions ([DATE])"
checkbox input "true"
select select "Brand"
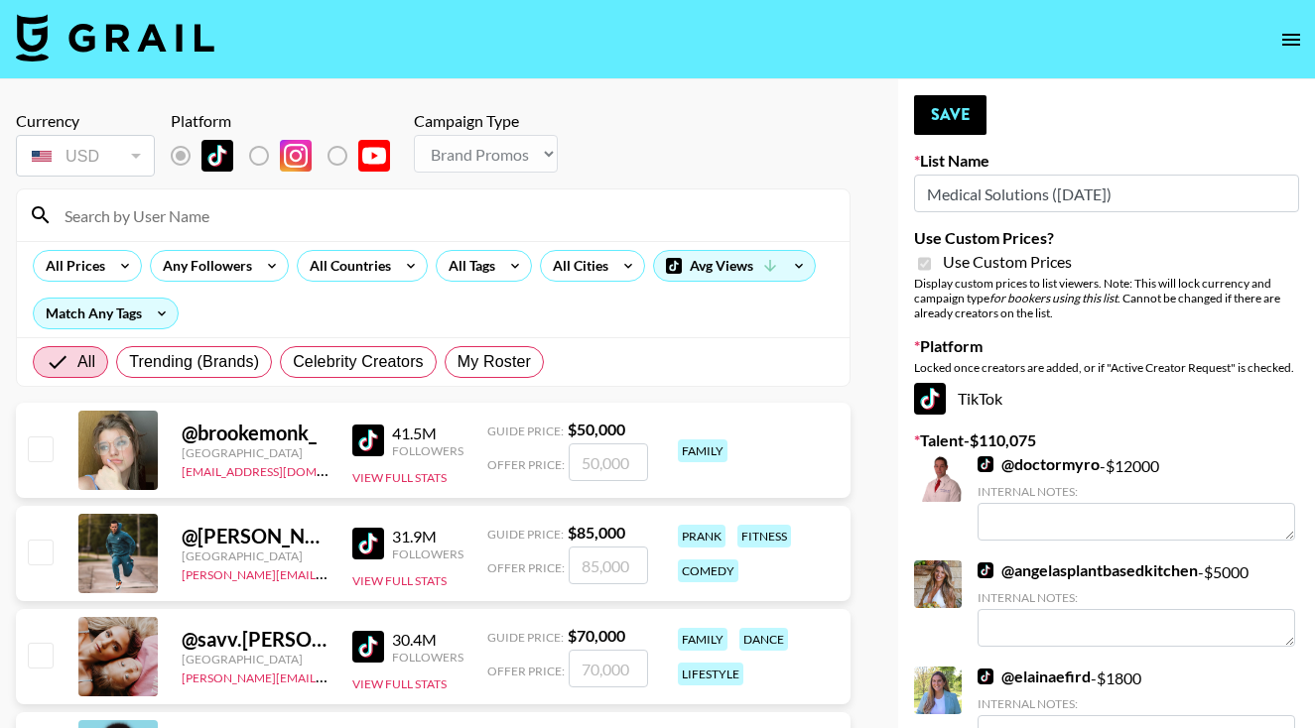
click at [319, 207] on input at bounding box center [445, 215] width 785 height 32
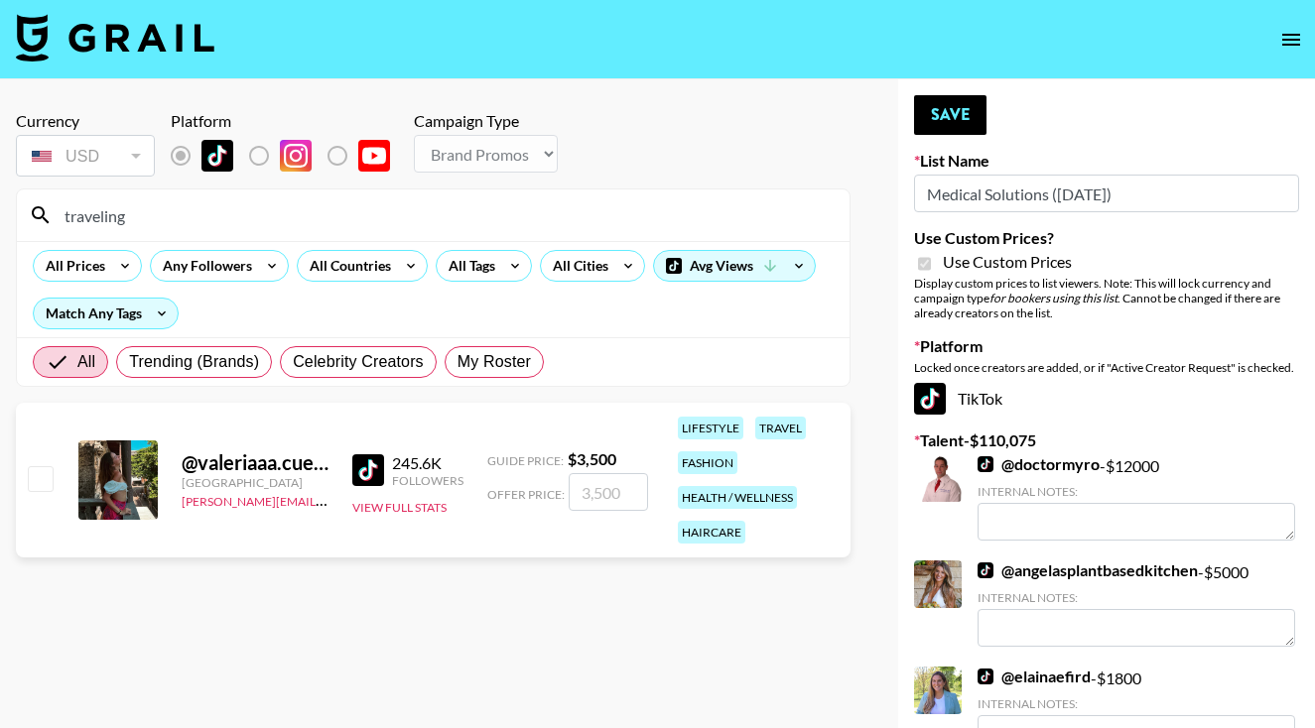
type input "traveling"
click at [38, 472] on input "checkbox" at bounding box center [40, 478] width 24 height 24
checkbox input "true"
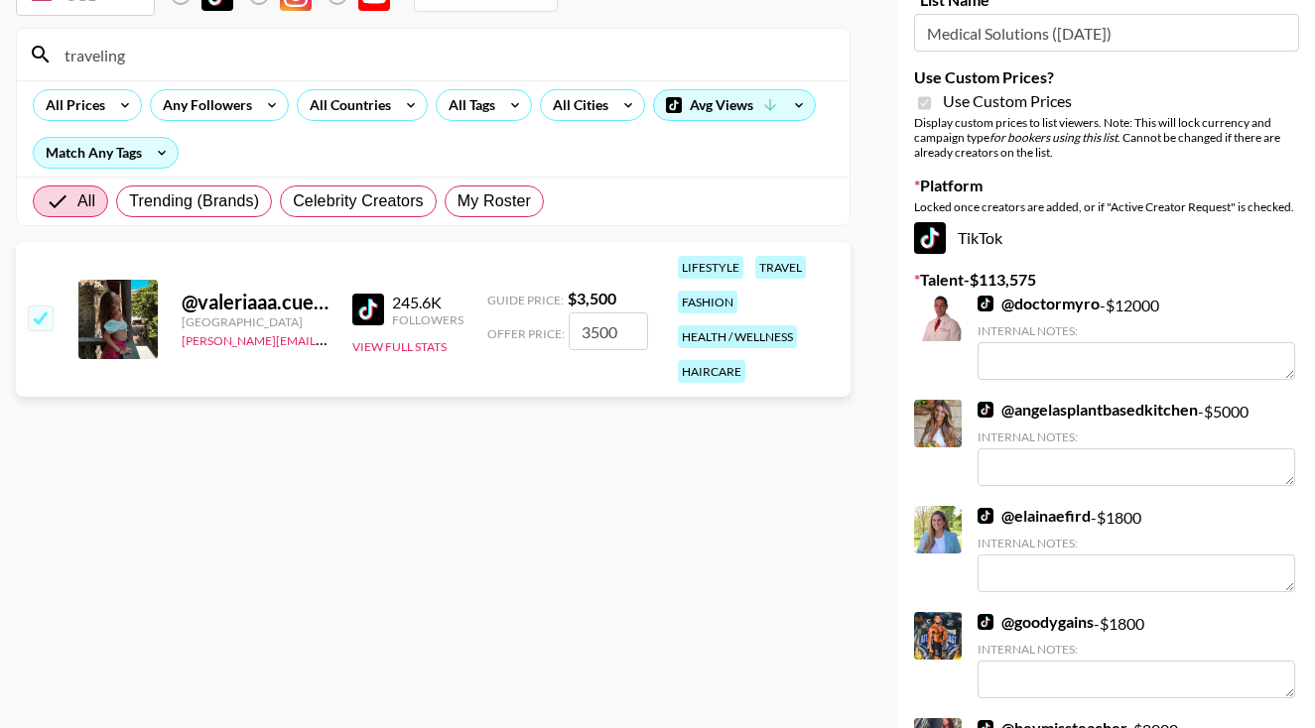
scroll to position [781, 0]
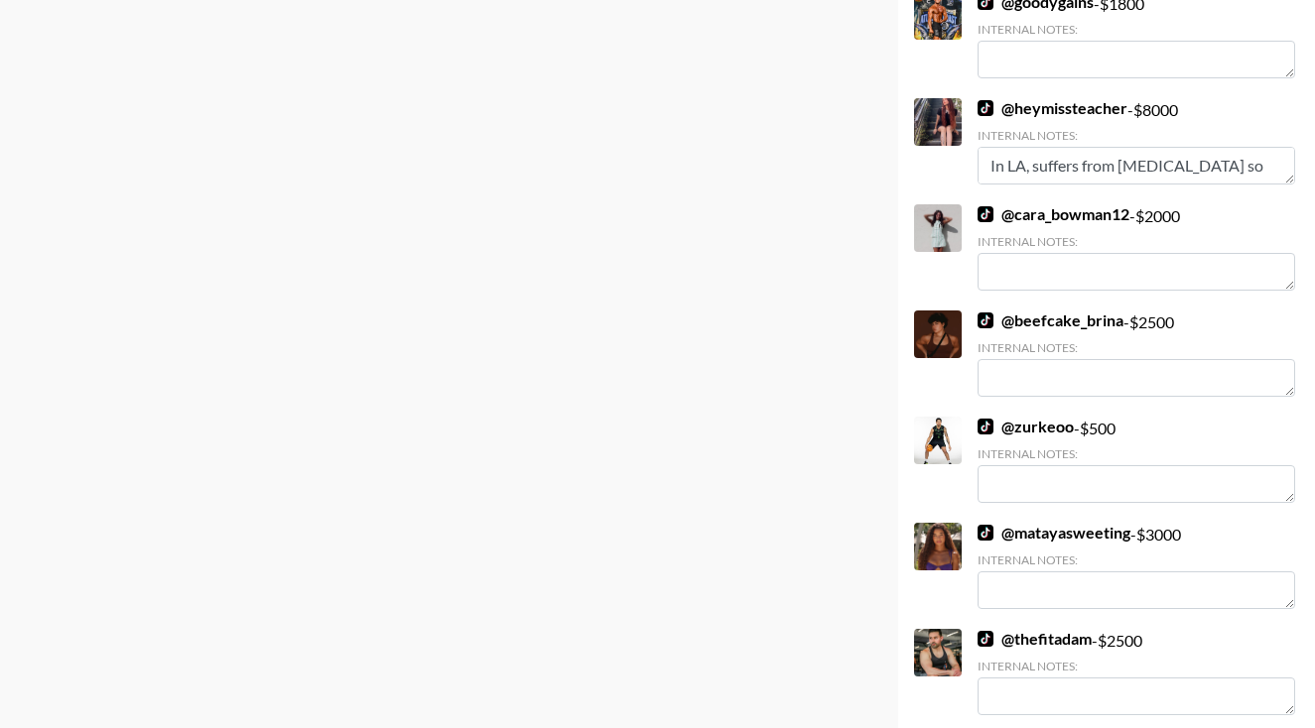
click at [947, 547] on div at bounding box center [938, 547] width 48 height 48
click at [1032, 527] on link "@ matayasweeting" at bounding box center [1053, 533] width 153 height 20
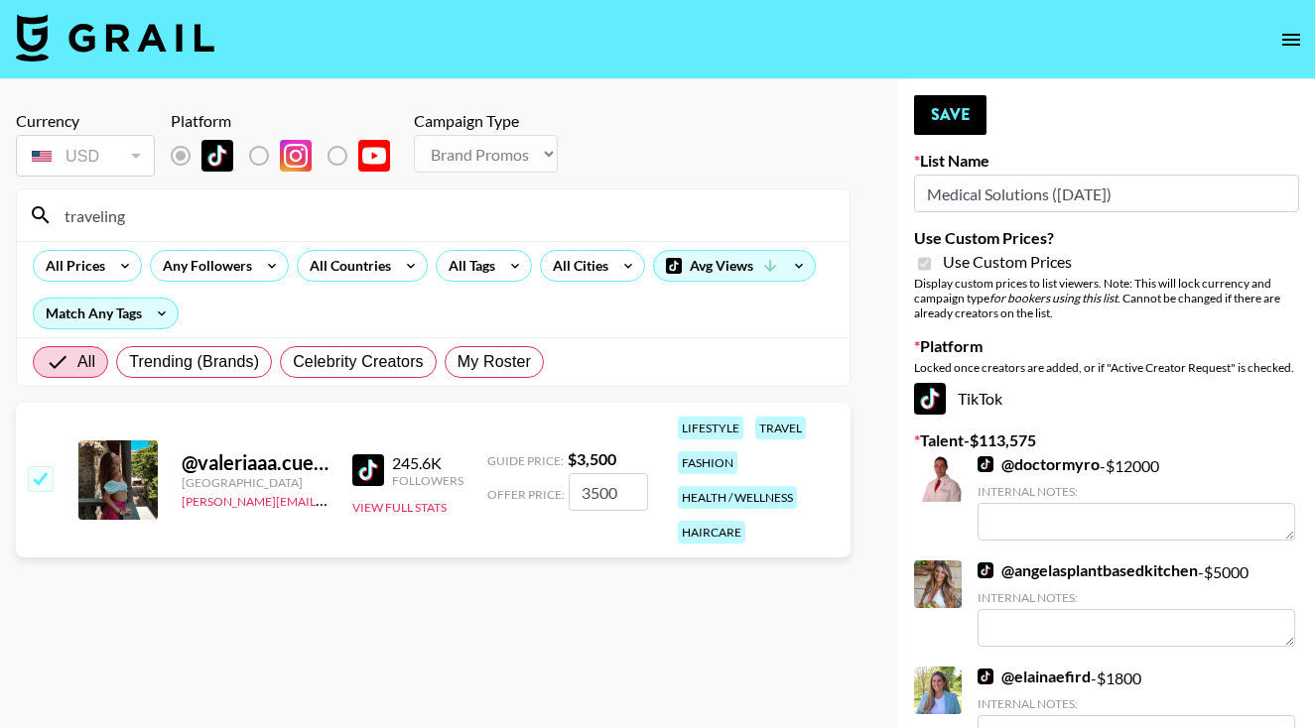
scroll to position [0, 0]
click at [593, 493] on input "3500" at bounding box center [608, 492] width 79 height 38
click at [958, 97] on button "Save" at bounding box center [950, 115] width 72 height 40
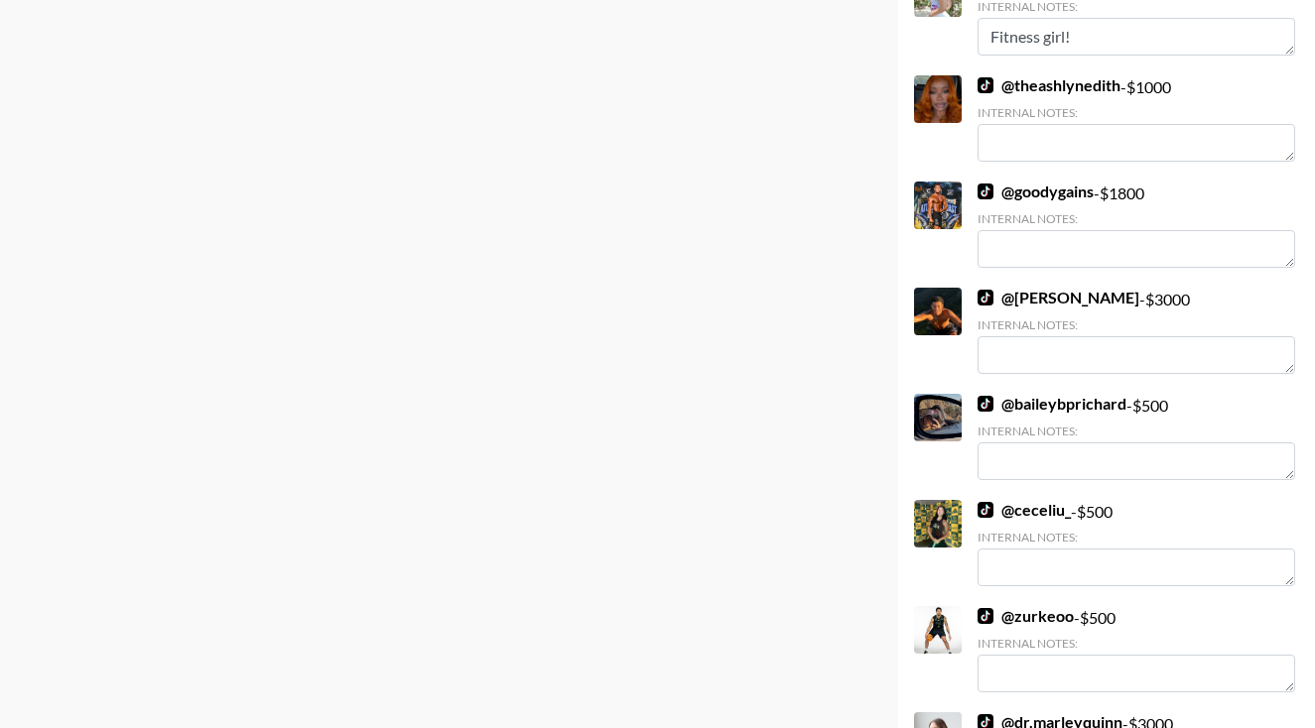
scroll to position [3971, 0]
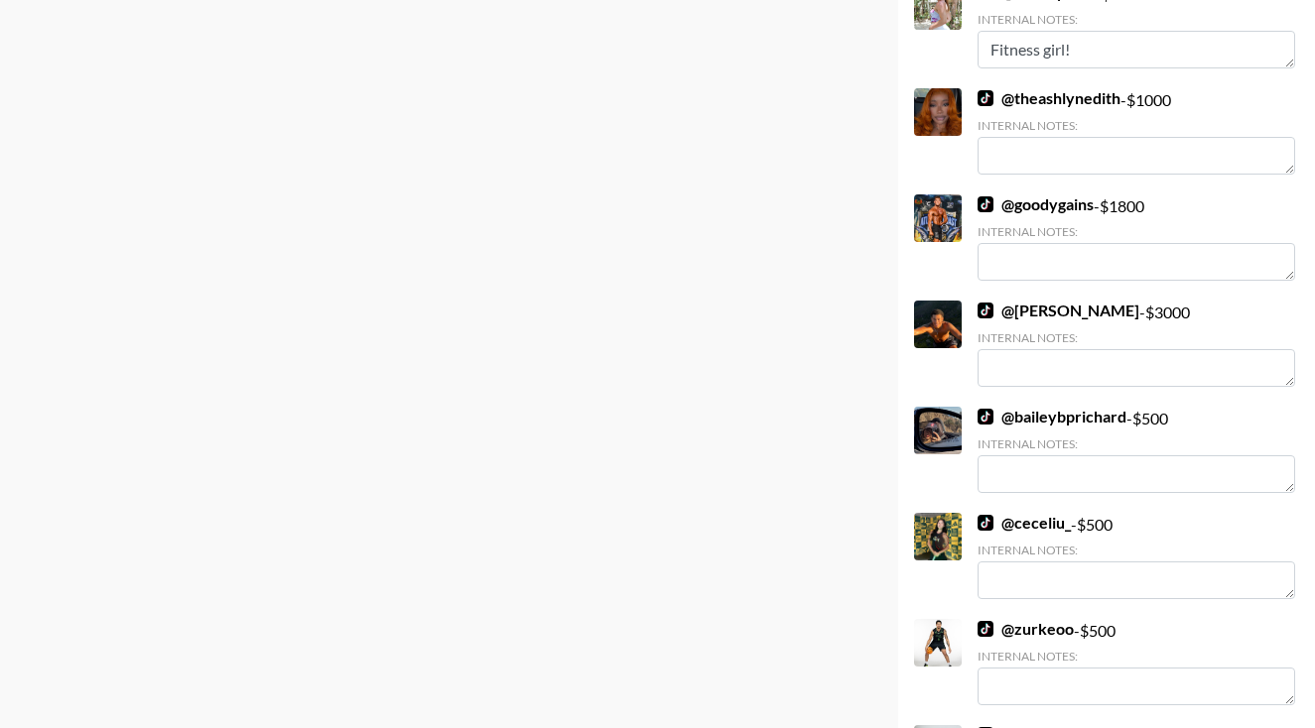
click at [1026, 301] on link "@ josh_legrove" at bounding box center [1058, 311] width 162 height 20
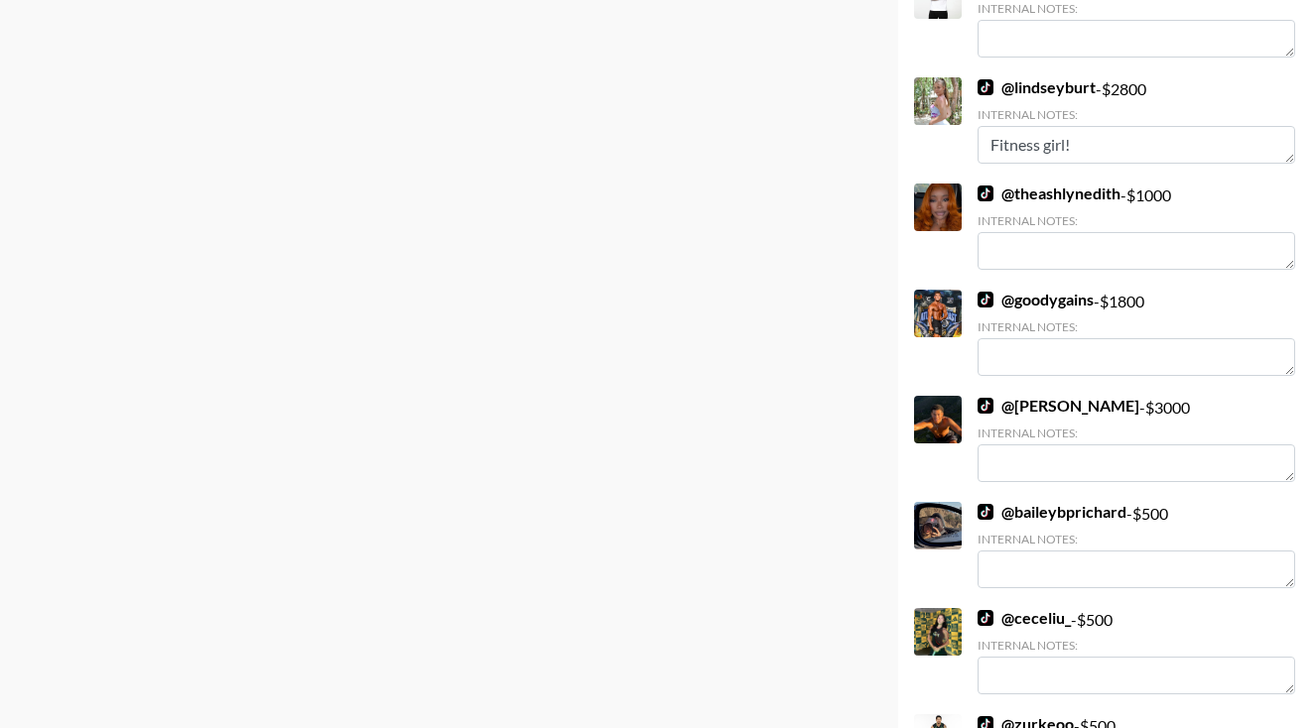
scroll to position [3874, 0]
click at [1040, 291] on link "@ goodygains" at bounding box center [1035, 301] width 116 height 20
click at [1039, 78] on link "@ lindseyburt" at bounding box center [1036, 88] width 118 height 20
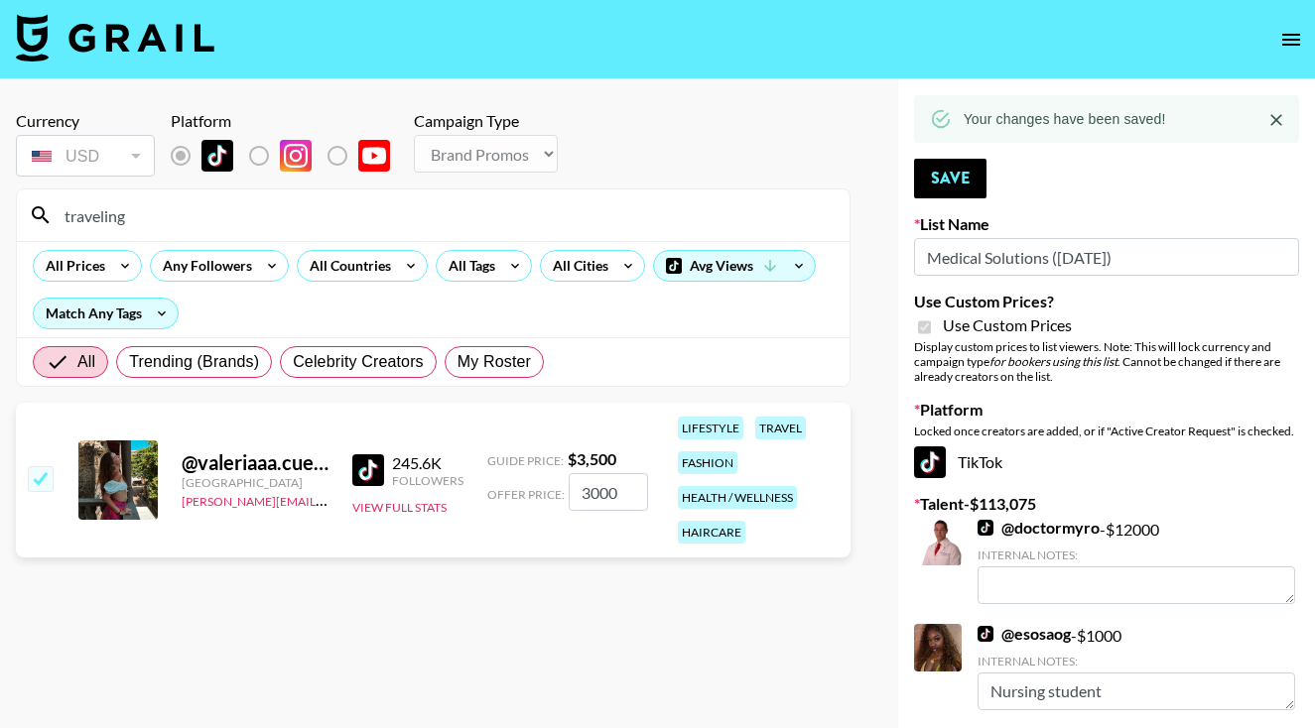
scroll to position [0, 0]
click at [592, 487] on input "3000" at bounding box center [608, 492] width 79 height 38
type input "300"
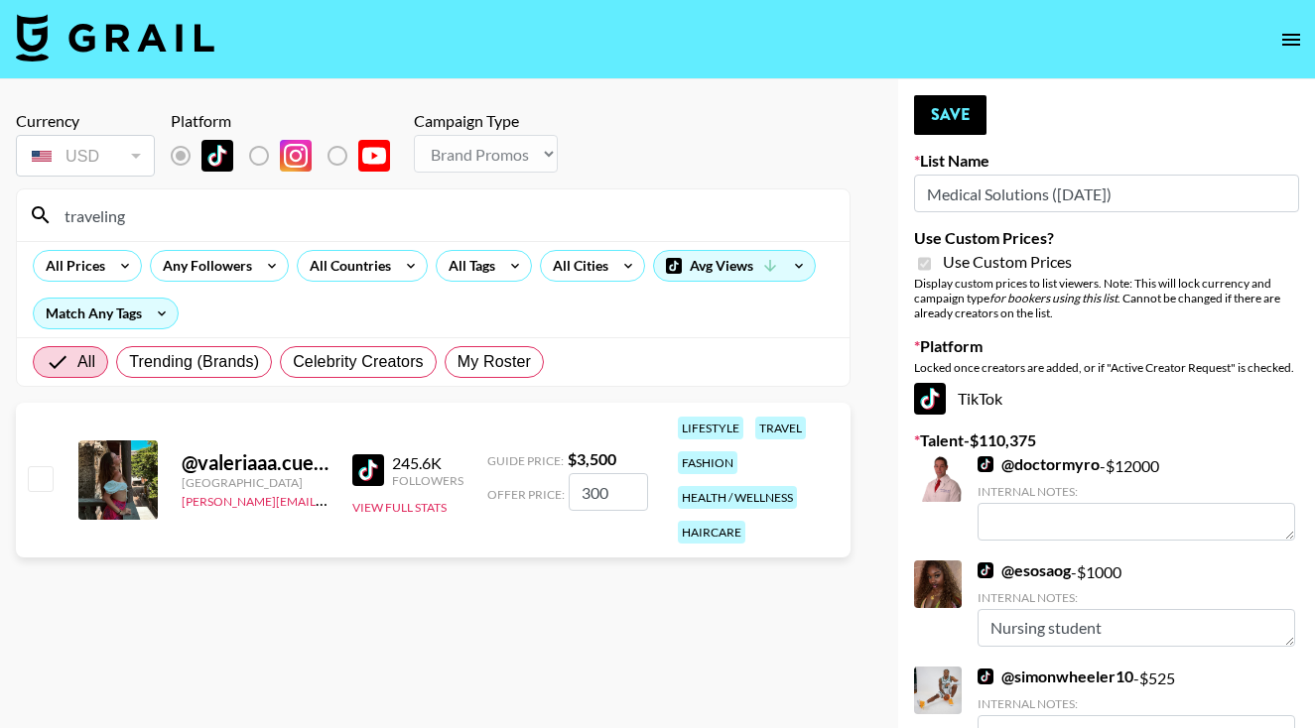
checkbox input "false"
checkbox input "true"
type input "2500"
click at [937, 112] on button "Save" at bounding box center [950, 115] width 72 height 40
